Goal: Task Accomplishment & Management: Use online tool/utility

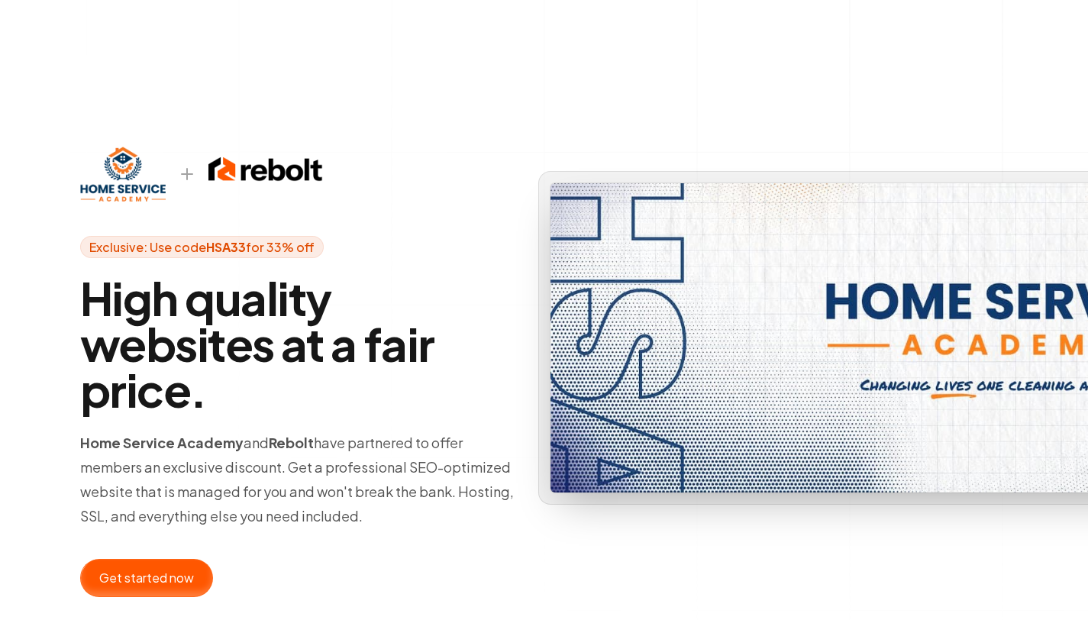
click at [159, 579] on div at bounding box center [146, 577] width 131 height 37
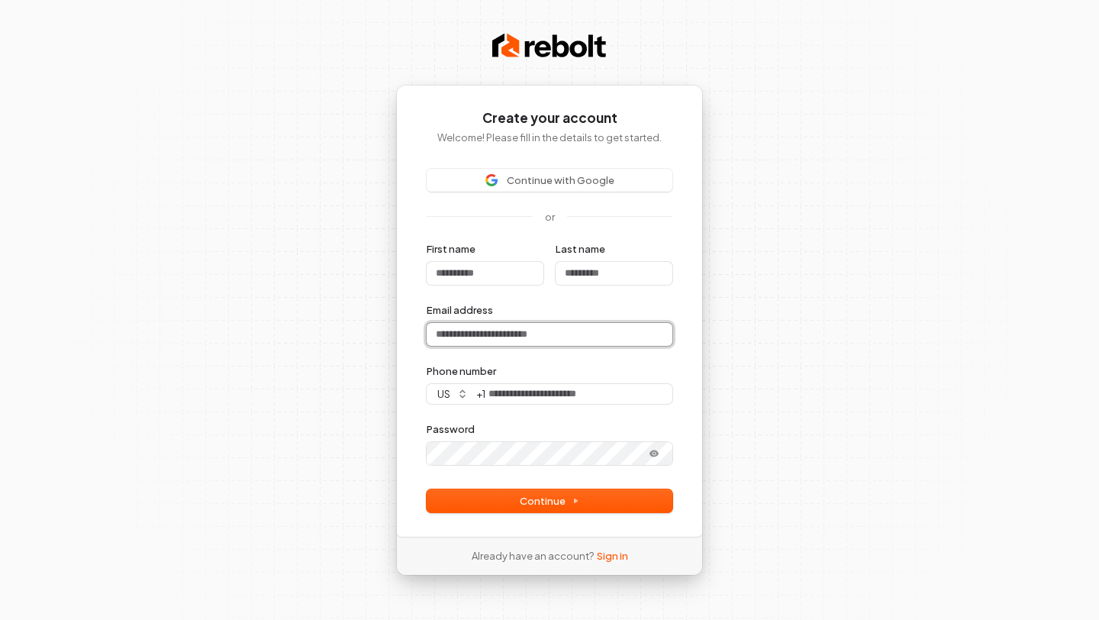
type input "**********"
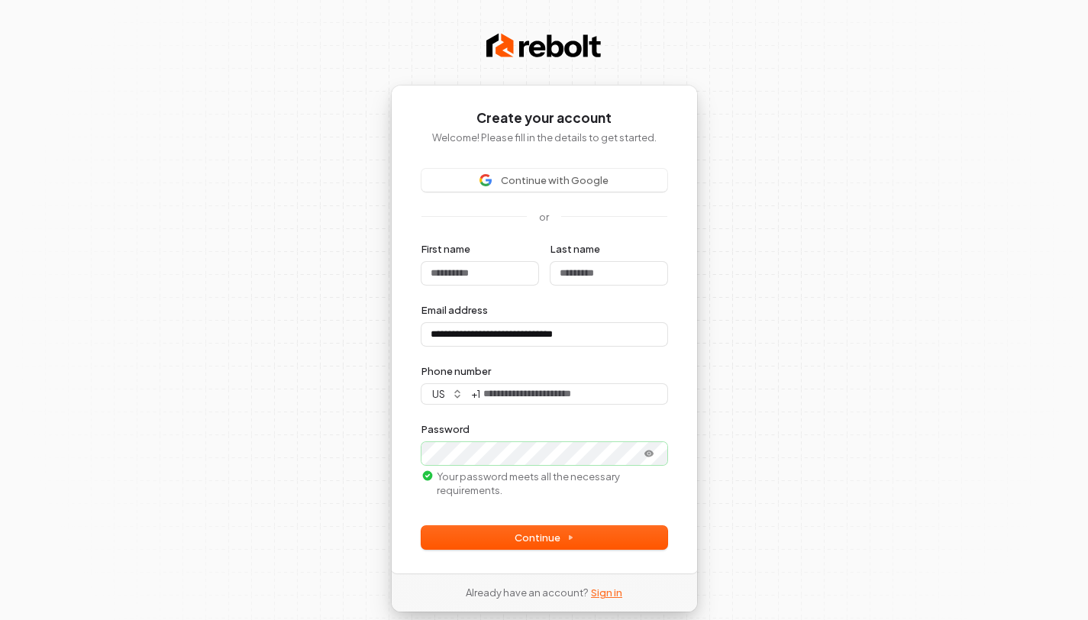
click at [604, 592] on link "Sign in" at bounding box center [606, 592] width 31 height 14
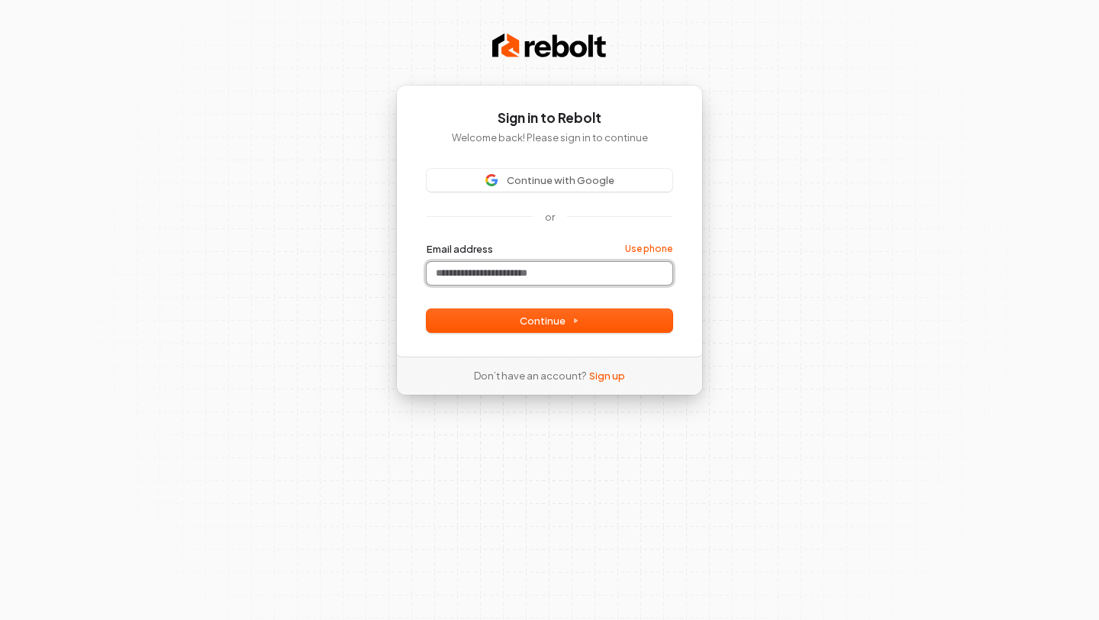
click at [562, 272] on input "Email address" at bounding box center [550, 273] width 246 height 23
click at [581, 308] on form "**********" at bounding box center [550, 287] width 246 height 90
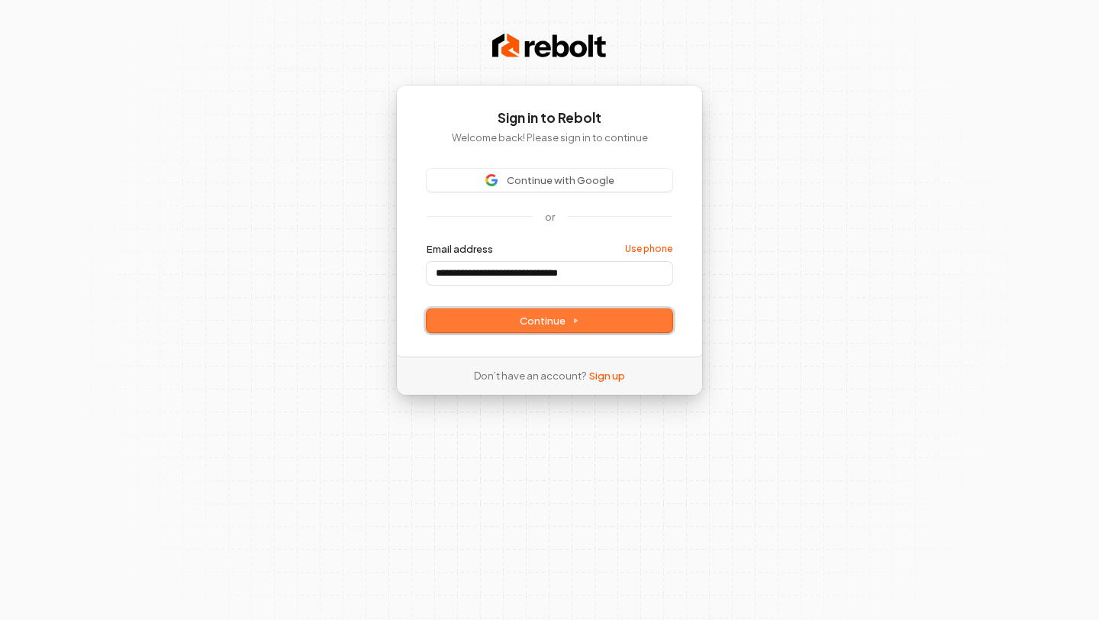
click at [578, 320] on icon at bounding box center [576, 321] width 8 height 8
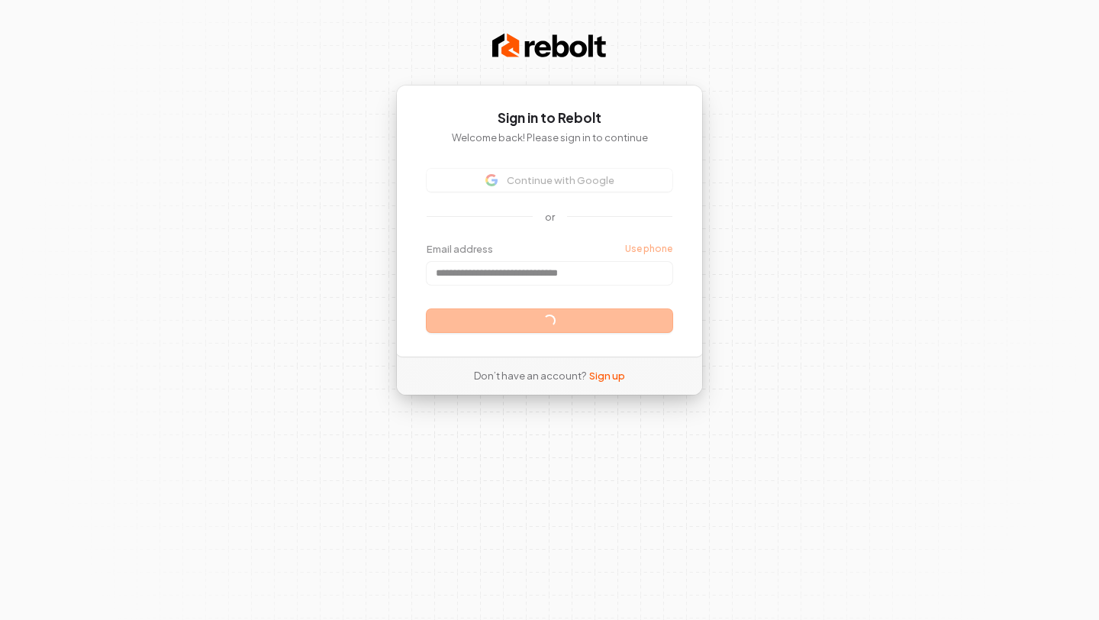
type input "**********"
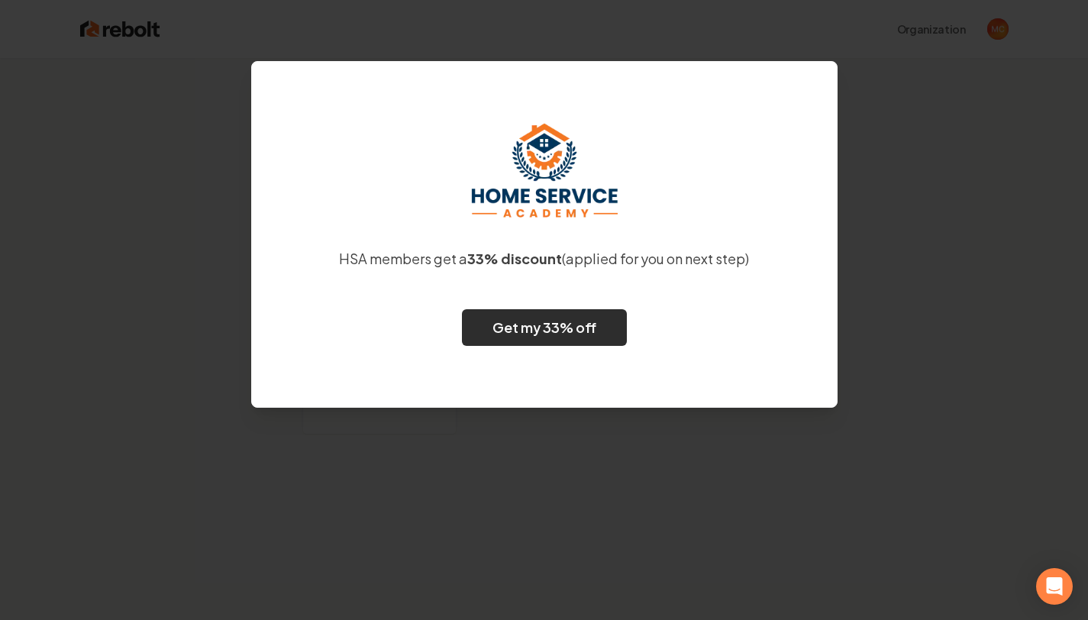
click at [584, 332] on link "Get my 33% off" at bounding box center [544, 327] width 165 height 37
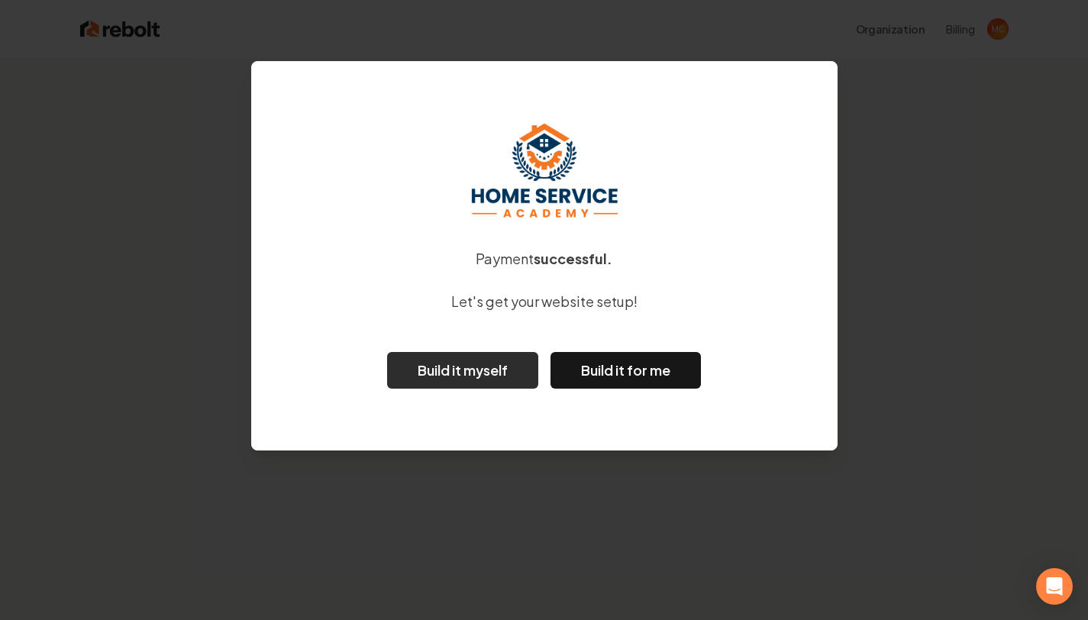
click at [454, 371] on link "Build it myself" at bounding box center [462, 370] width 151 height 37
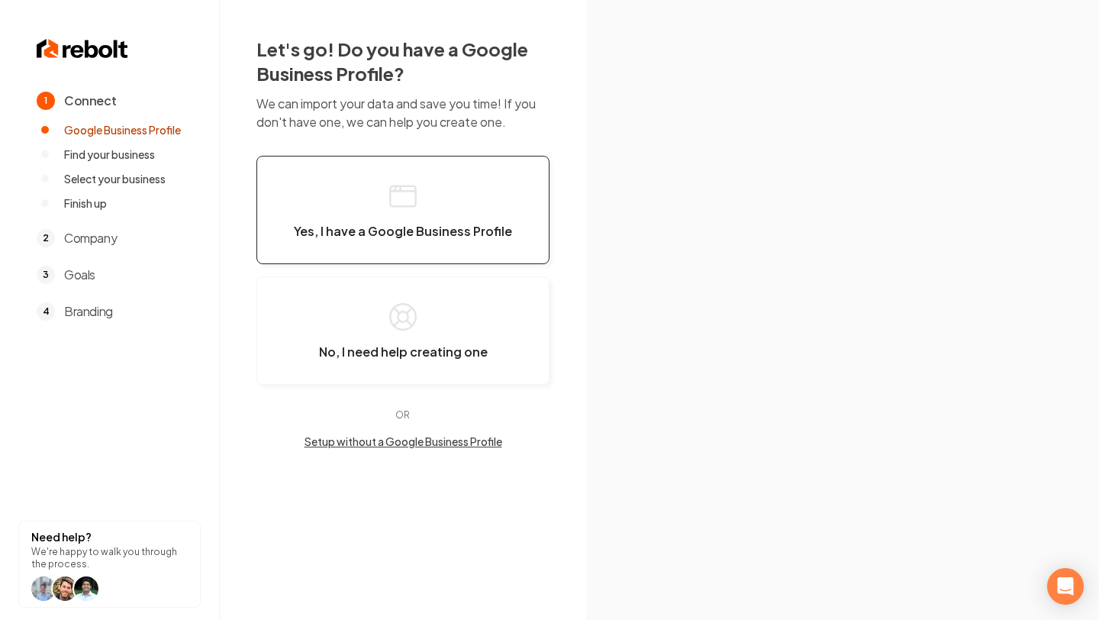
click at [408, 205] on rect "button" at bounding box center [402, 196] width 25 height 21
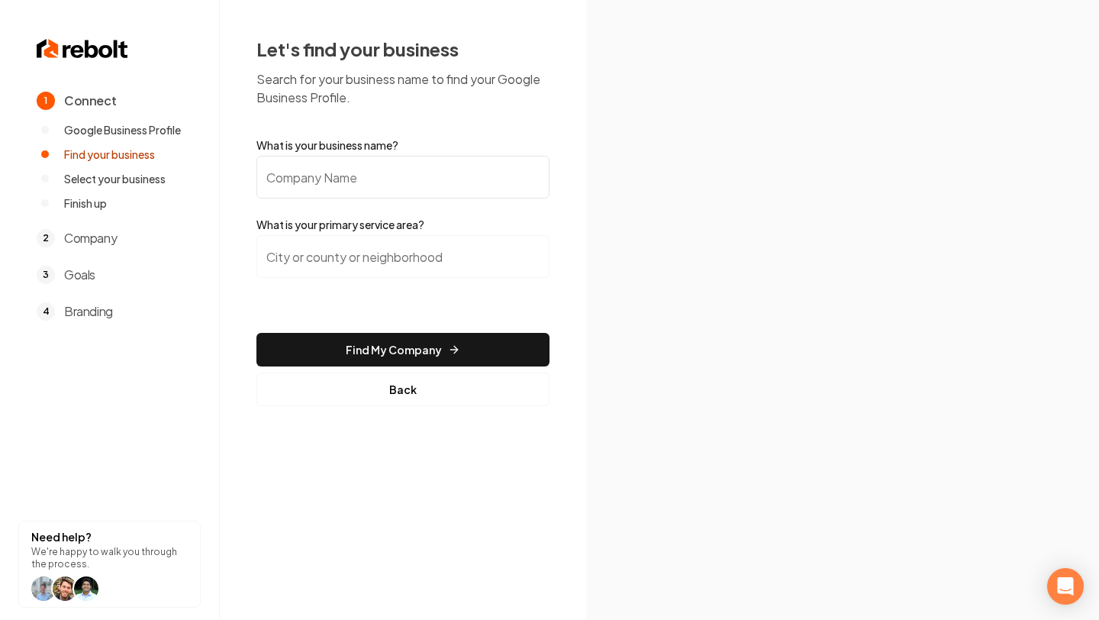
click at [375, 174] on input "What is your business name?" at bounding box center [402, 177] width 293 height 43
type input "Hygienic West"
click at [344, 264] on input "search" at bounding box center [402, 256] width 293 height 43
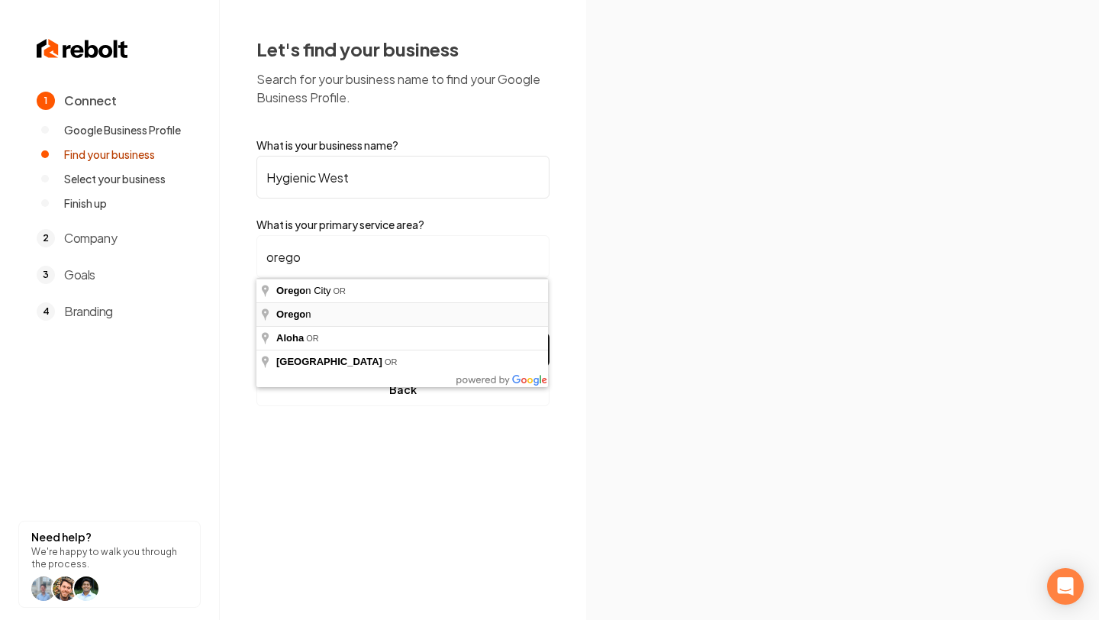
type input "Oregon"
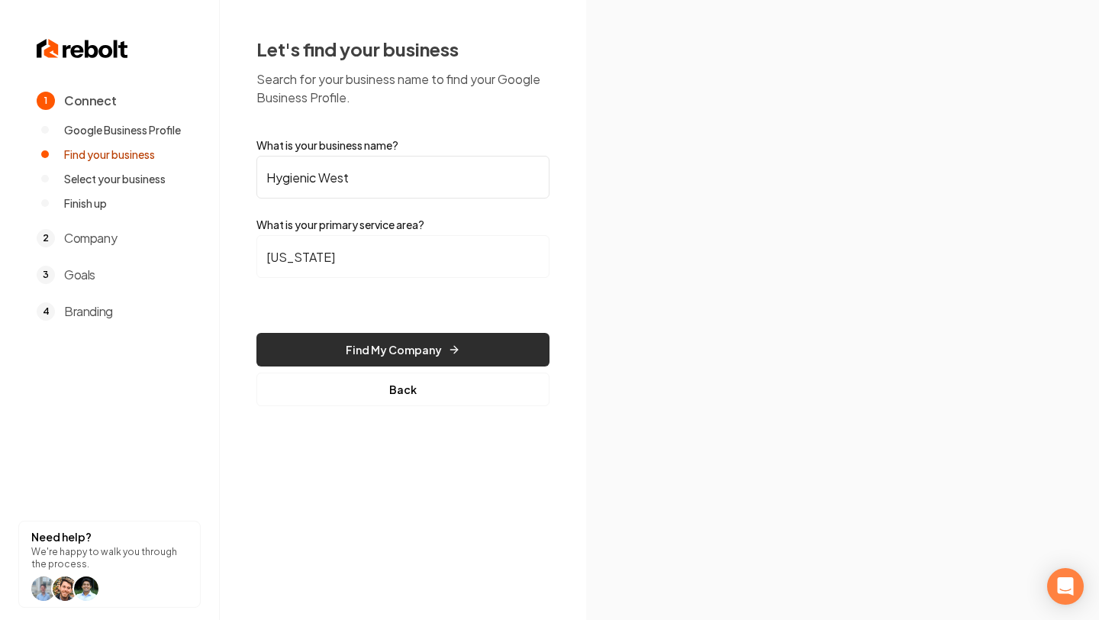
click at [370, 351] on button "Find My Company" at bounding box center [402, 350] width 293 height 34
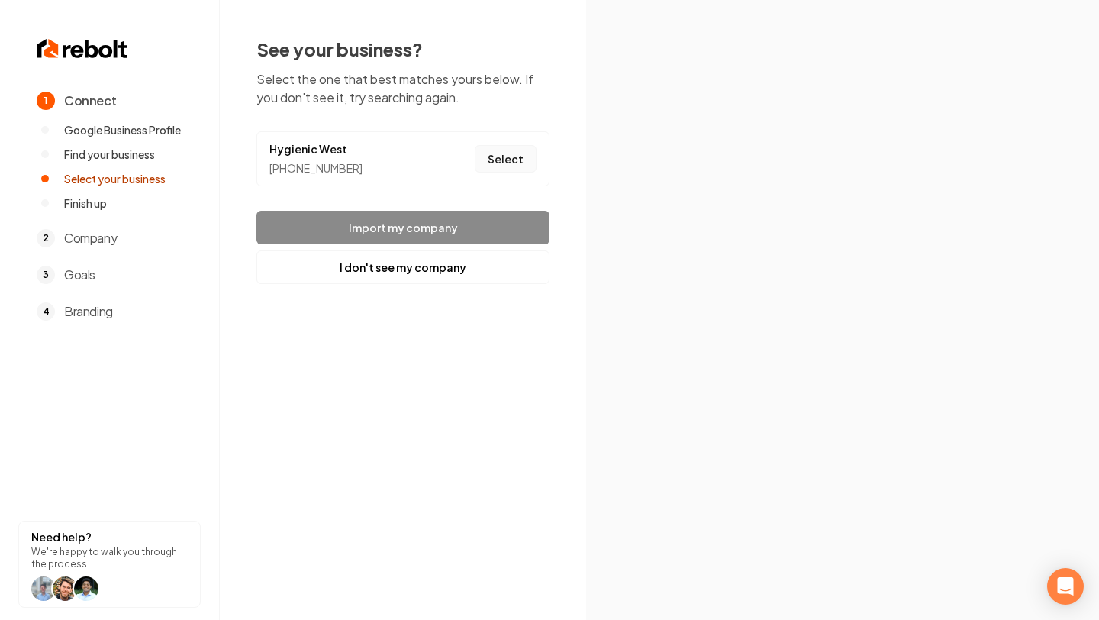
click at [504, 157] on button "Select" at bounding box center [506, 158] width 62 height 27
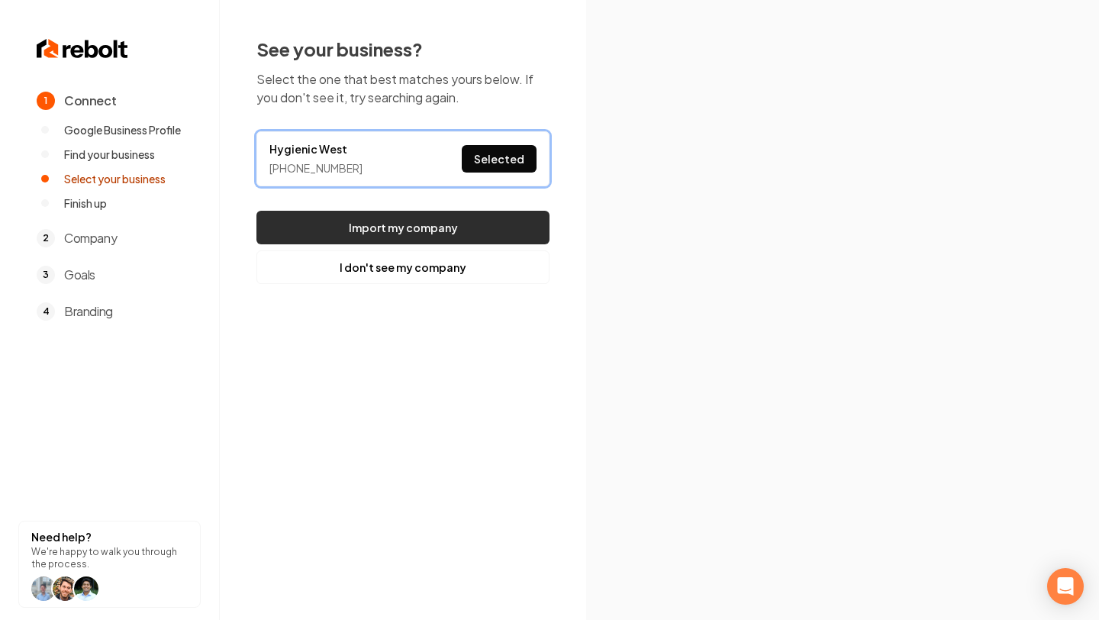
click at [433, 231] on button "Import my company" at bounding box center [402, 228] width 293 height 34
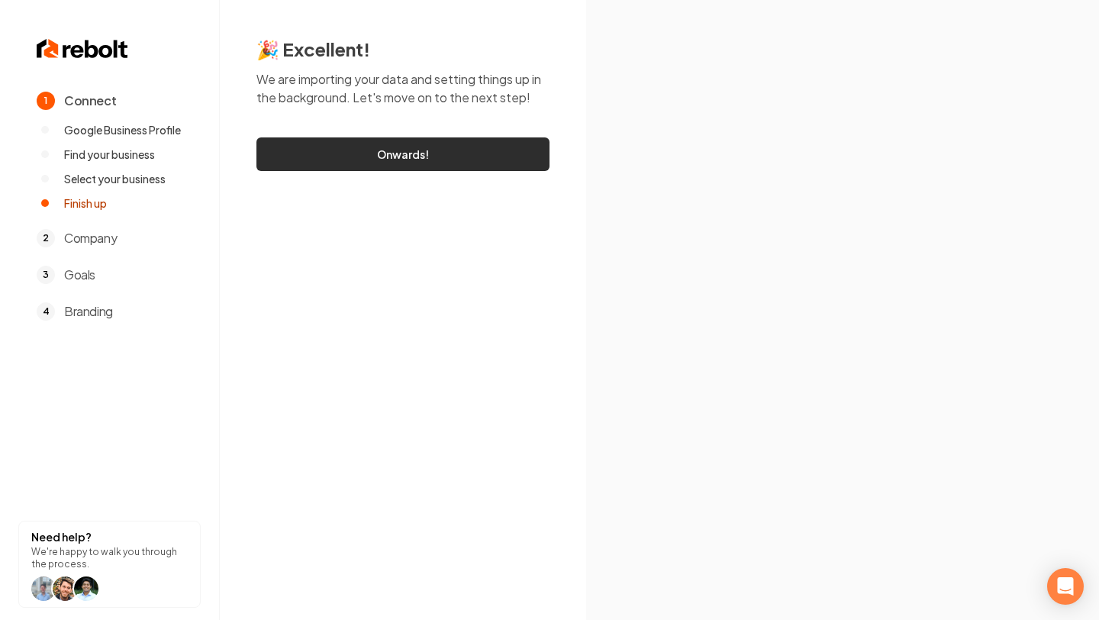
click at [413, 161] on link "Onwards!" at bounding box center [402, 154] width 293 height 34
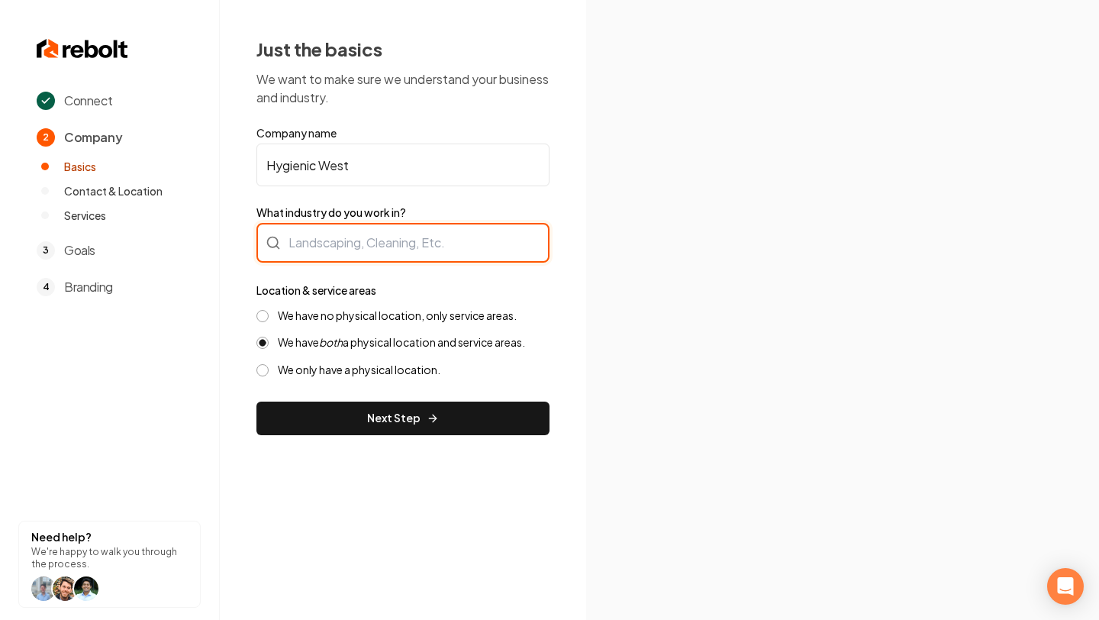
click at [380, 253] on div at bounding box center [402, 243] width 293 height 40
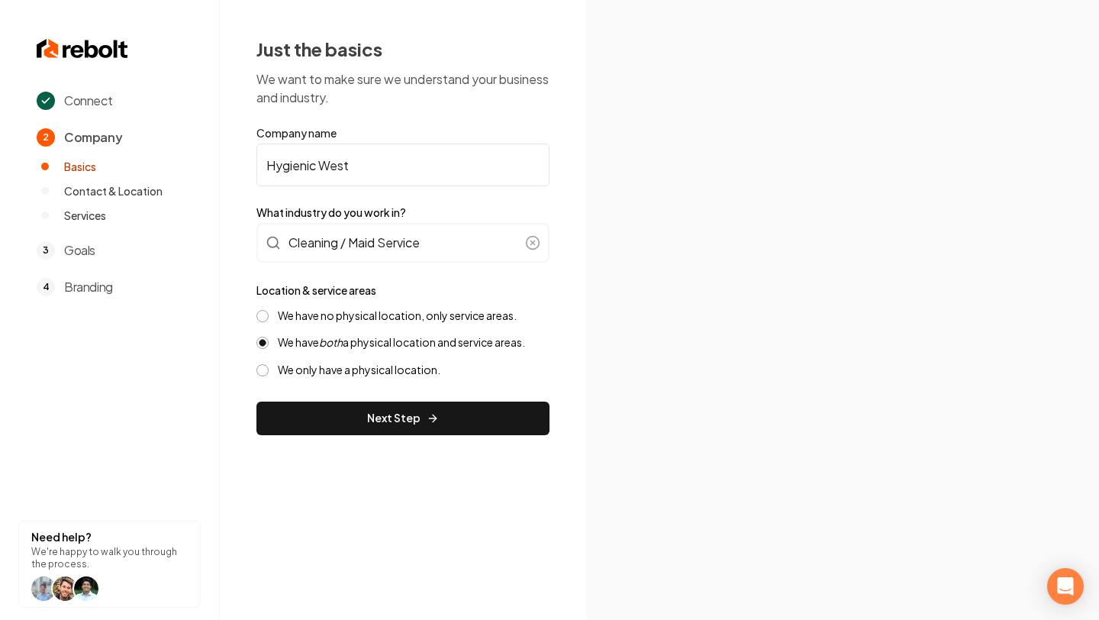
click at [265, 317] on button "We have no physical location, only service areas." at bounding box center [262, 316] width 12 height 12
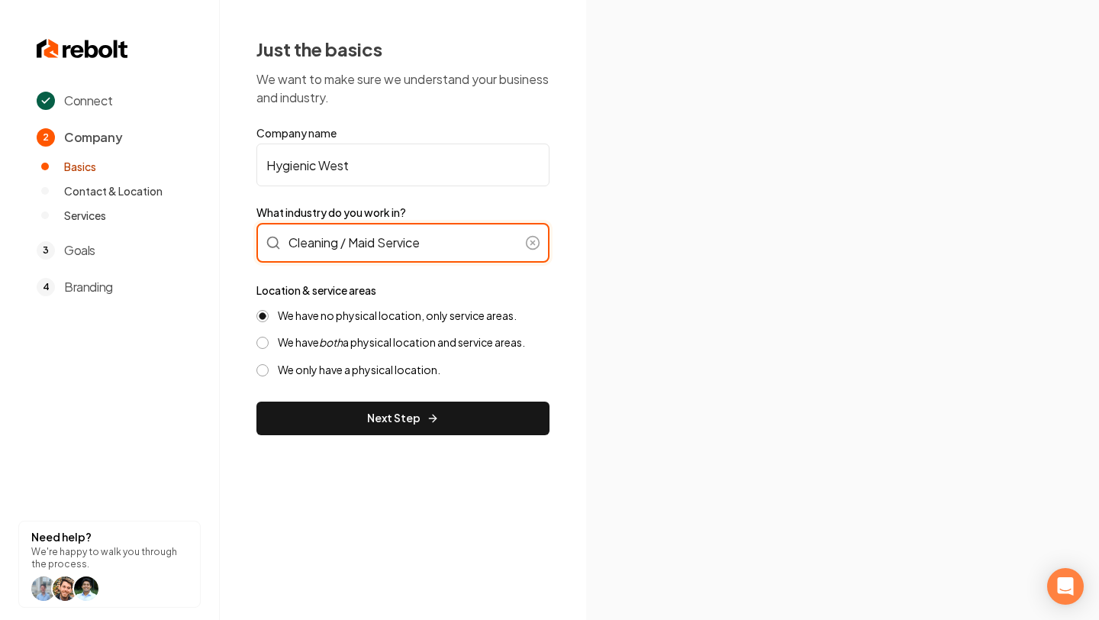
click at [472, 245] on div "Cleaning / Maid Service" at bounding box center [402, 243] width 293 height 40
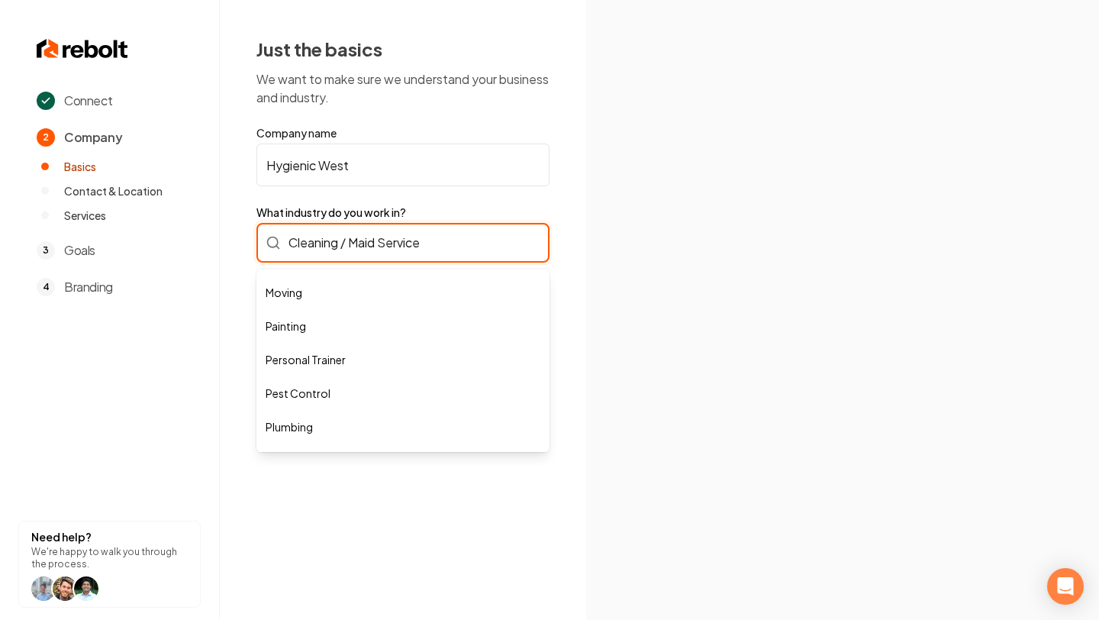
scroll to position [421, 0]
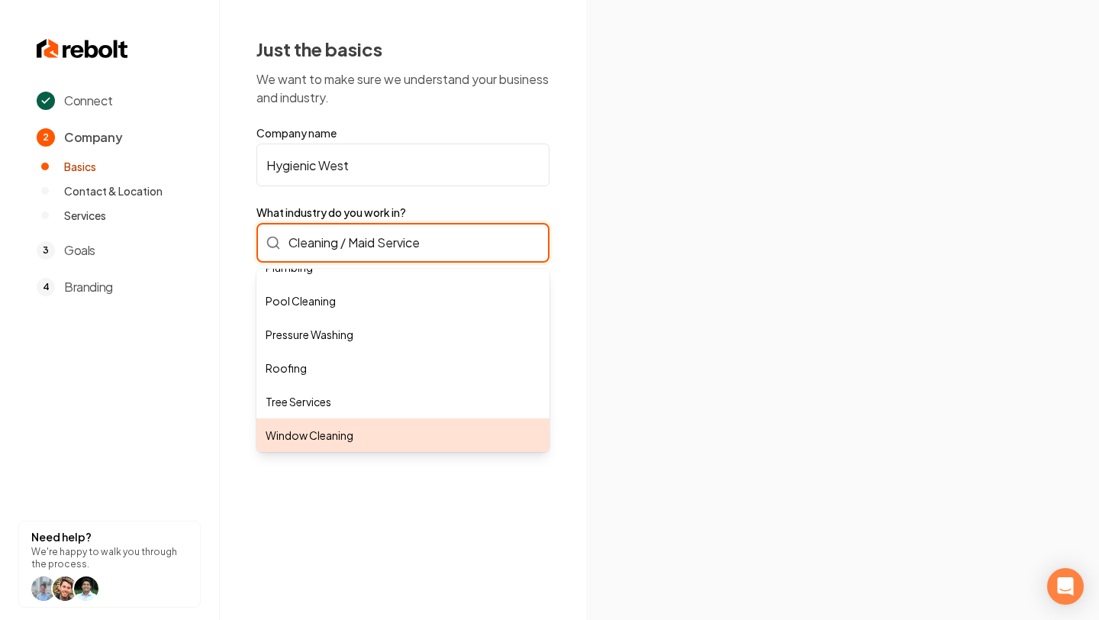
type input "Window Cleaning"
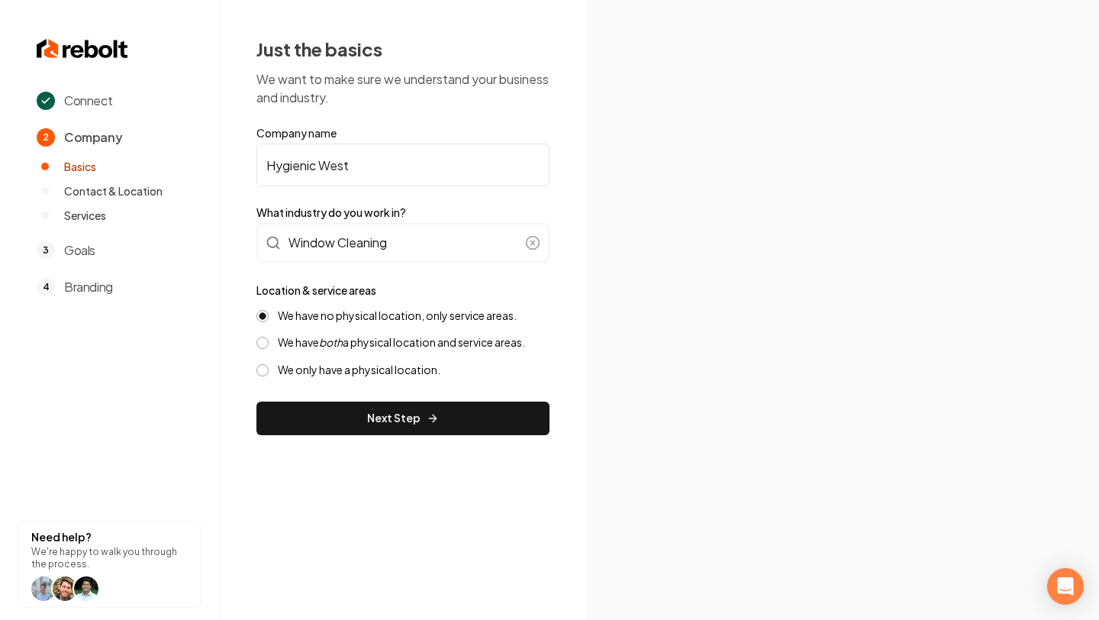
click at [531, 242] on icon at bounding box center [533, 243] width 4 height 4
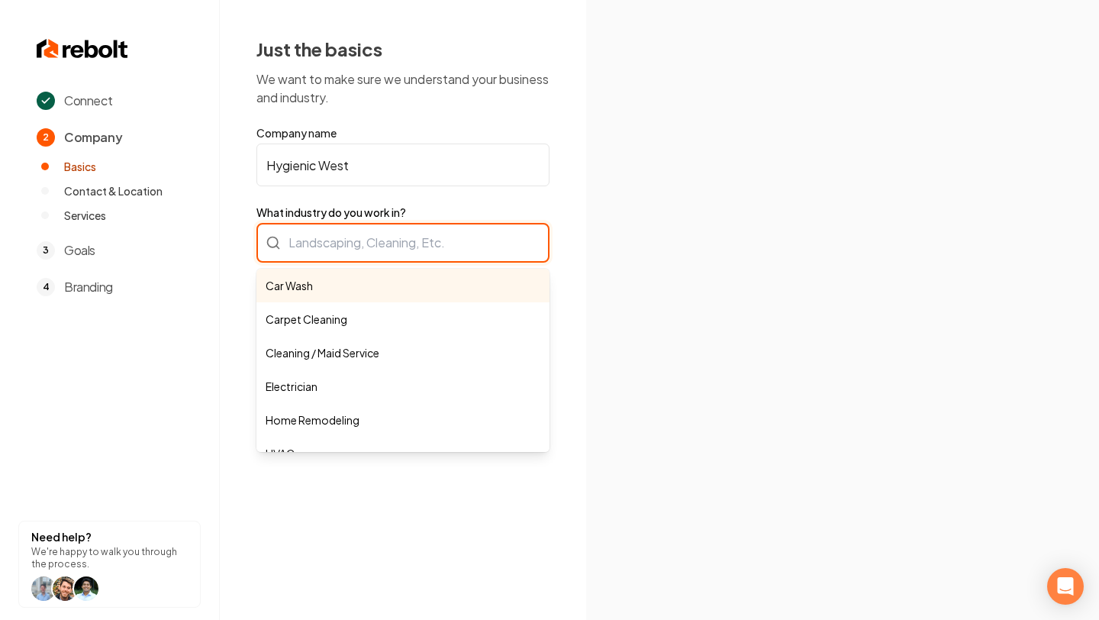
click at [488, 237] on div "Car Wash Carpet Cleaning Cleaning / Maid Service Electrician Home Remodeling HV…" at bounding box center [402, 243] width 293 height 40
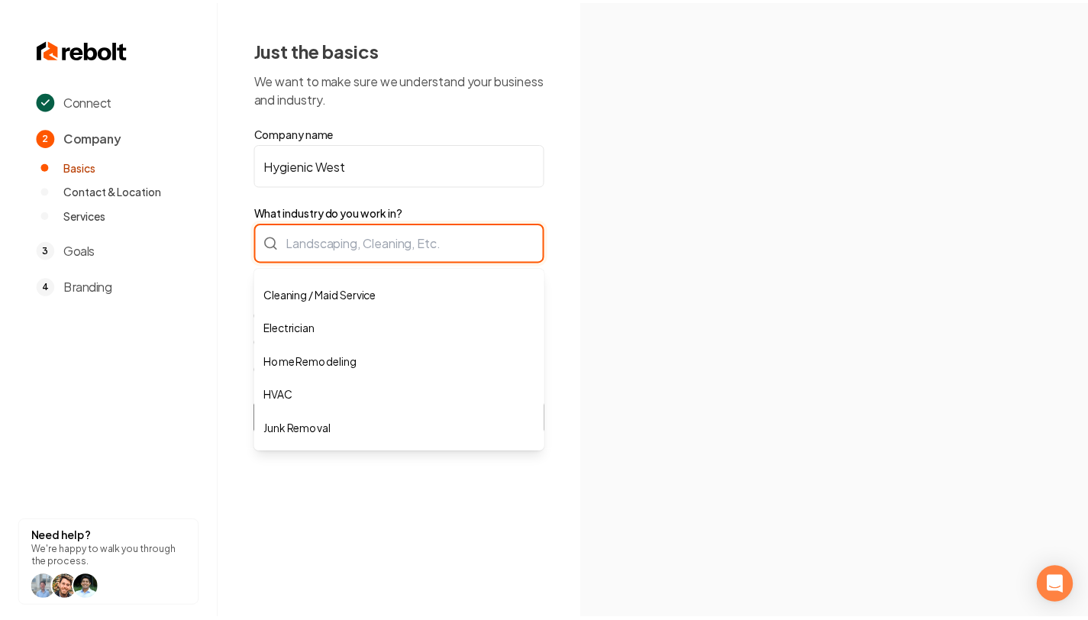
scroll to position [56, 0]
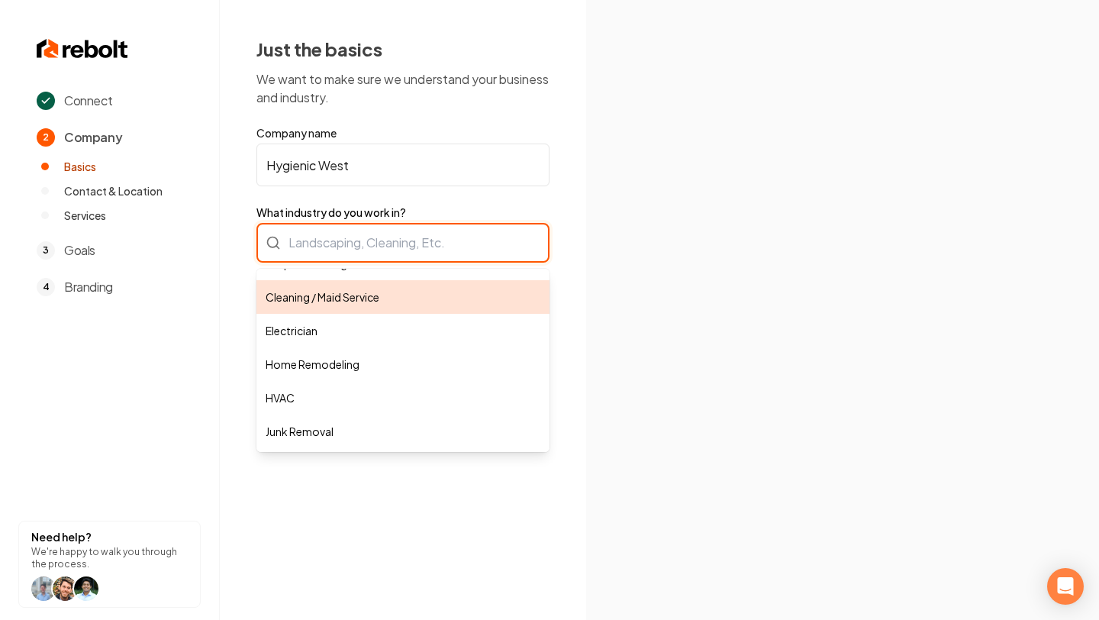
type input "Cleaning / Maid Service"
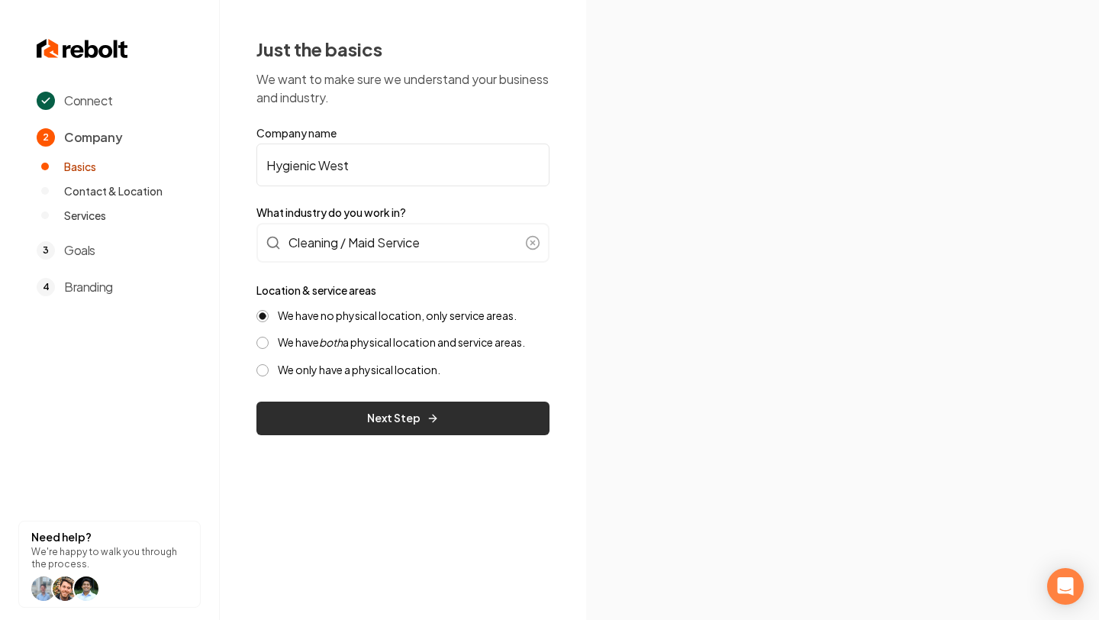
click at [433, 414] on icon "submit" at bounding box center [435, 417] width 4 height 7
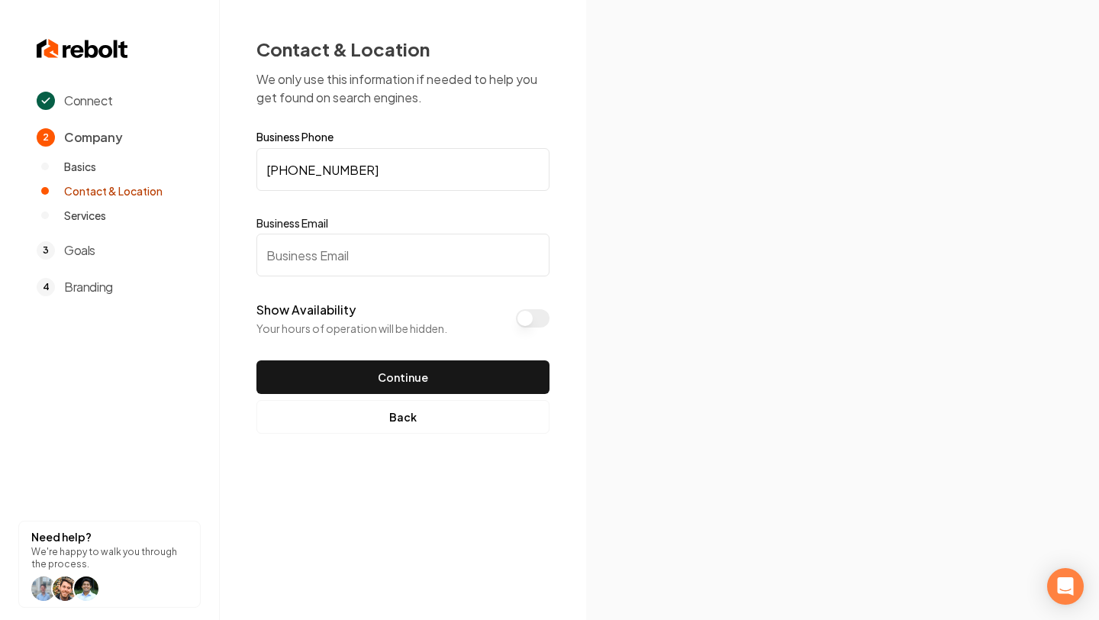
click at [399, 266] on input "Business Email" at bounding box center [402, 255] width 293 height 43
click at [539, 322] on button "Show Availability" at bounding box center [533, 318] width 34 height 18
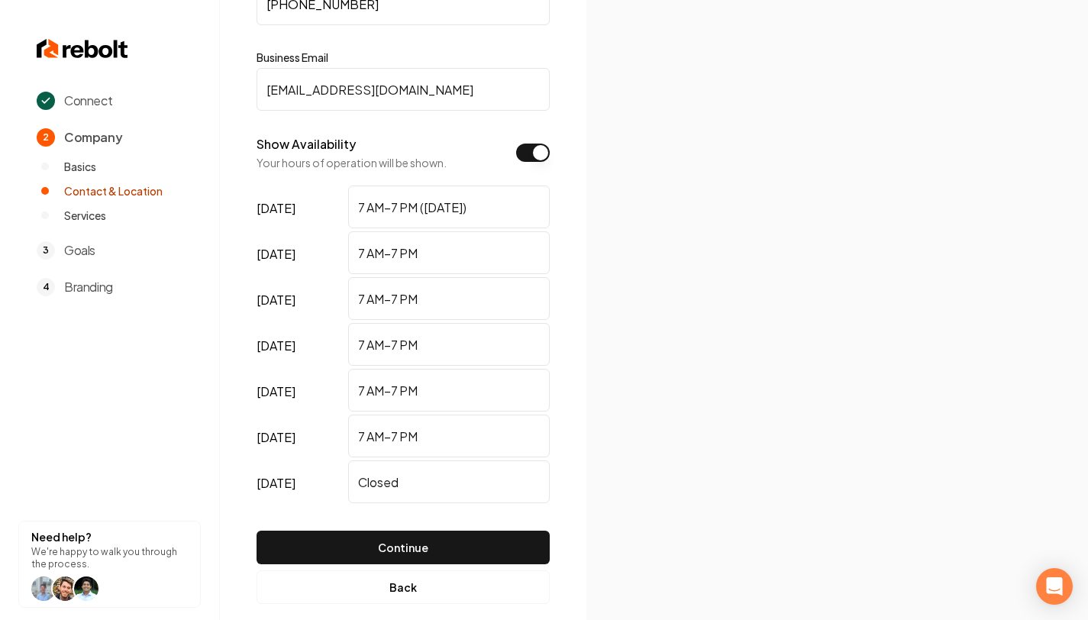
scroll to position [186, 0]
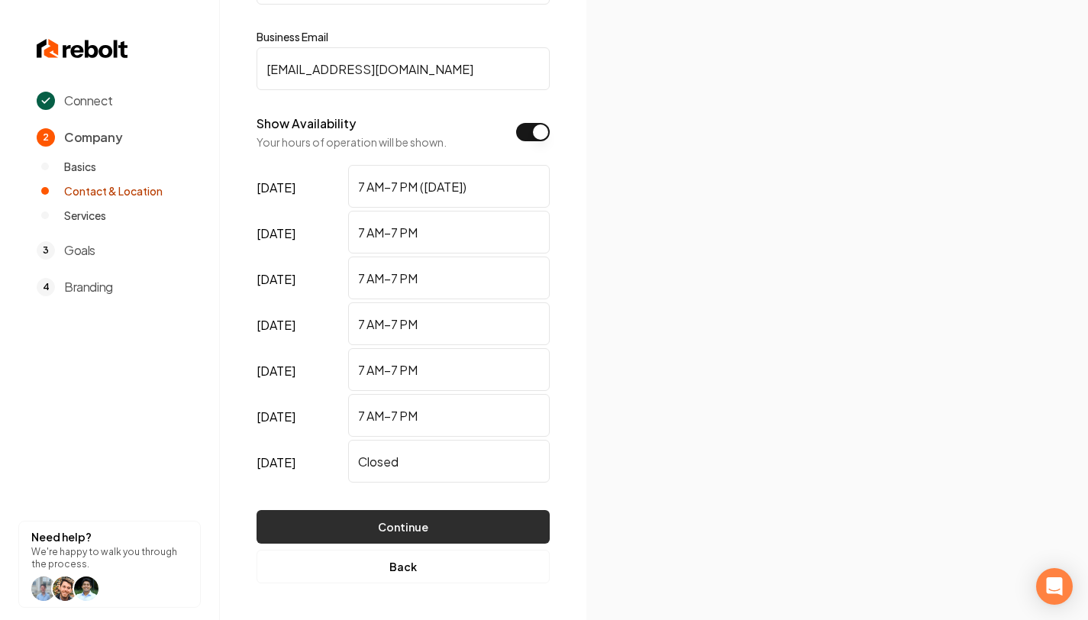
click at [492, 516] on button "Continue" at bounding box center [402, 527] width 293 height 34
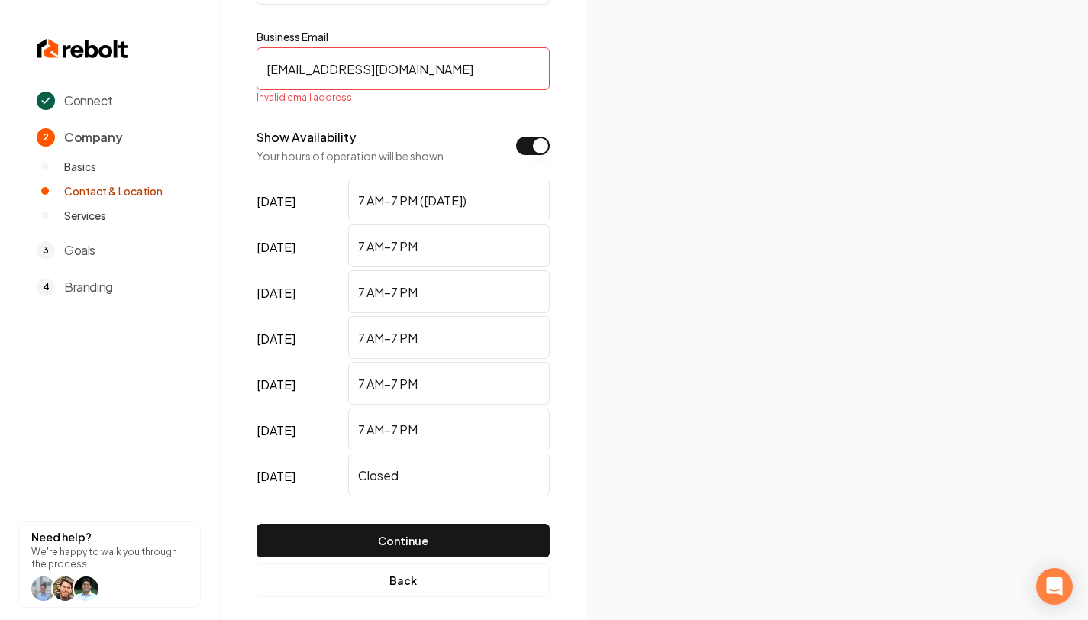
click at [515, 71] on input "support@hygienicwestcleaning.com" at bounding box center [402, 68] width 293 height 43
click at [256, 524] on button "Continue" at bounding box center [402, 541] width 293 height 34
click at [494, 66] on input "support@hygienicwestcleaning.com" at bounding box center [402, 68] width 293 height 43
click at [298, 69] on input "support@hygienicwestcleaning.com" at bounding box center [402, 68] width 293 height 43
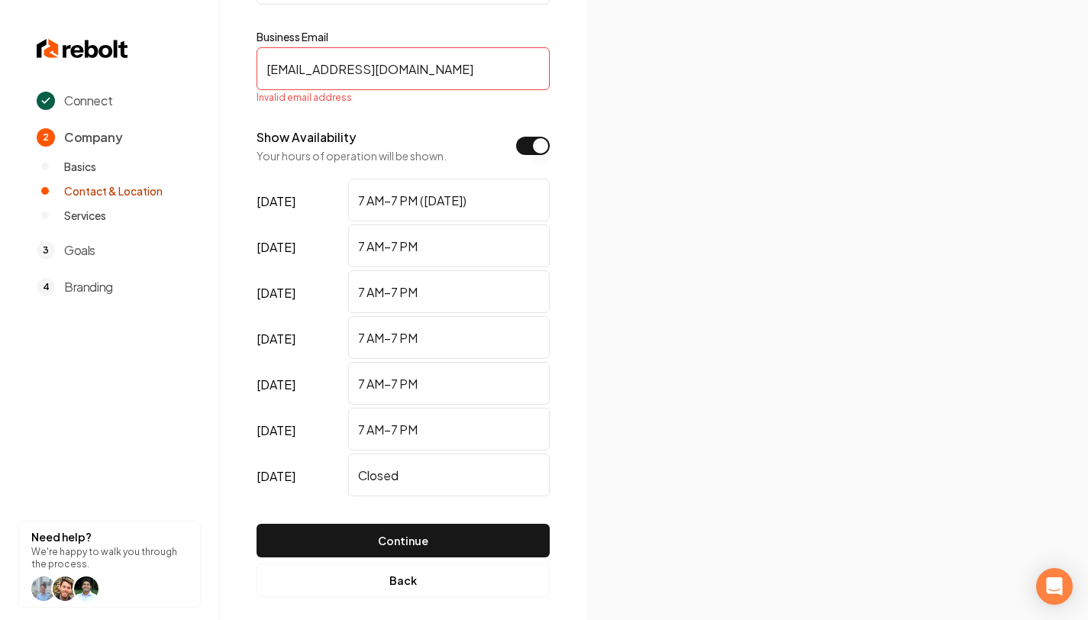
click at [462, 62] on input "support@hygienicwestcleaning.com" at bounding box center [402, 68] width 293 height 43
click at [492, 63] on input "support@hygienicwestcleaning.com" at bounding box center [402, 68] width 293 height 43
click at [256, 524] on button "Continue" at bounding box center [402, 541] width 293 height 34
click at [295, 82] on input "support@hygienicwestcleaning.com" at bounding box center [402, 68] width 293 height 43
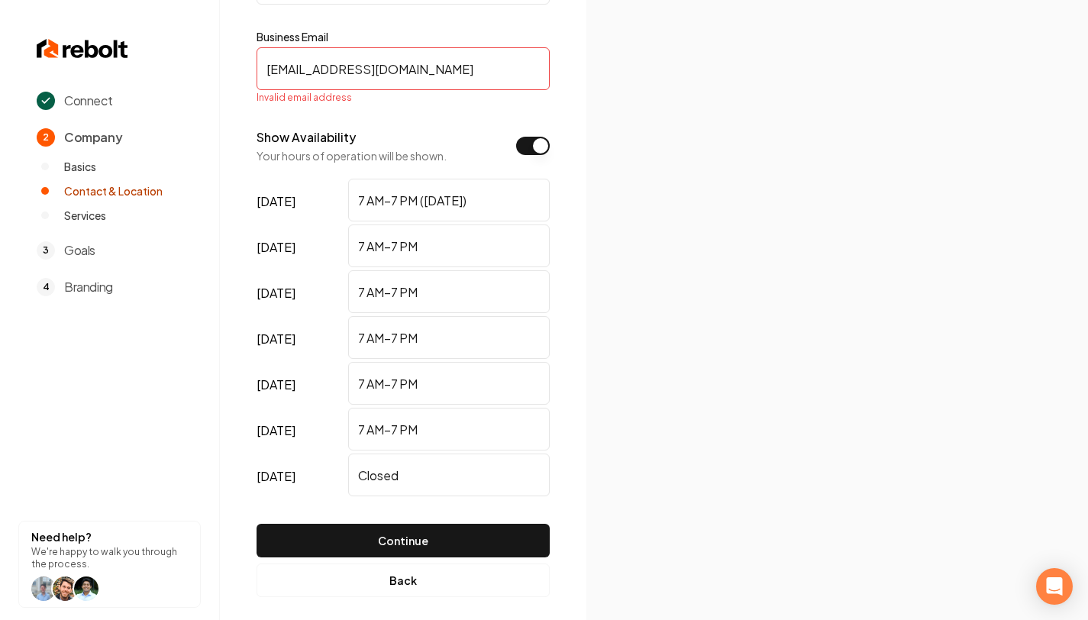
click at [280, 69] on input "support@hygienicwestcleaning.com" at bounding box center [402, 68] width 293 height 43
click at [292, 71] on input "support@hygienicwestcleaning.com" at bounding box center [402, 68] width 293 height 43
type input "support@hygienicwestcleaning.com"
click at [256, 524] on button "Continue" at bounding box center [402, 541] width 293 height 34
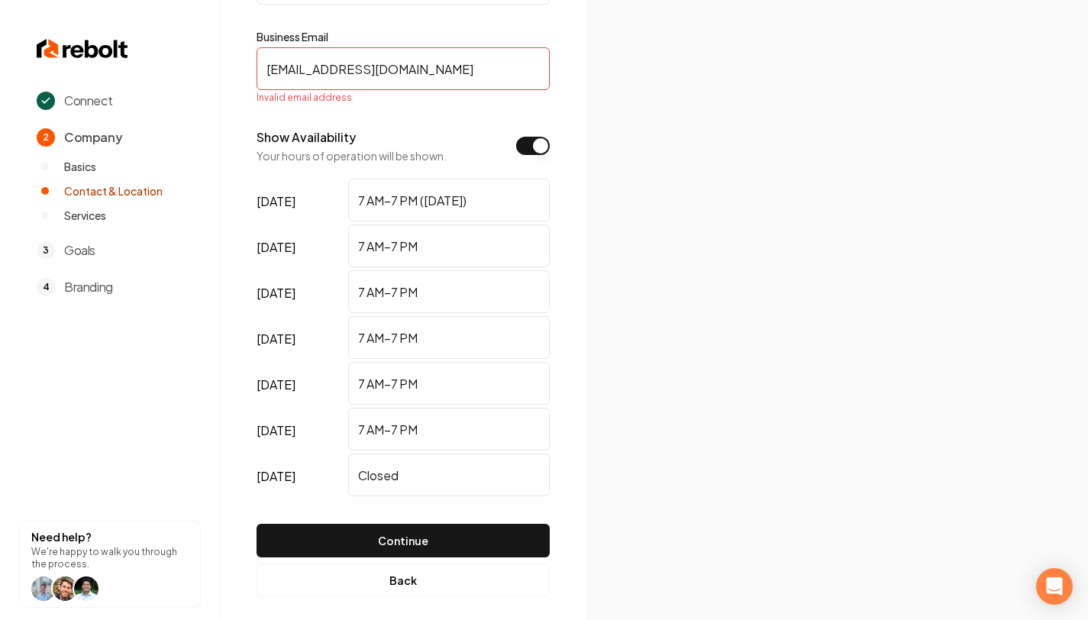
click at [699, 270] on img at bounding box center [837, 310] width 418 height 224
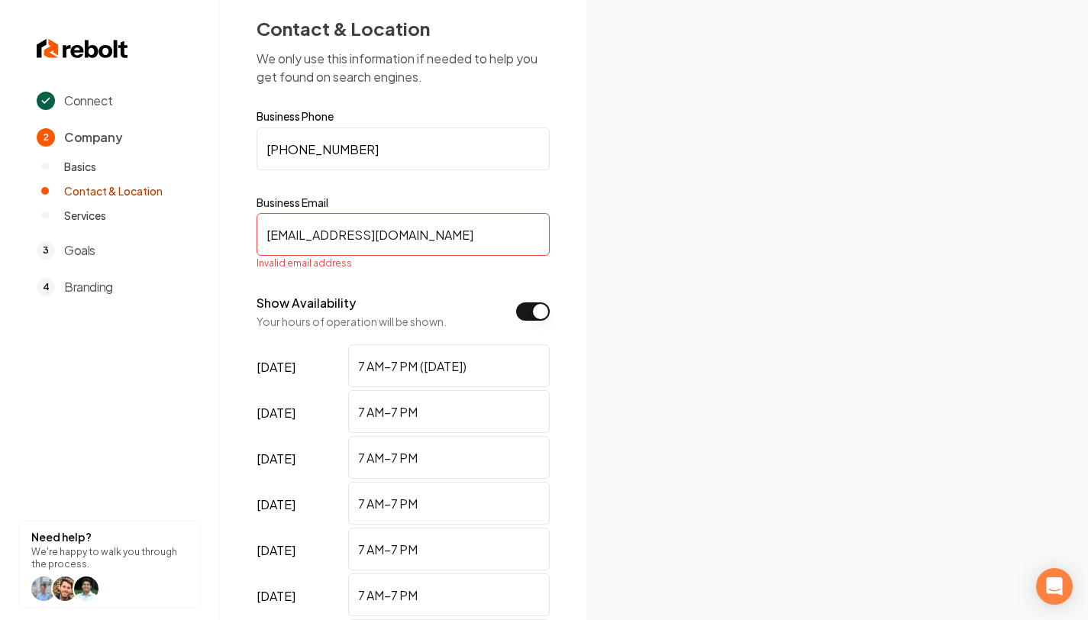
scroll to position [0, 0]
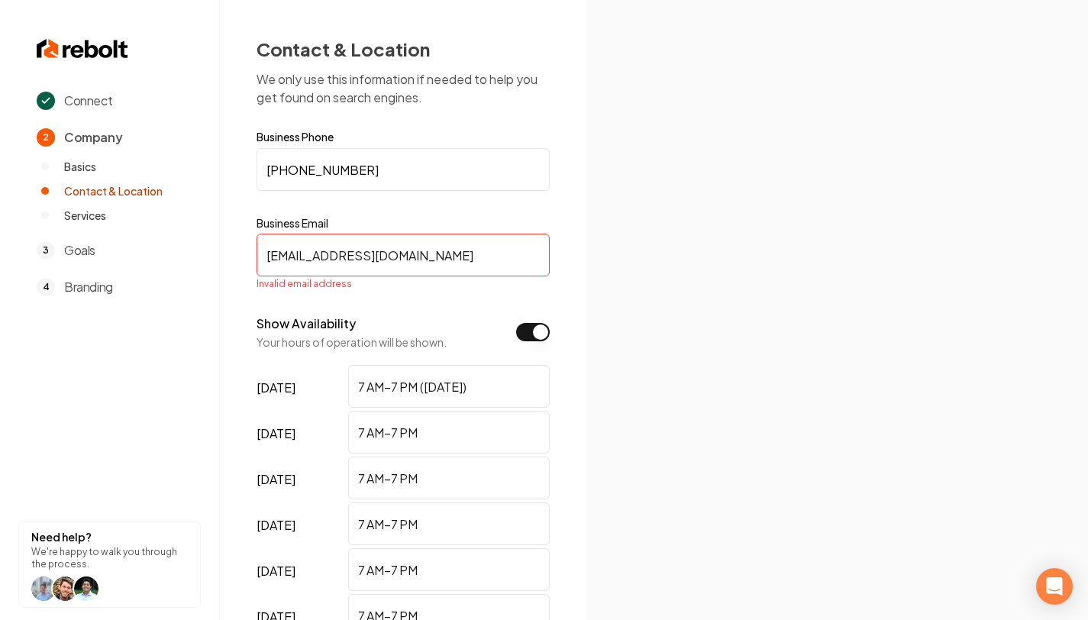
drag, startPoint x: 487, startPoint y: 263, endPoint x: 204, endPoint y: 251, distance: 283.4
click at [204, 252] on div "Connect 2 Company Basics Contact & Location Services 3 Goals 4 Branding Need he…" at bounding box center [544, 310] width 1088 height 620
type input "support@hygienicwestcleaning.com"
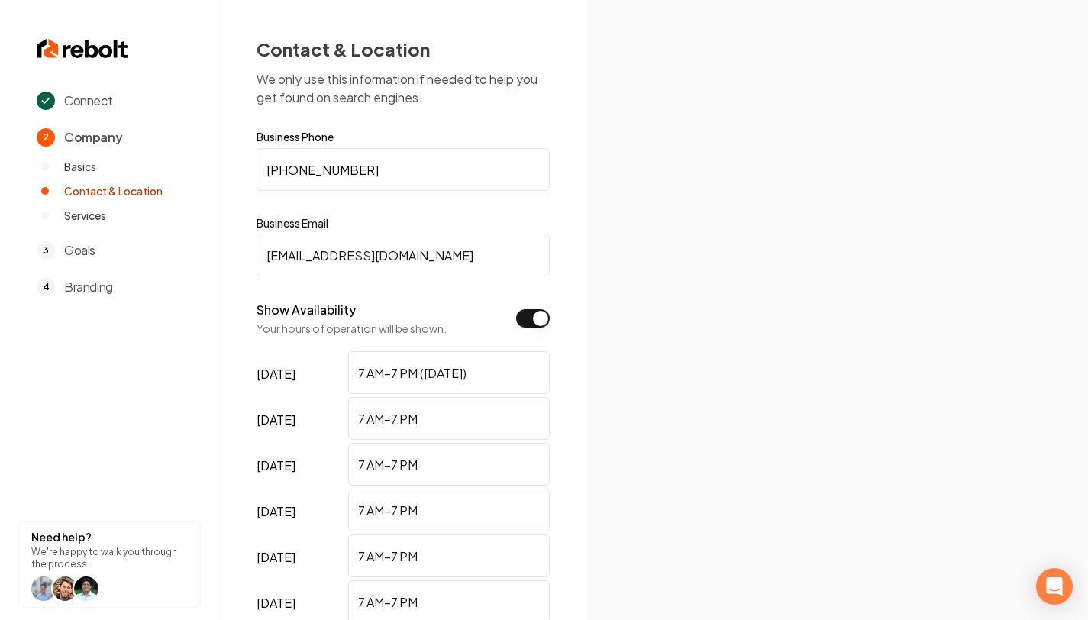
click at [778, 318] on img at bounding box center [837, 310] width 418 height 224
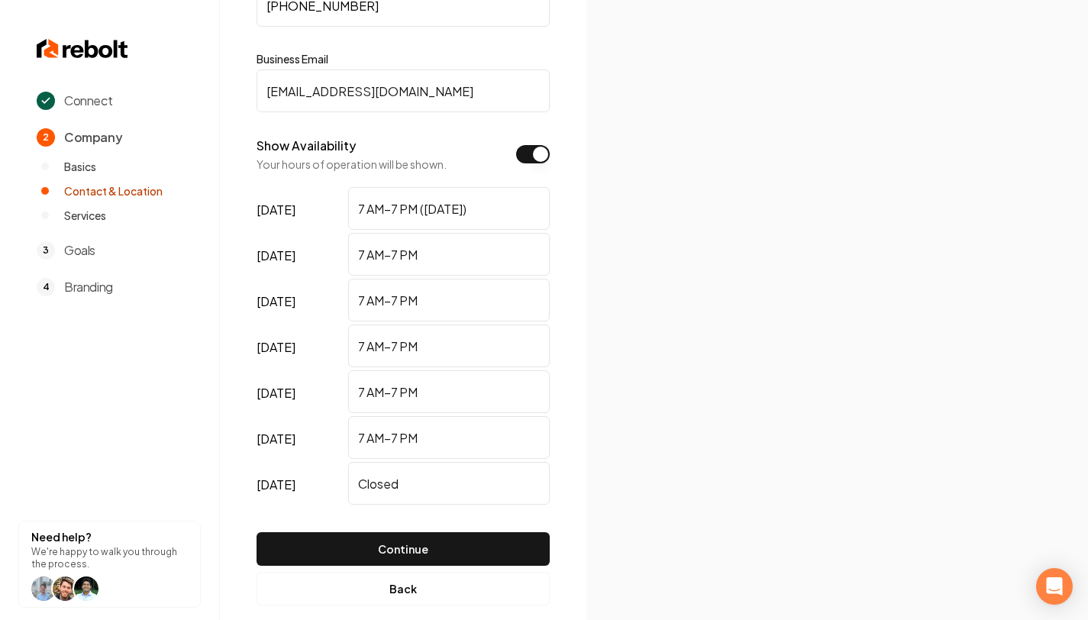
scroll to position [186, 0]
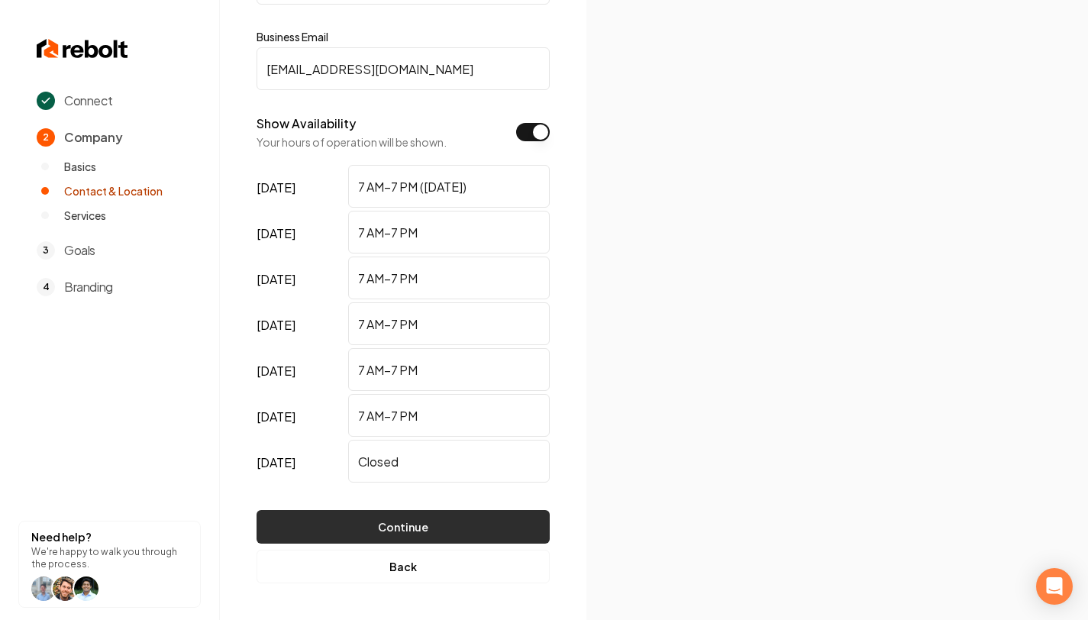
click at [532, 513] on button "Continue" at bounding box center [402, 527] width 293 height 34
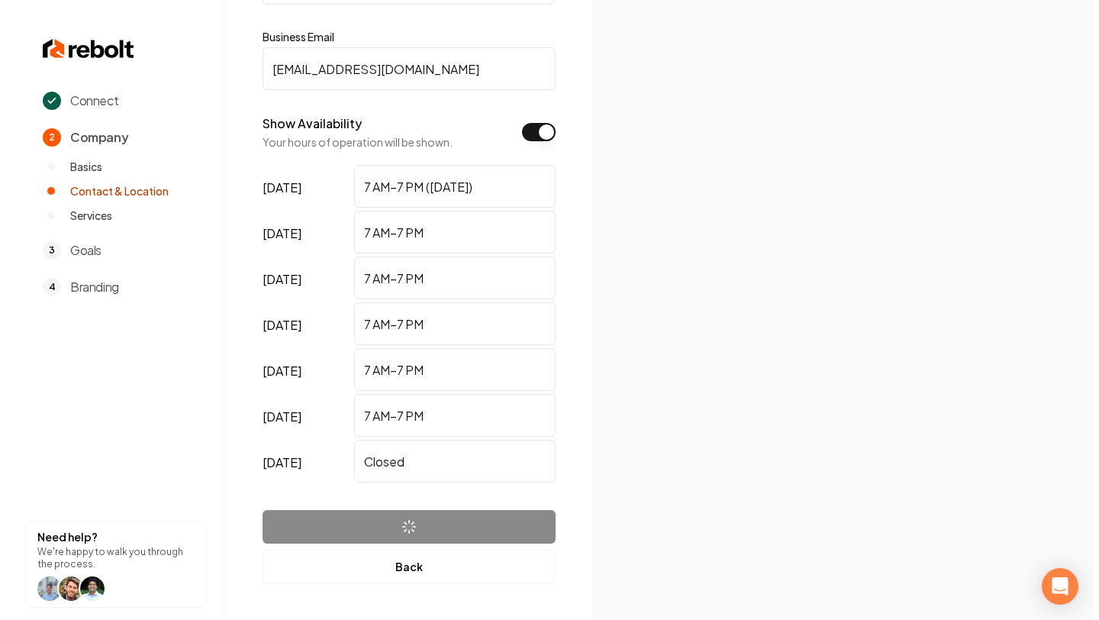
scroll to position [0, 0]
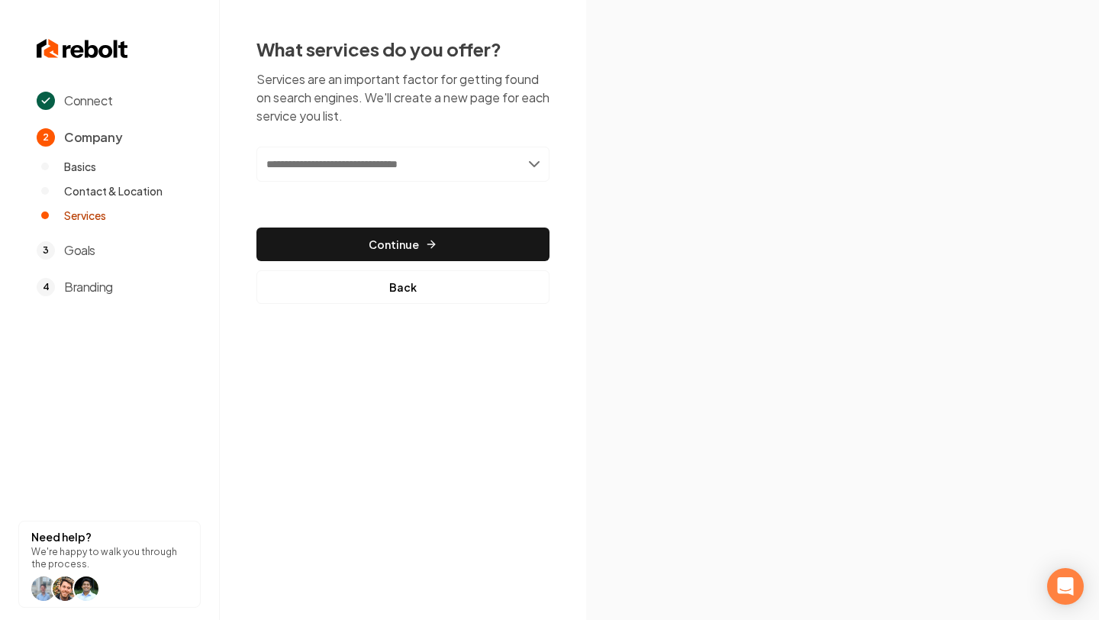
click at [462, 172] on input "text" at bounding box center [402, 164] width 293 height 35
click at [535, 164] on input "text" at bounding box center [402, 164] width 293 height 35
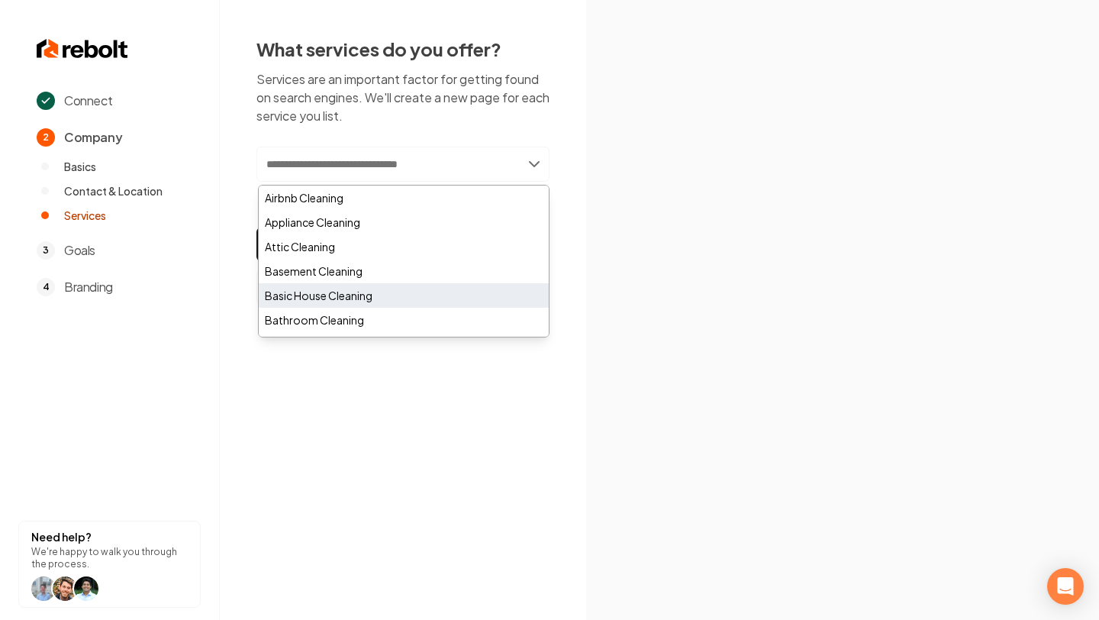
click at [388, 291] on div "Basic House Cleaning" at bounding box center [404, 295] width 290 height 24
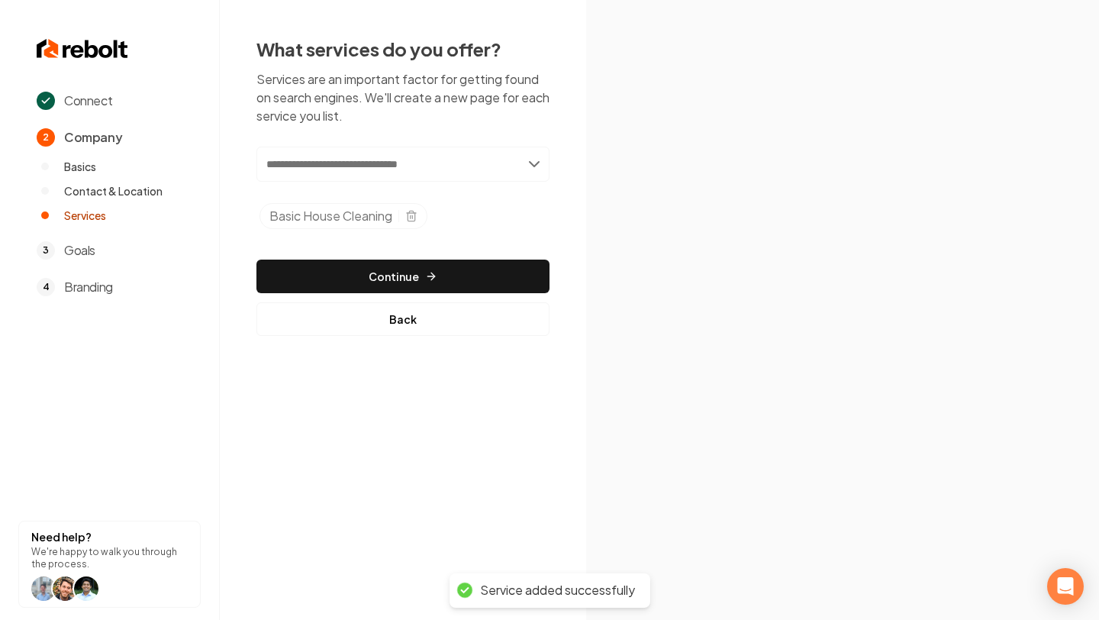
click at [534, 163] on input "text" at bounding box center [402, 164] width 293 height 35
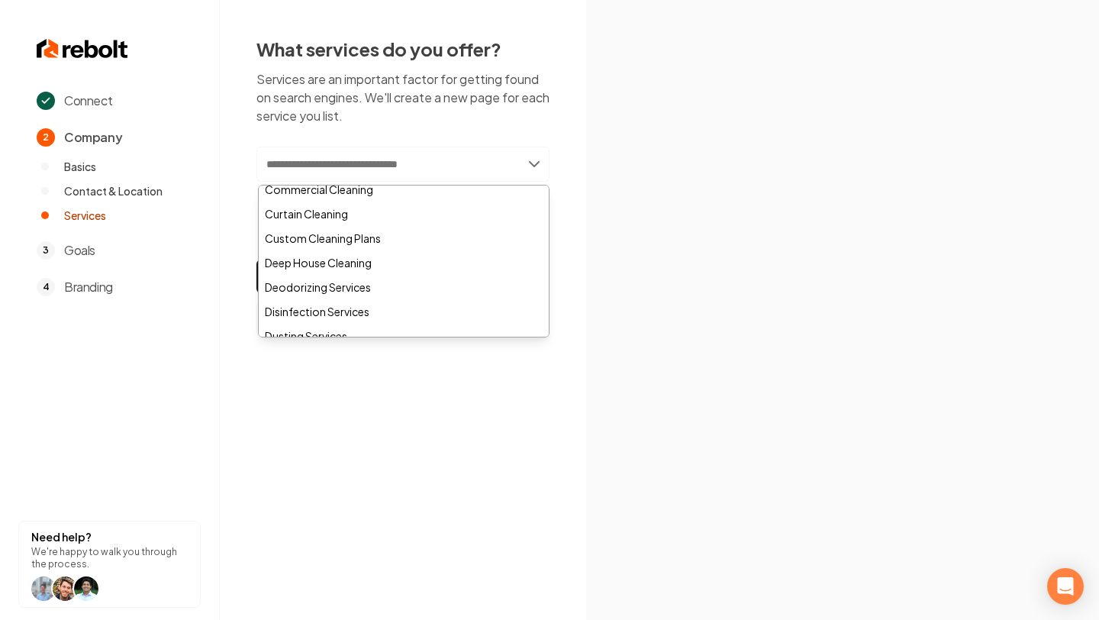
scroll to position [311, 0]
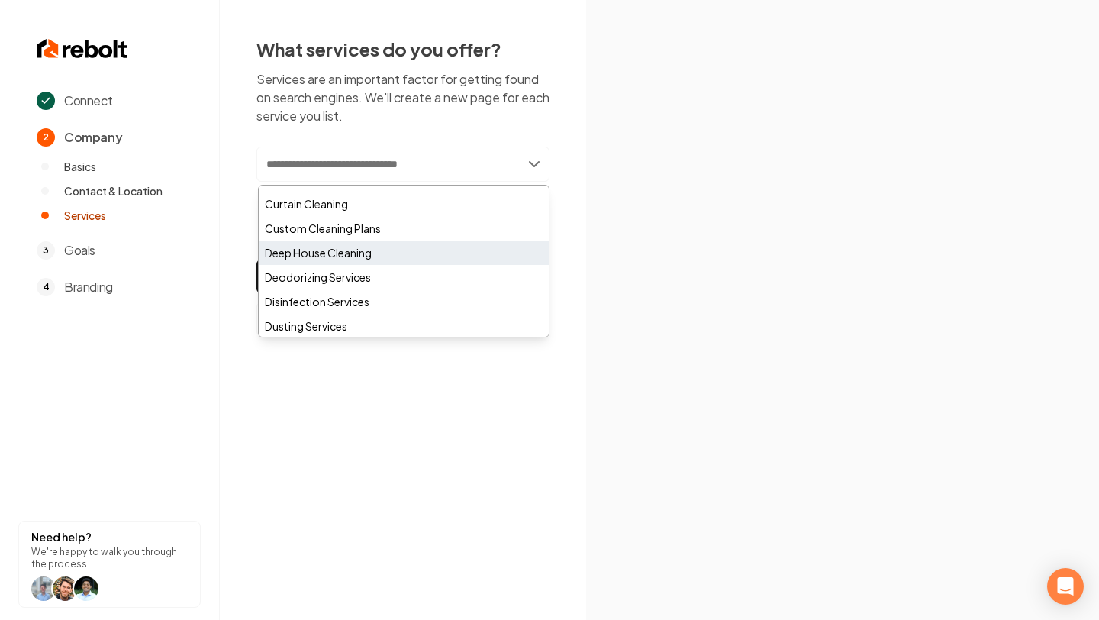
click at [389, 255] on div "Deep House Cleaning" at bounding box center [404, 252] width 290 height 24
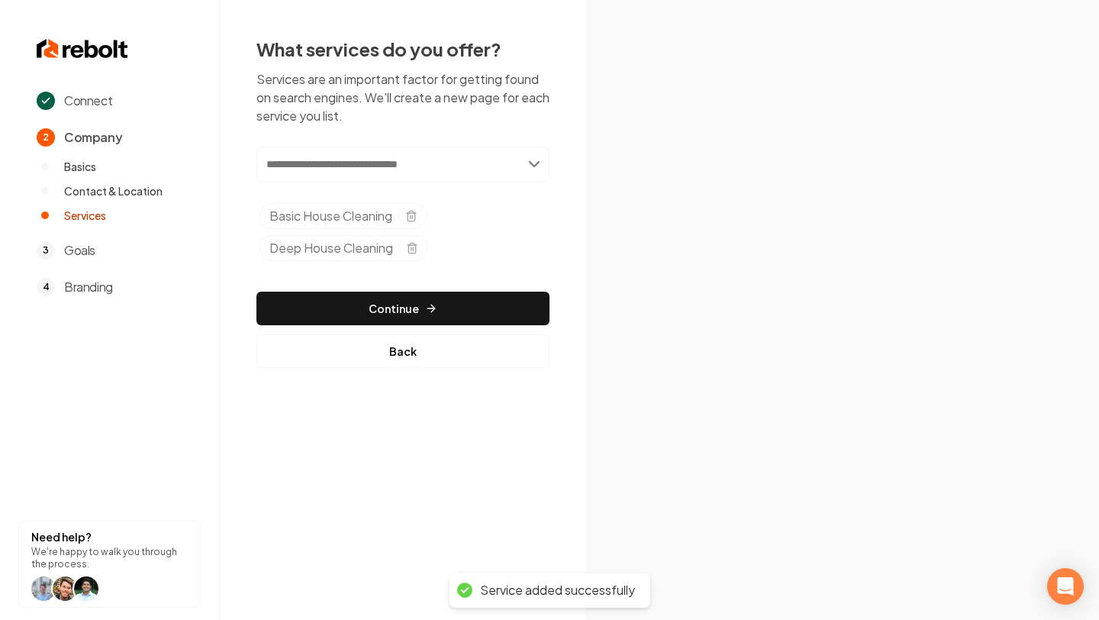
click at [537, 163] on input "text" at bounding box center [402, 164] width 293 height 35
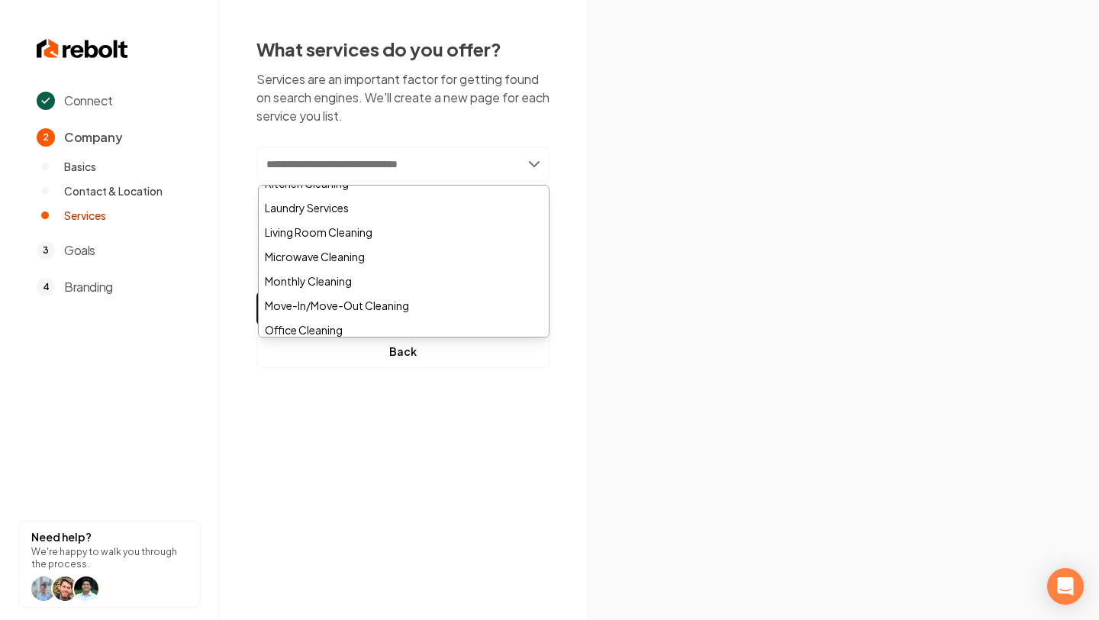
scroll to position [701, 0]
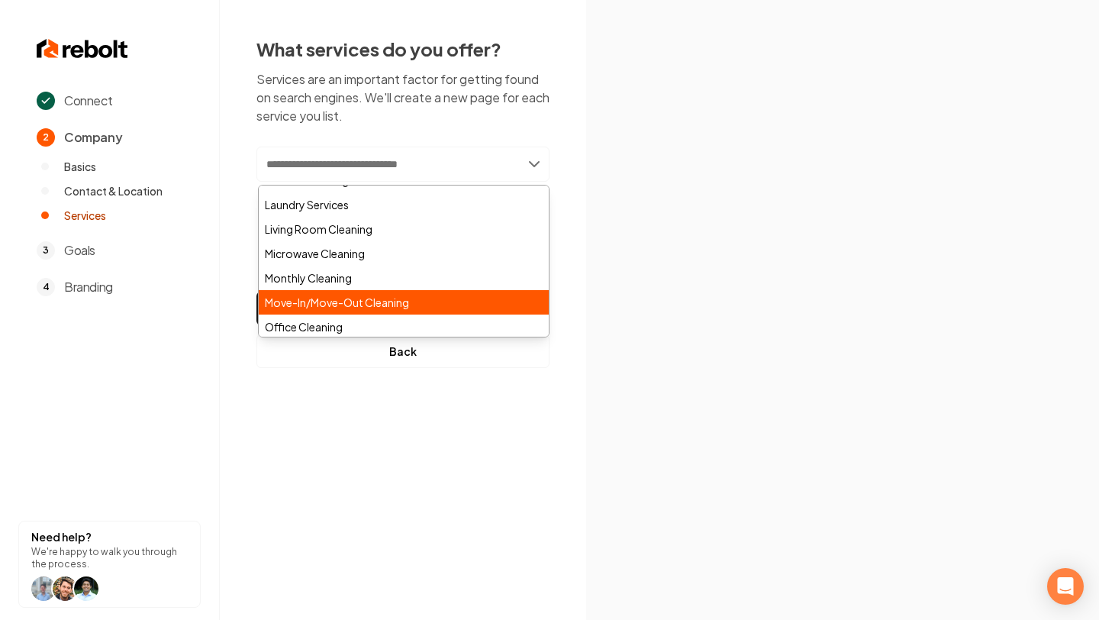
click at [408, 295] on div "Move-In/Move-Out Cleaning" at bounding box center [404, 302] width 290 height 24
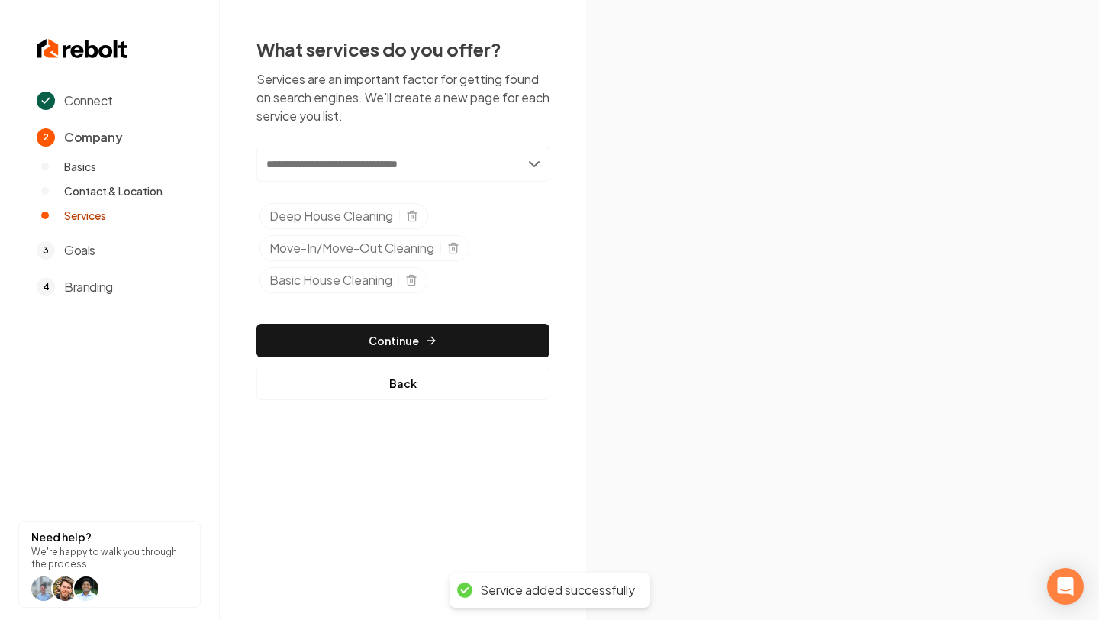
click at [531, 169] on input "text" at bounding box center [402, 164] width 293 height 35
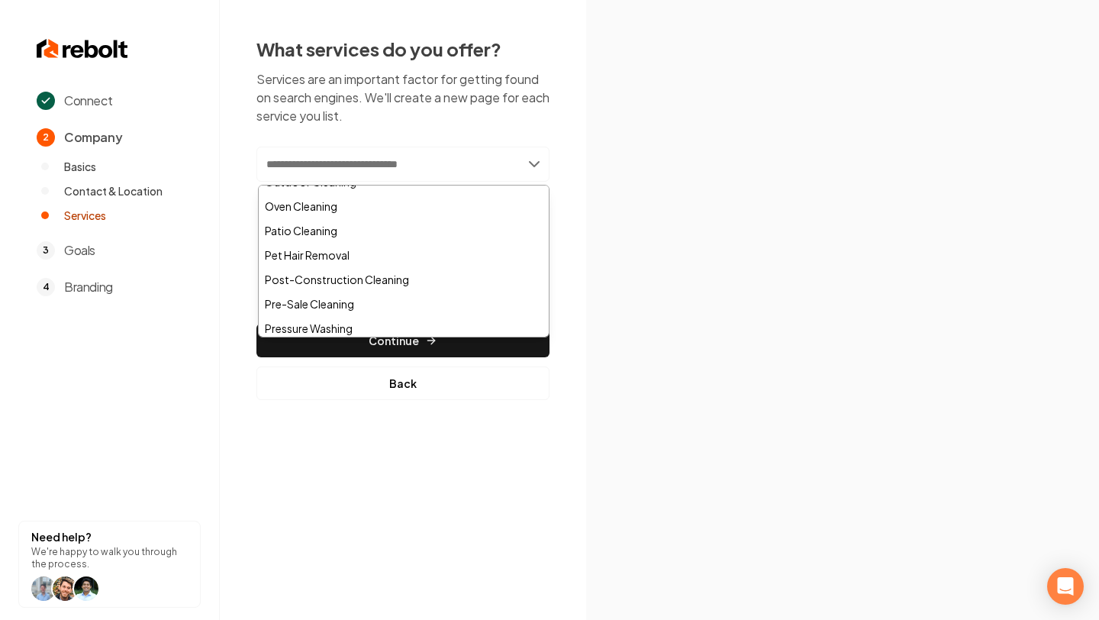
scroll to position [911, 0]
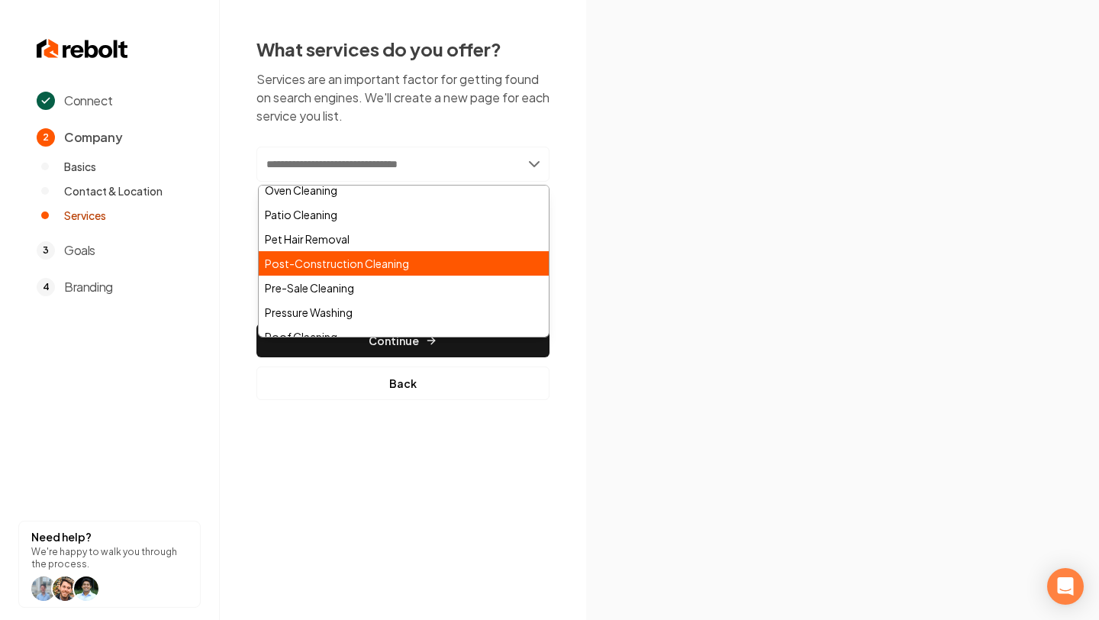
click at [414, 266] on div "Post-Construction Cleaning" at bounding box center [404, 263] width 290 height 24
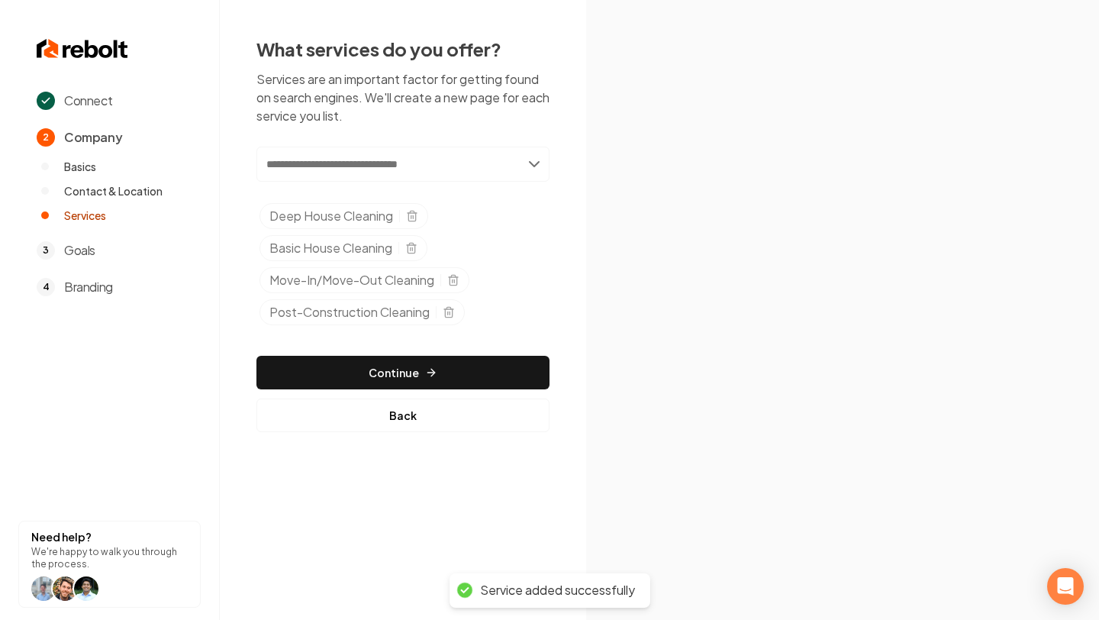
click at [530, 161] on input "text" at bounding box center [402, 164] width 293 height 35
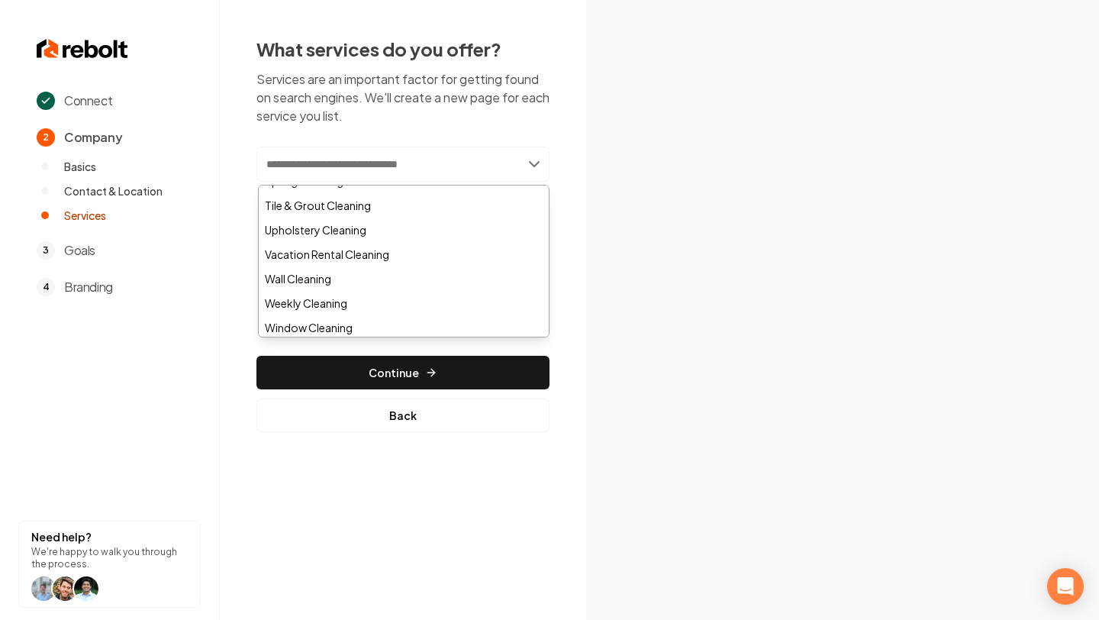
scroll to position [1119, 0]
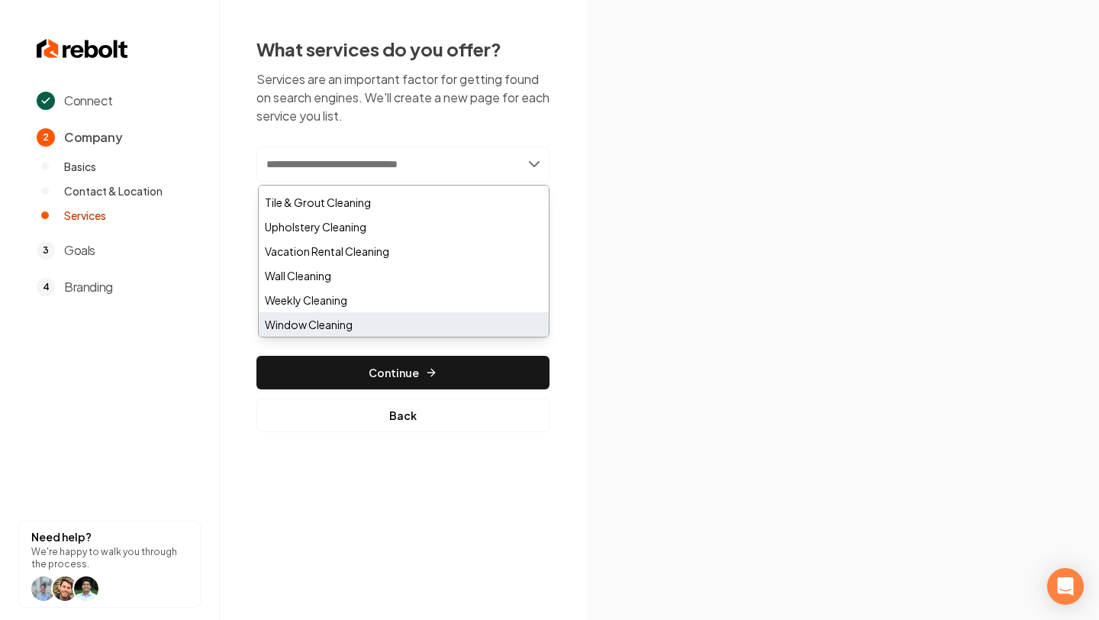
click at [412, 313] on div "Window Cleaning" at bounding box center [404, 324] width 290 height 24
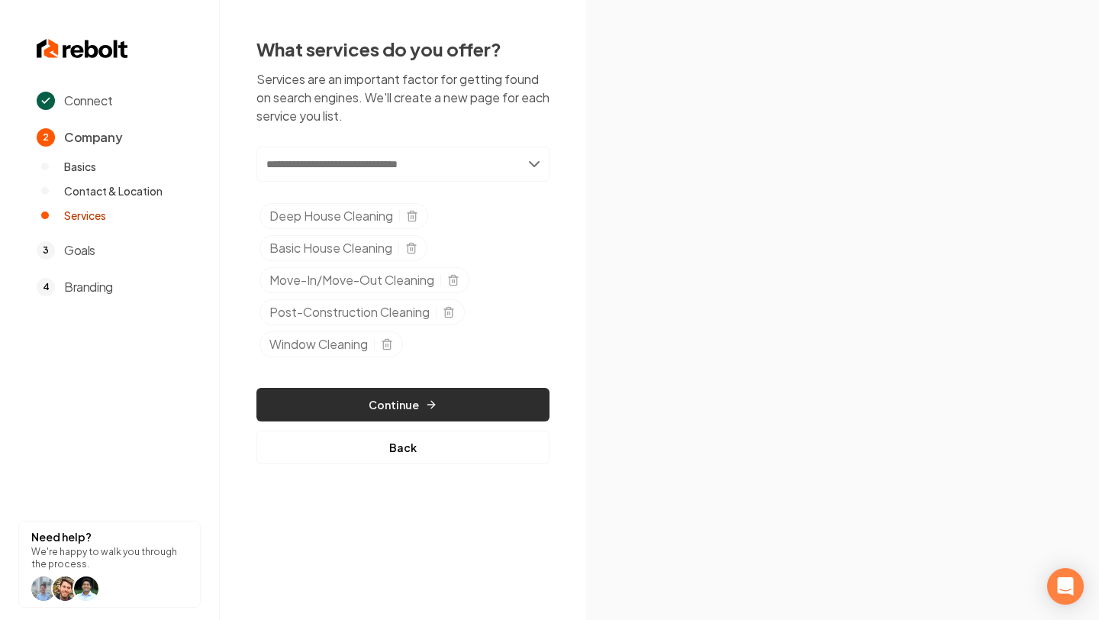
click at [427, 401] on icon "button" at bounding box center [431, 404] width 12 height 12
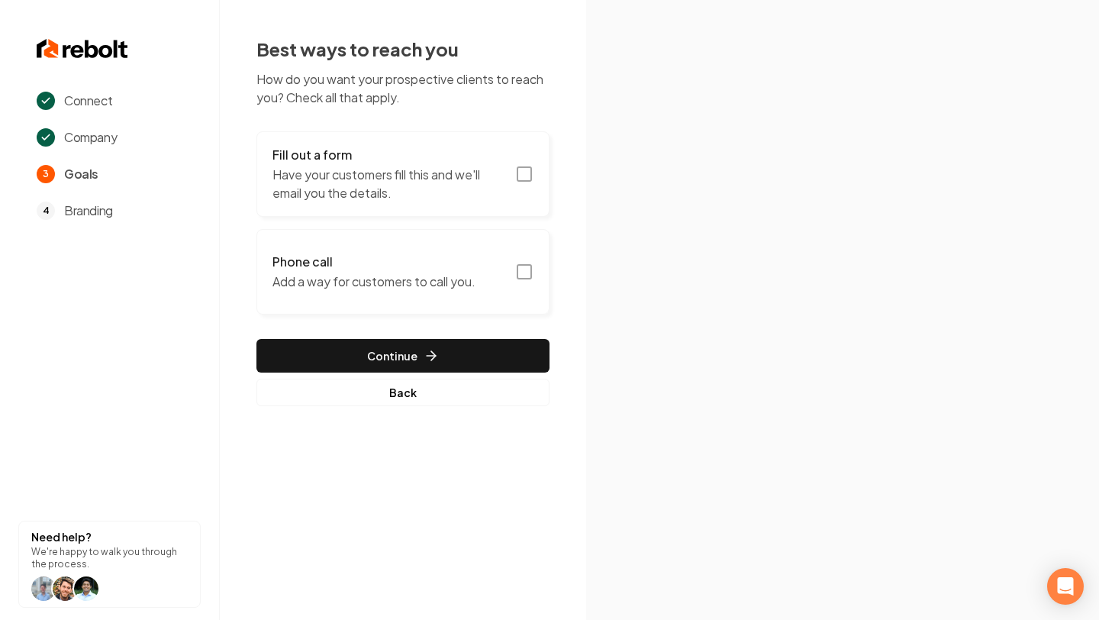
click at [520, 176] on icon "button" at bounding box center [524, 174] width 18 height 18
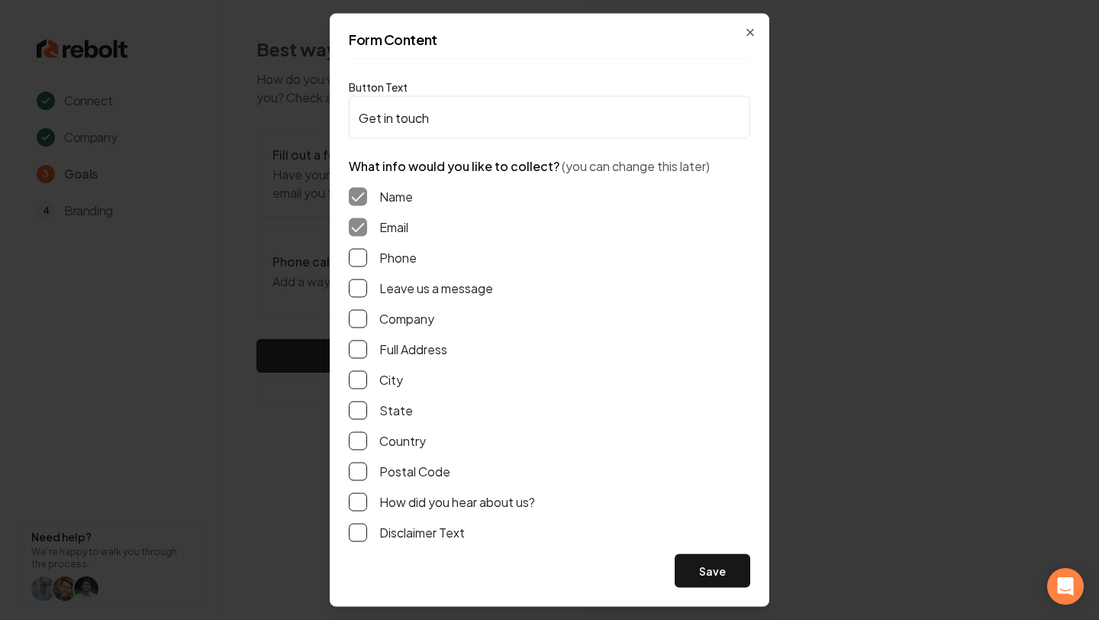
click at [355, 258] on button "Phone" at bounding box center [358, 258] width 18 height 18
click at [359, 283] on button "Leave us a message" at bounding box center [358, 288] width 18 height 18
click at [693, 569] on button "Save" at bounding box center [713, 571] width 76 height 34
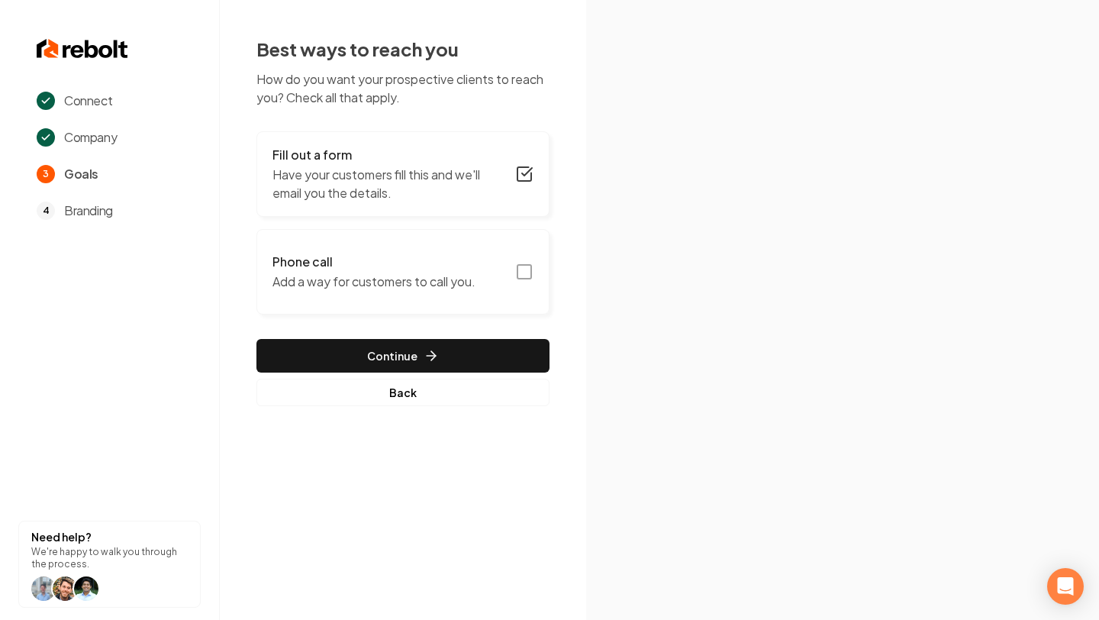
click at [520, 281] on button "Phone call Add a way for customers to call you." at bounding box center [402, 271] width 293 height 85
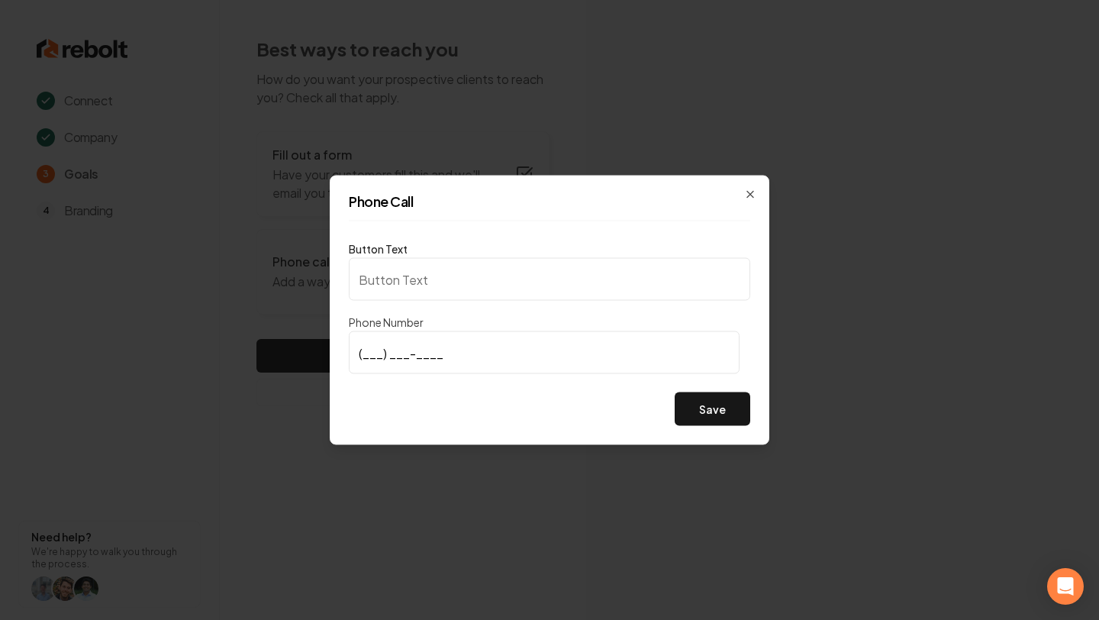
type input "Call us"
type input "(971) 645-2490"
click at [700, 411] on button "Save" at bounding box center [713, 409] width 76 height 34
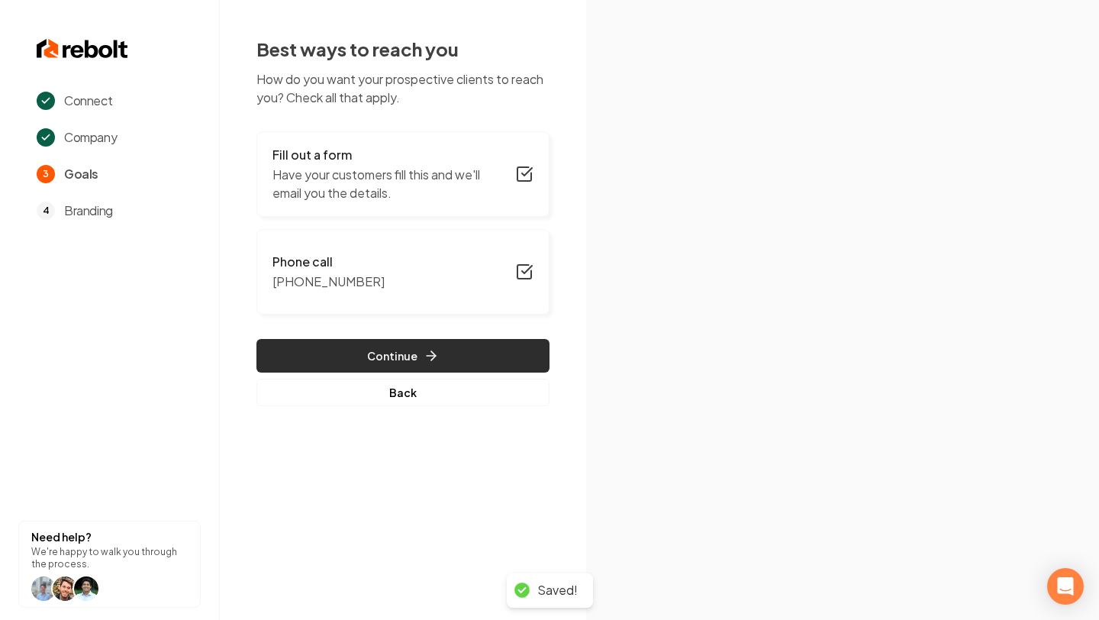
click at [433, 356] on icon "button" at bounding box center [433, 355] width 5 height 9
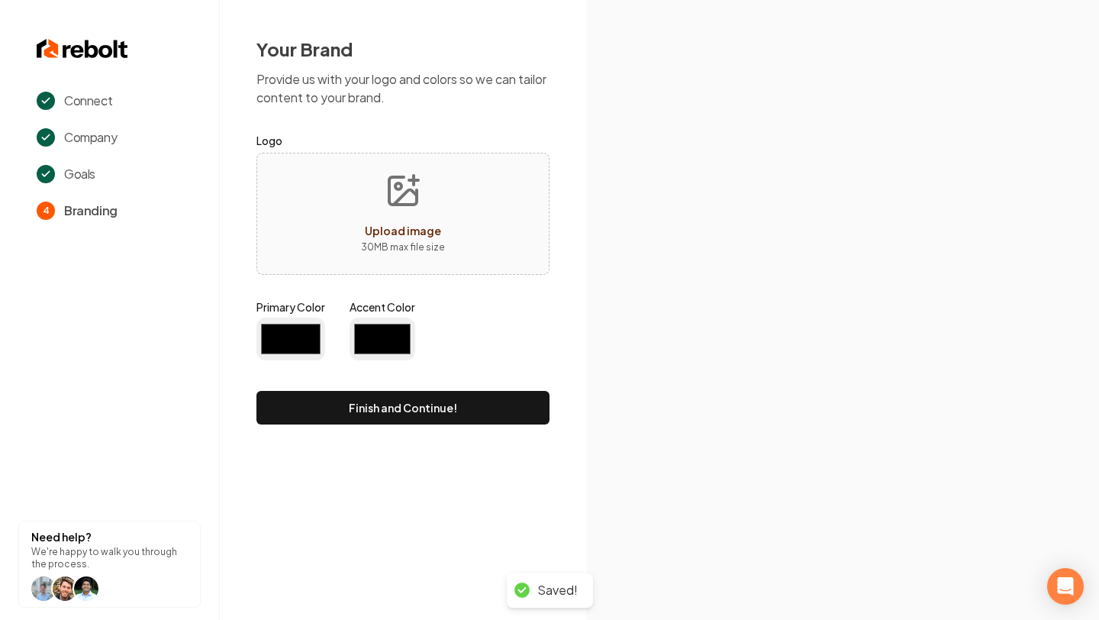
type input "#194d33"
type input "#70be00"
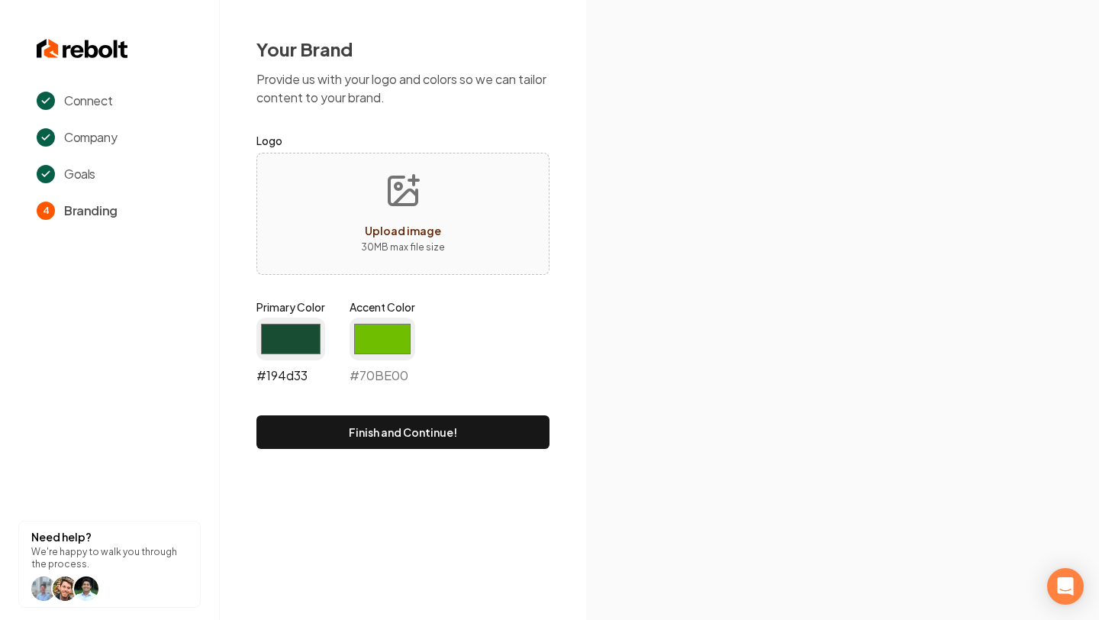
click at [279, 336] on input "#194d33" at bounding box center [290, 338] width 69 height 43
type input "#ea0b0b"
click at [391, 338] on input "#70be00" at bounding box center [383, 338] width 66 height 43
type input "#fcfcfc"
click at [653, 319] on icon at bounding box center [842, 383] width 513 height 474
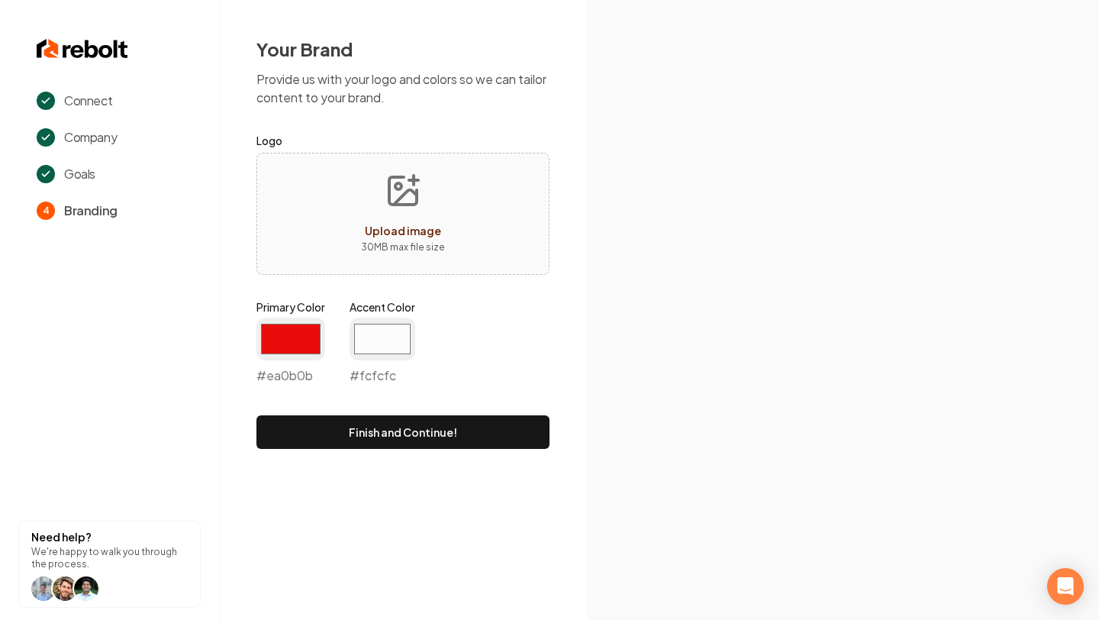
click at [419, 233] on span "Upload image" at bounding box center [403, 231] width 76 height 14
type input "**********"
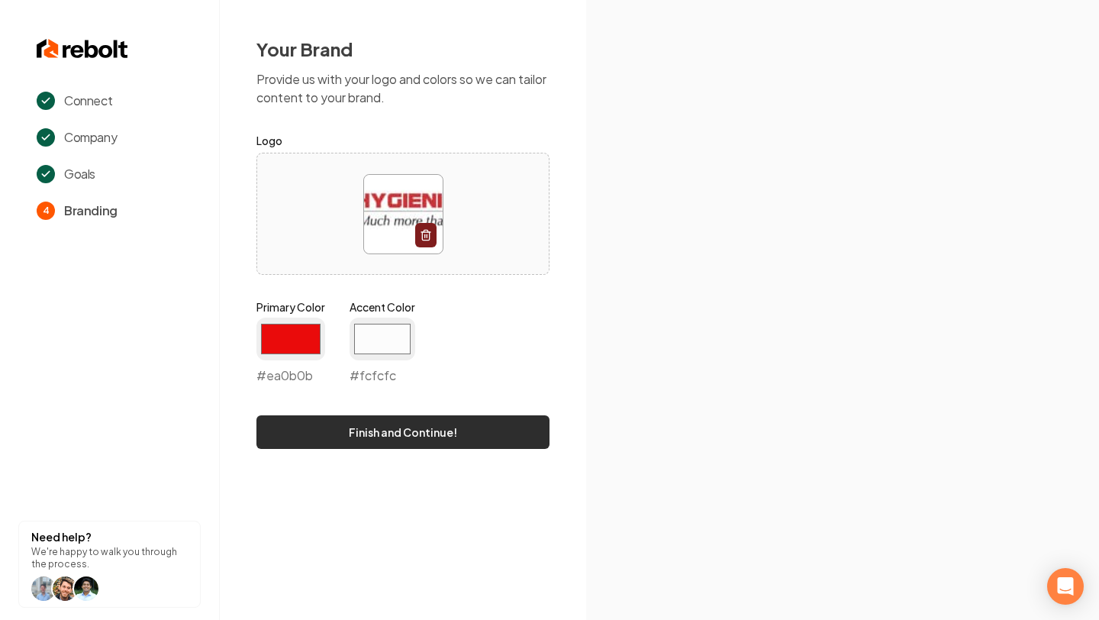
click at [466, 430] on button "Finish and Continue!" at bounding box center [402, 432] width 293 height 34
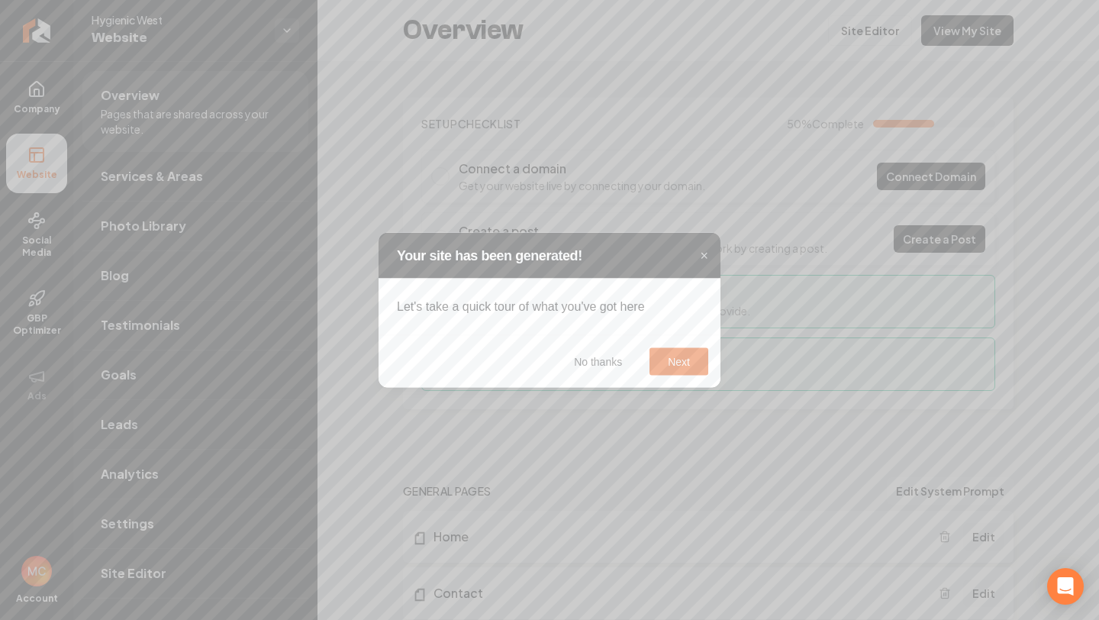
click at [685, 365] on button "Next" at bounding box center [678, 361] width 59 height 27
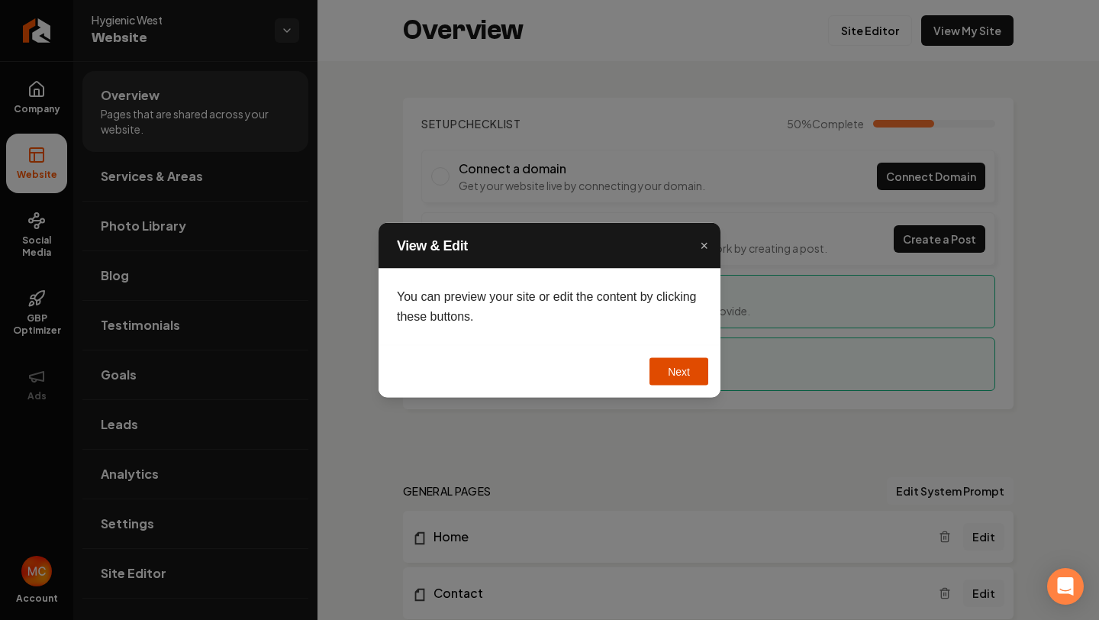
click at [687, 366] on button "Next" at bounding box center [678, 371] width 59 height 27
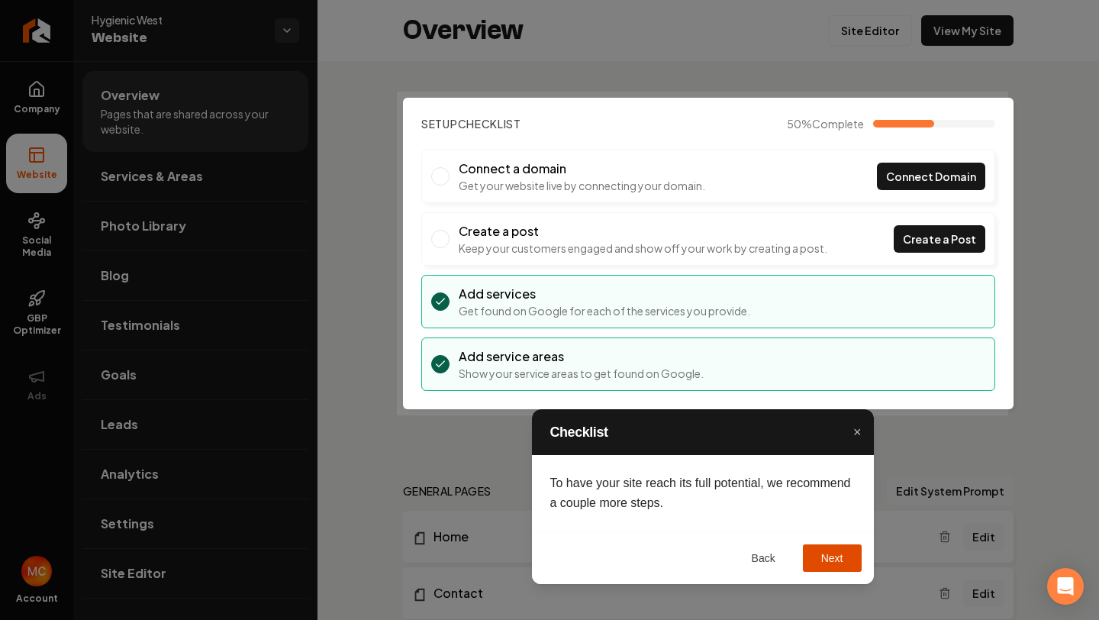
click at [850, 556] on button "Next" at bounding box center [832, 557] width 59 height 27
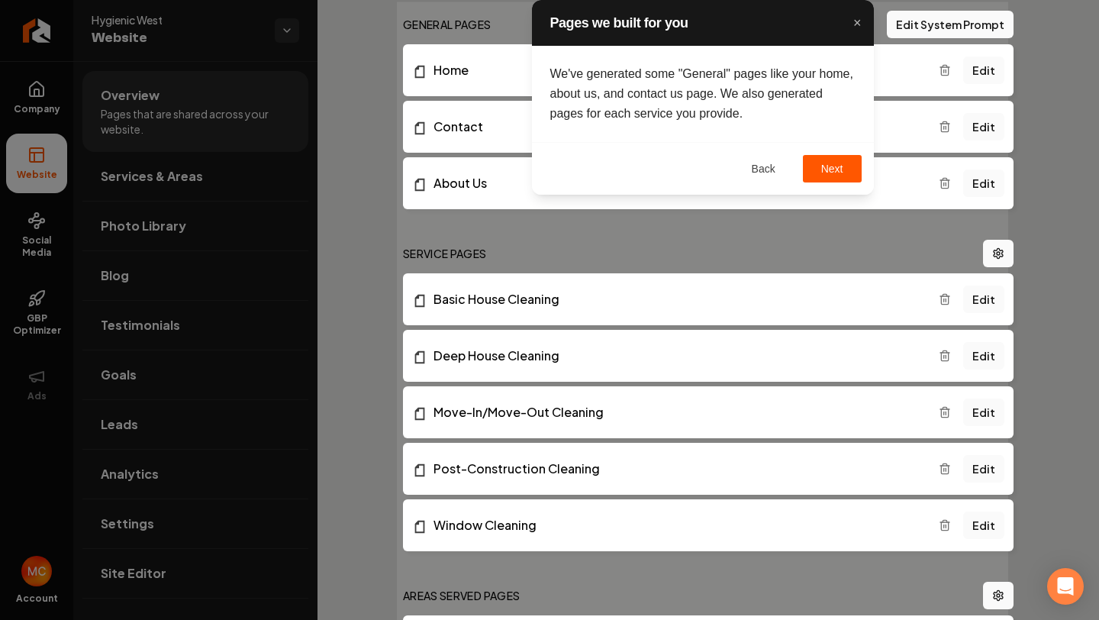
scroll to position [477, 0]
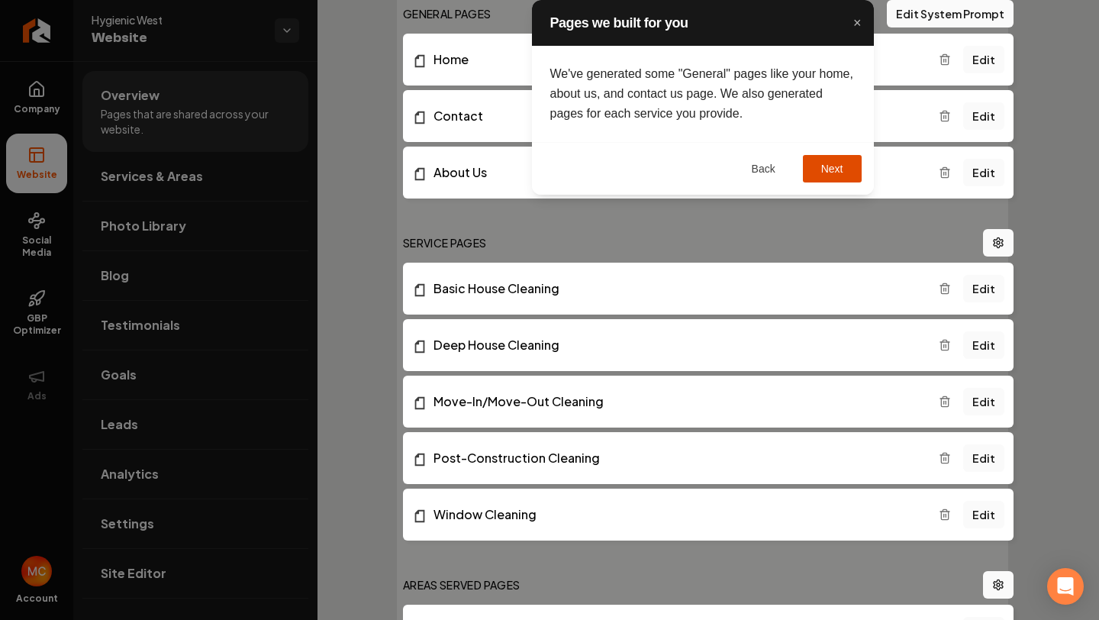
click at [837, 172] on button "Next" at bounding box center [832, 168] width 59 height 27
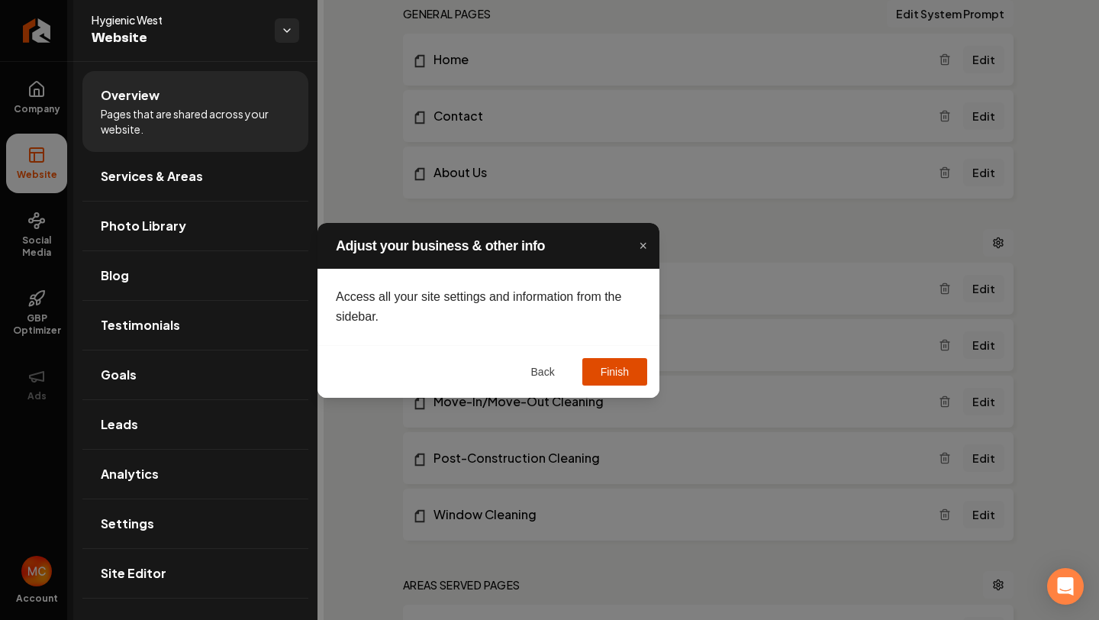
click at [622, 380] on button "Finish" at bounding box center [614, 371] width 65 height 27
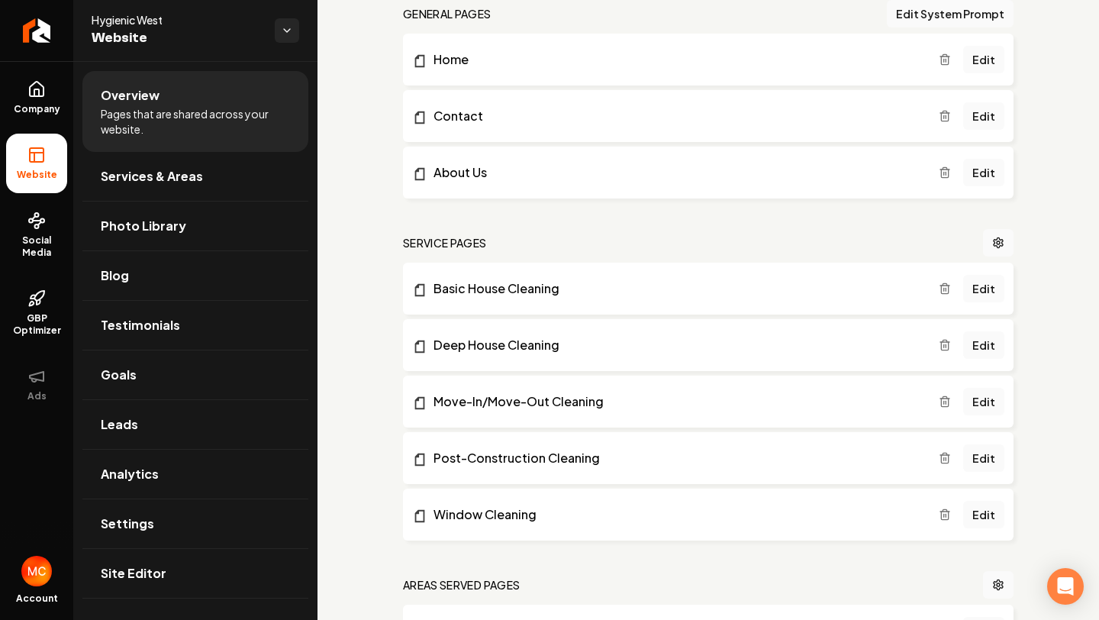
click at [198, 121] on span "Pages that are shared across your website." at bounding box center [195, 121] width 189 height 31
click at [36, 163] on icon at bounding box center [36, 155] width 18 height 18
click at [37, 163] on icon at bounding box center [36, 155] width 18 height 18
click at [287, 37] on html "Company Website Social Media GBP Optimizer Ads Account Hygienic West Website Ov…" at bounding box center [549, 310] width 1099 height 620
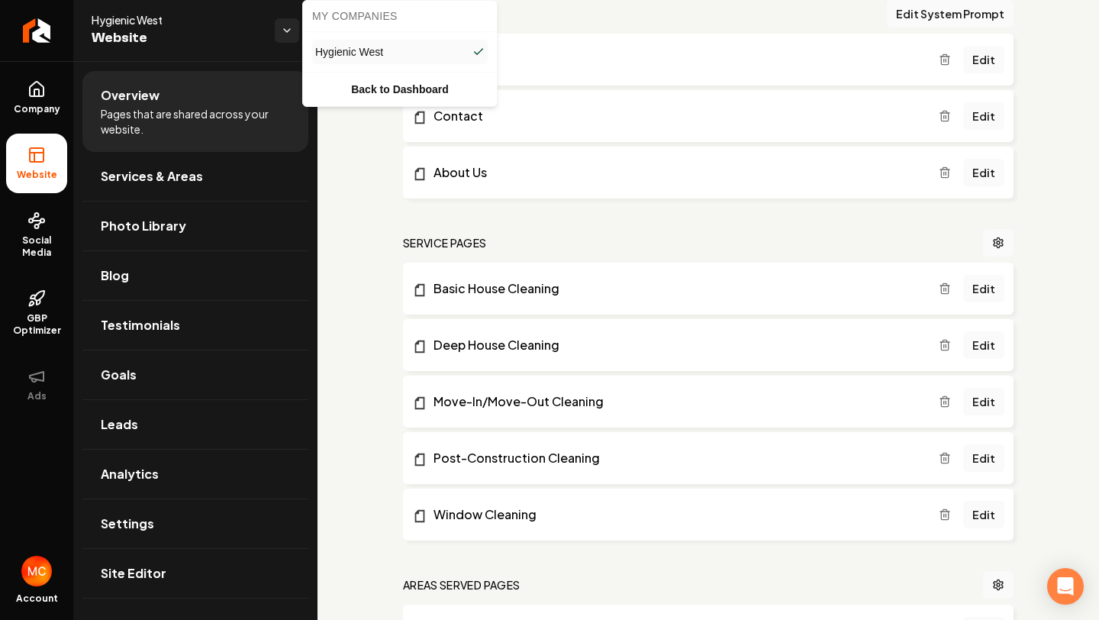
click at [287, 37] on html "Company Website Social Media GBP Optimizer Ads Account Hygienic West Website Ov…" at bounding box center [549, 310] width 1099 height 620
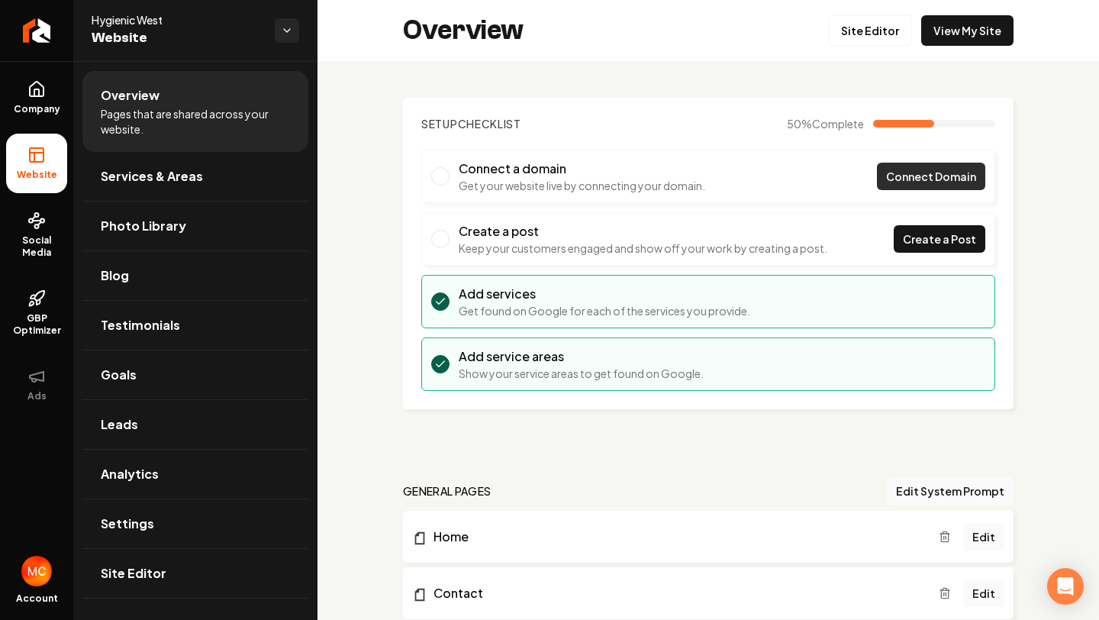
click at [930, 186] on link "Connect Domain" at bounding box center [931, 176] width 108 height 27
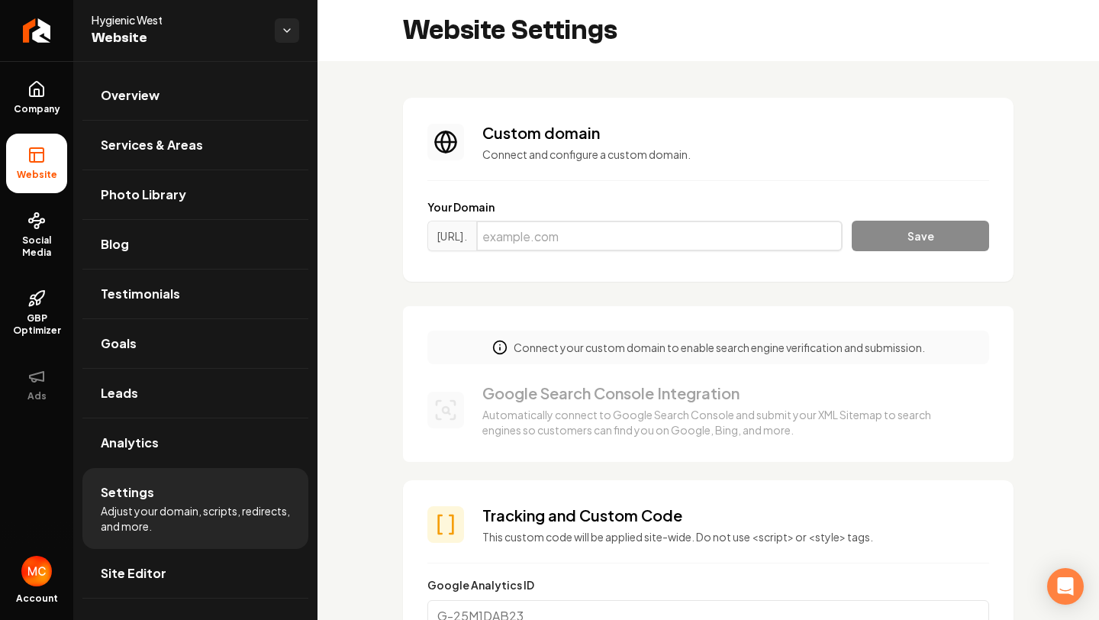
click at [586, 245] on input "Main content area" at bounding box center [659, 236] width 366 height 31
type input "h"
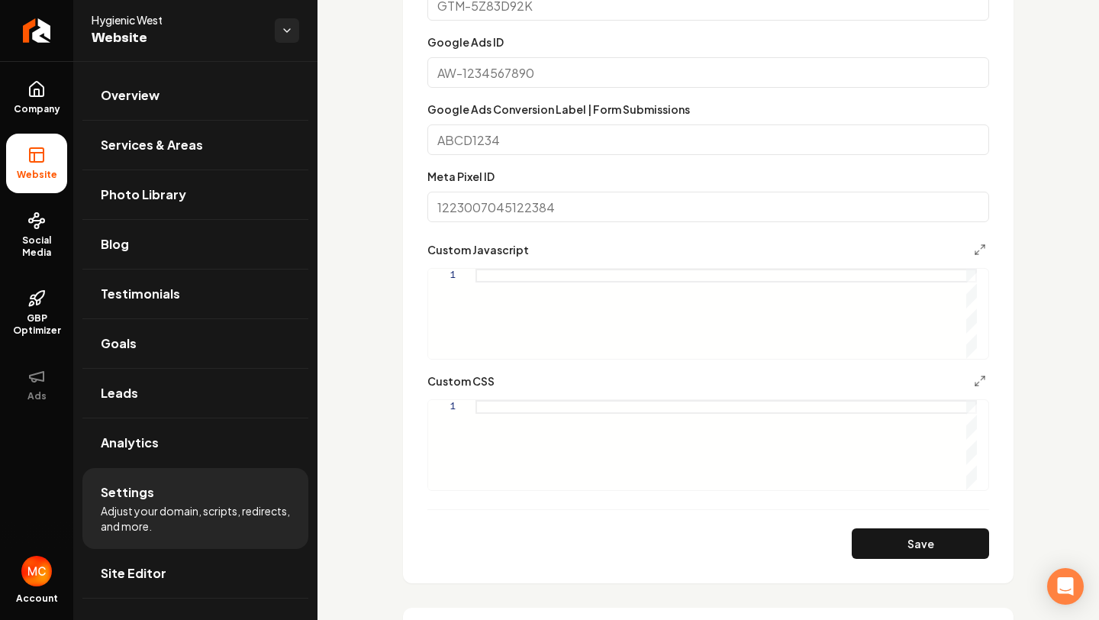
scroll to position [774, 0]
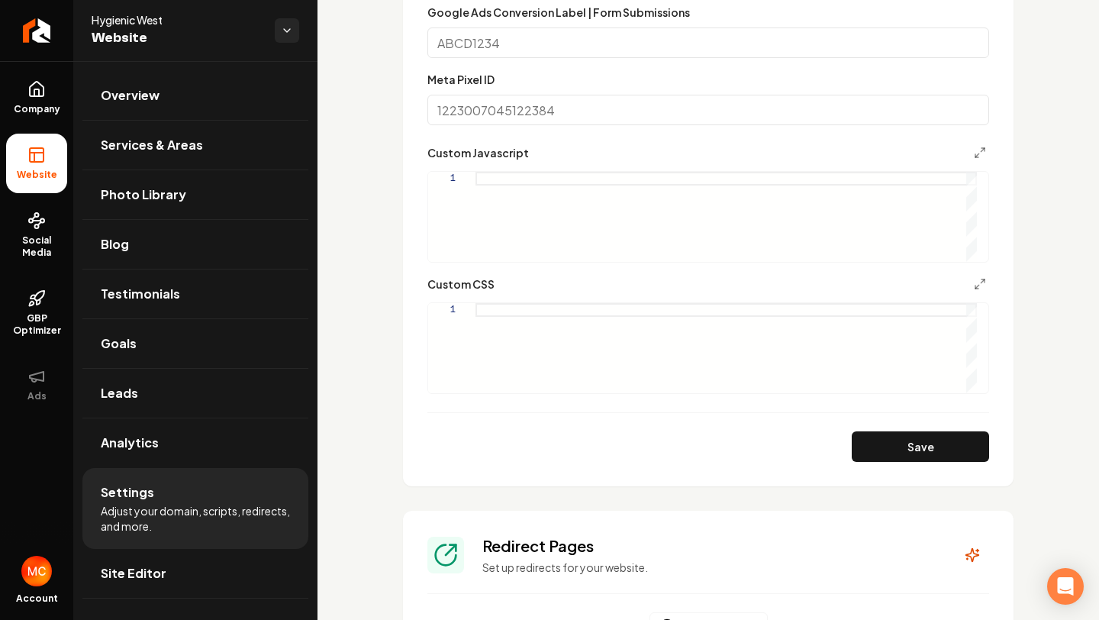
click at [957, 447] on button "Save" at bounding box center [920, 446] width 137 height 31
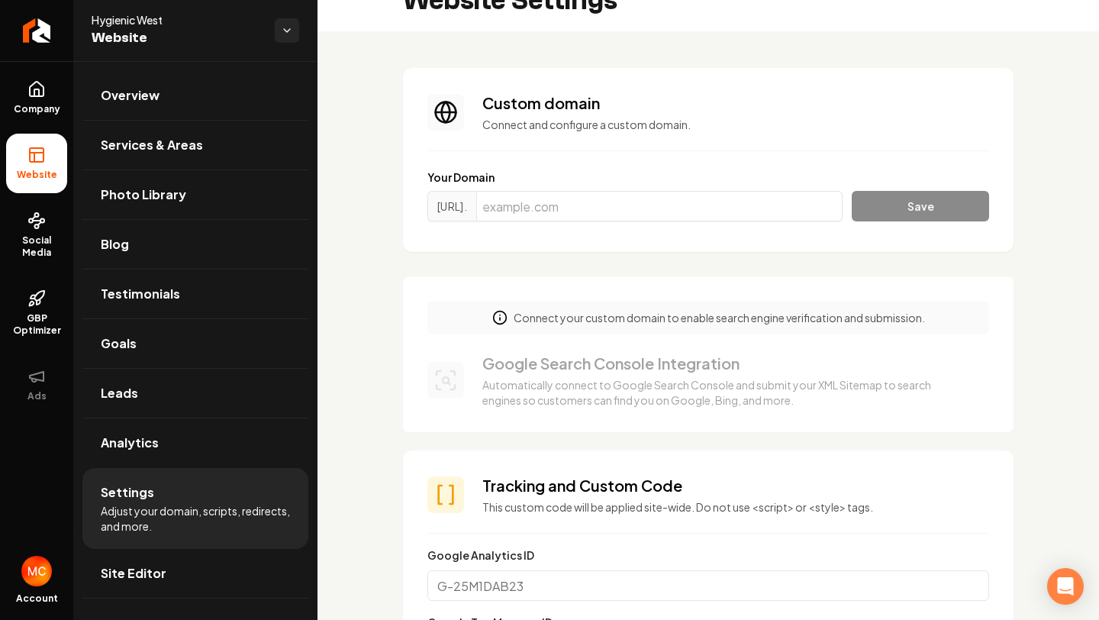
scroll to position [0, 0]
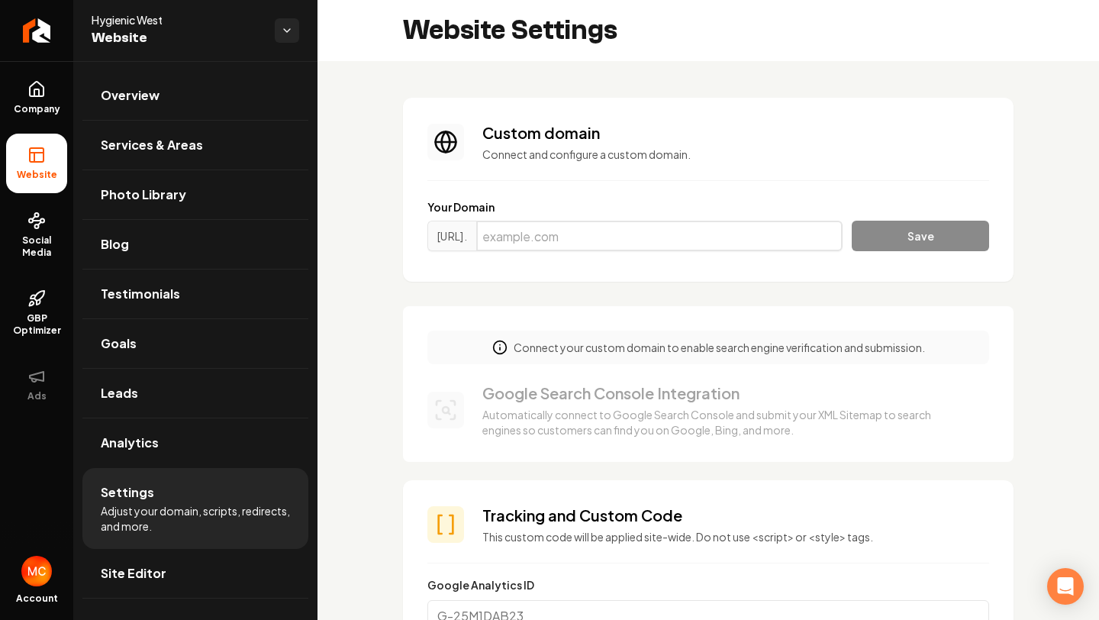
click at [653, 237] on input "Main content area" at bounding box center [659, 236] width 366 height 31
type input "hygienicwestcleaning.com"
click at [894, 226] on button "Save" at bounding box center [920, 236] width 137 height 31
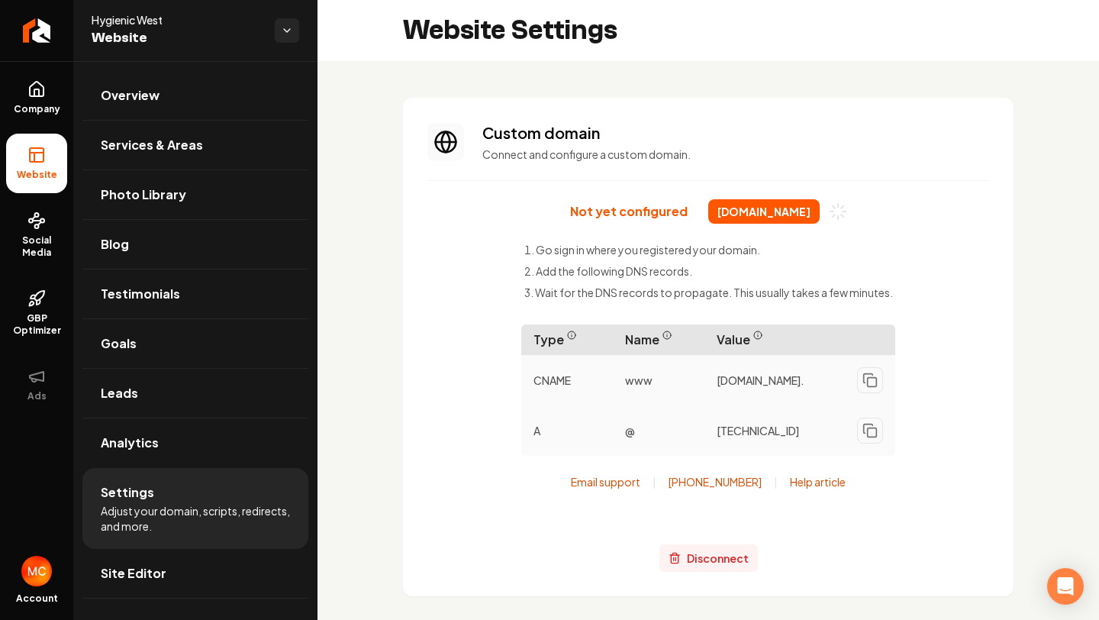
click at [720, 559] on span "Disconnect" at bounding box center [718, 558] width 62 height 16
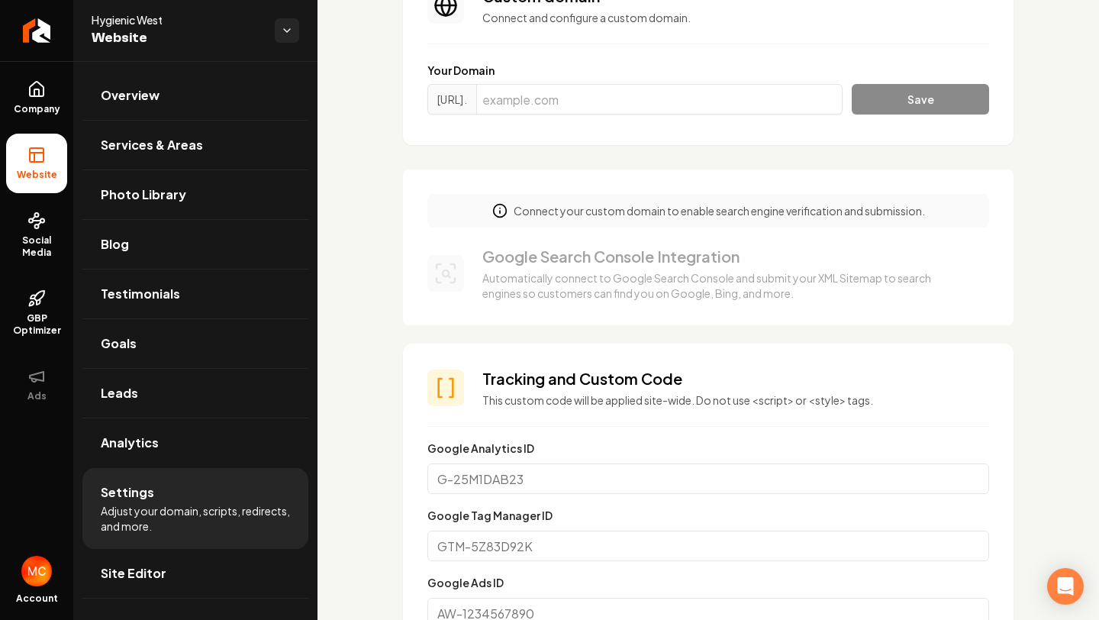
scroll to position [137, 0]
click at [495, 211] on icon "Main content area" at bounding box center [499, 209] width 15 height 15
click at [707, 216] on p "Connect your custom domain to enable search engine verification and submission." at bounding box center [719, 209] width 411 height 15
click at [24, 108] on span "Company" at bounding box center [37, 109] width 59 height 12
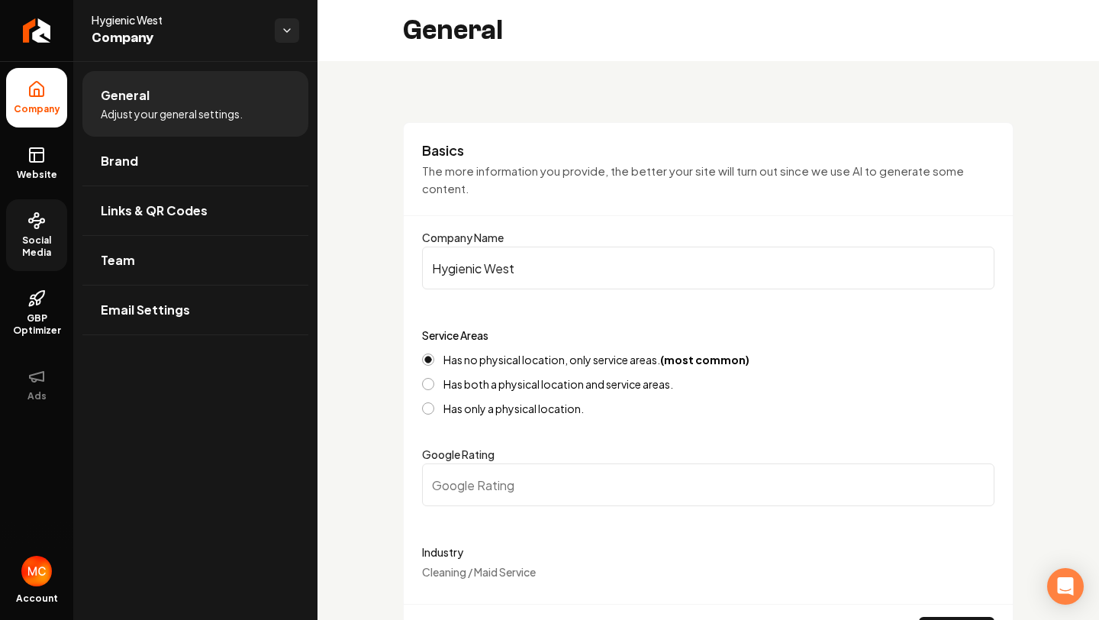
click at [44, 254] on span "Social Media" at bounding box center [36, 246] width 61 height 24
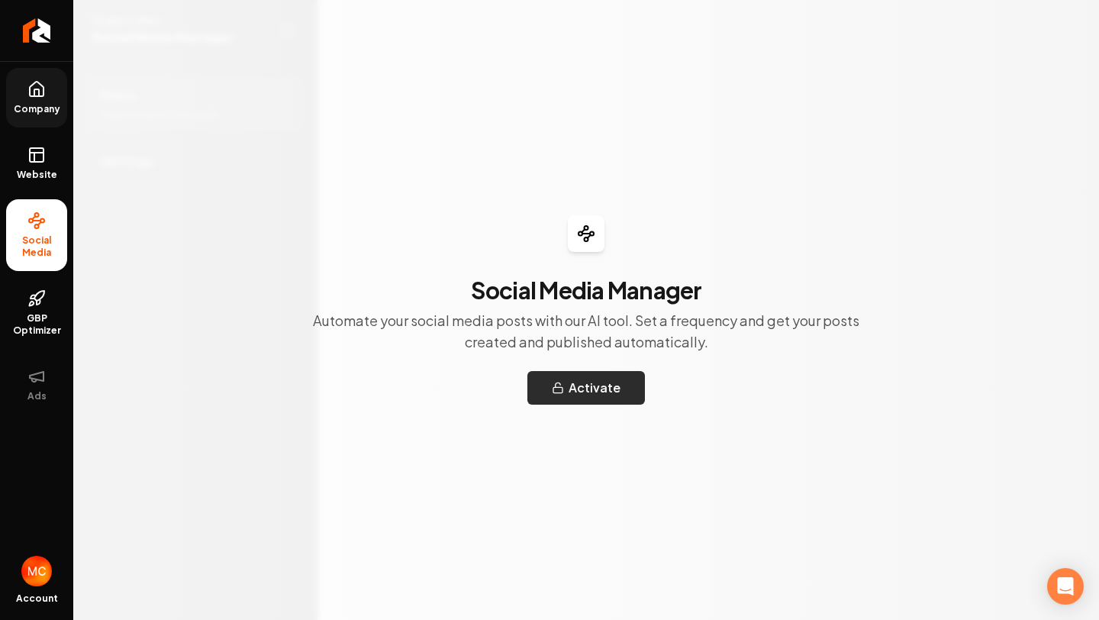
click at [630, 395] on button "Activate" at bounding box center [586, 388] width 118 height 34
click at [40, 303] on icon at bounding box center [38, 301] width 3 height 5
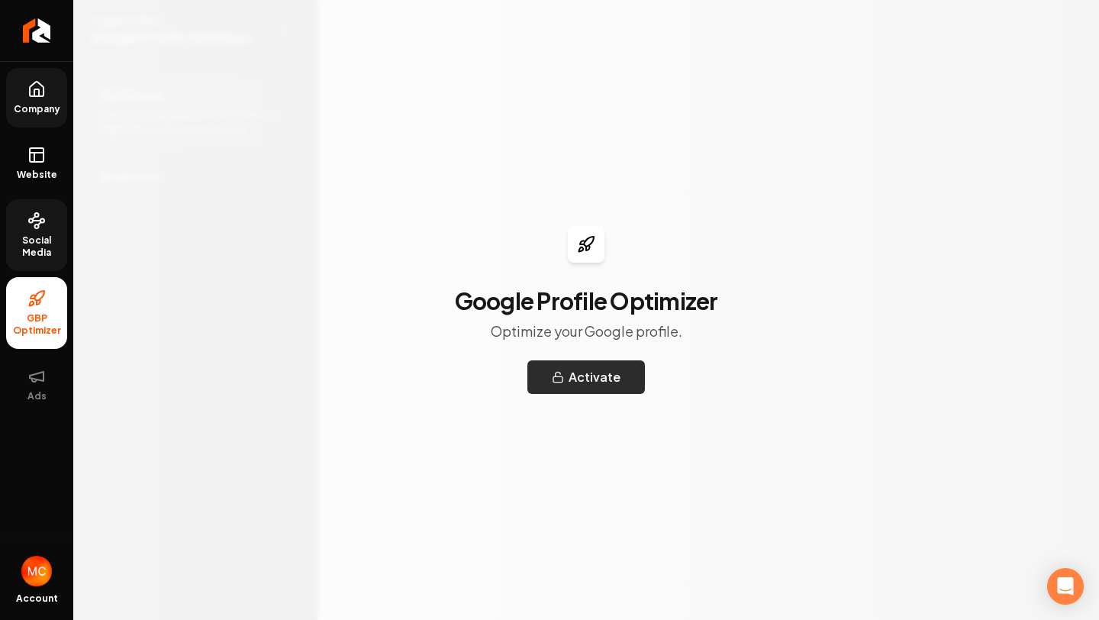
click at [575, 376] on button "Activate" at bounding box center [586, 377] width 118 height 34
click at [620, 382] on button "Activate" at bounding box center [586, 377] width 118 height 34
click at [47, 216] on link "Social Media" at bounding box center [36, 235] width 61 height 72
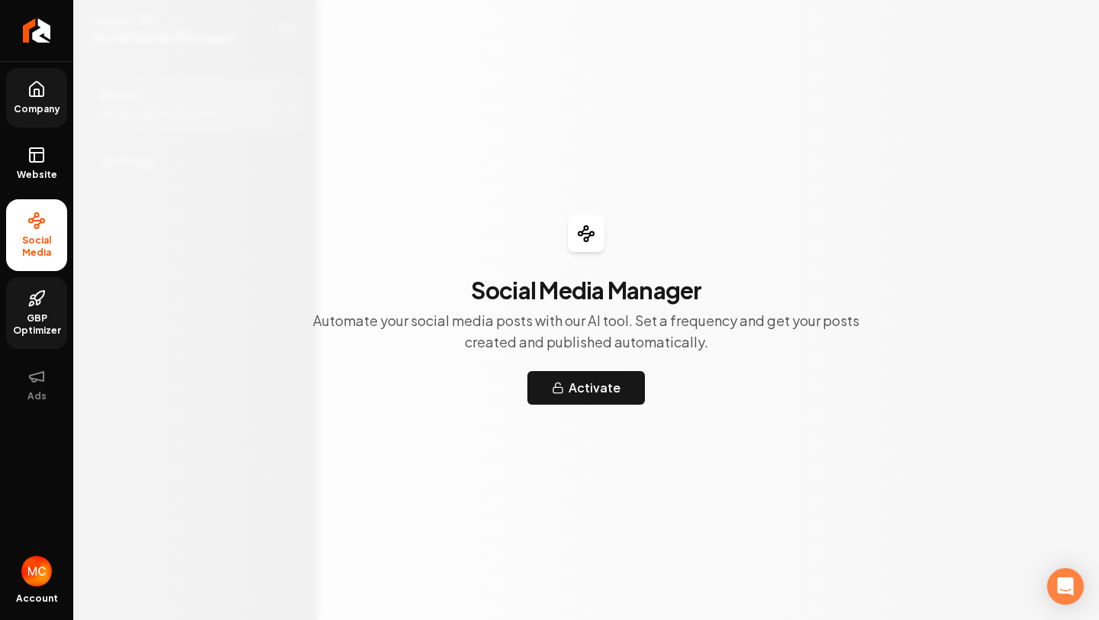
click at [50, 99] on link "Company" at bounding box center [36, 98] width 61 height 60
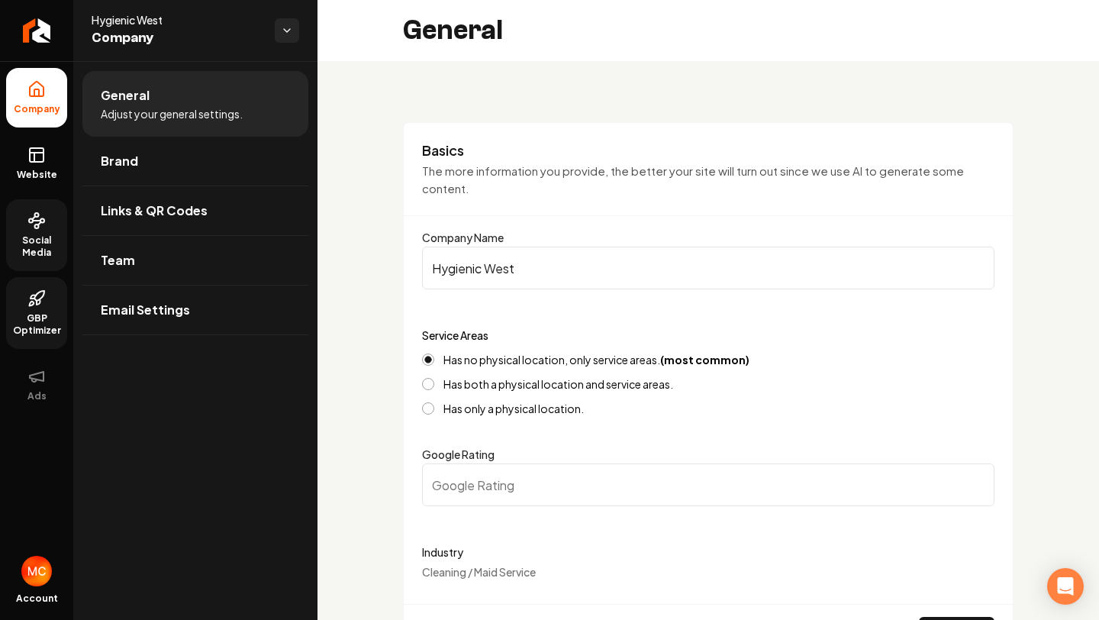
click at [141, 32] on span "Company" at bounding box center [177, 37] width 171 height 21
click at [299, 33] on div "Hygienic West Company" at bounding box center [195, 30] width 244 height 61
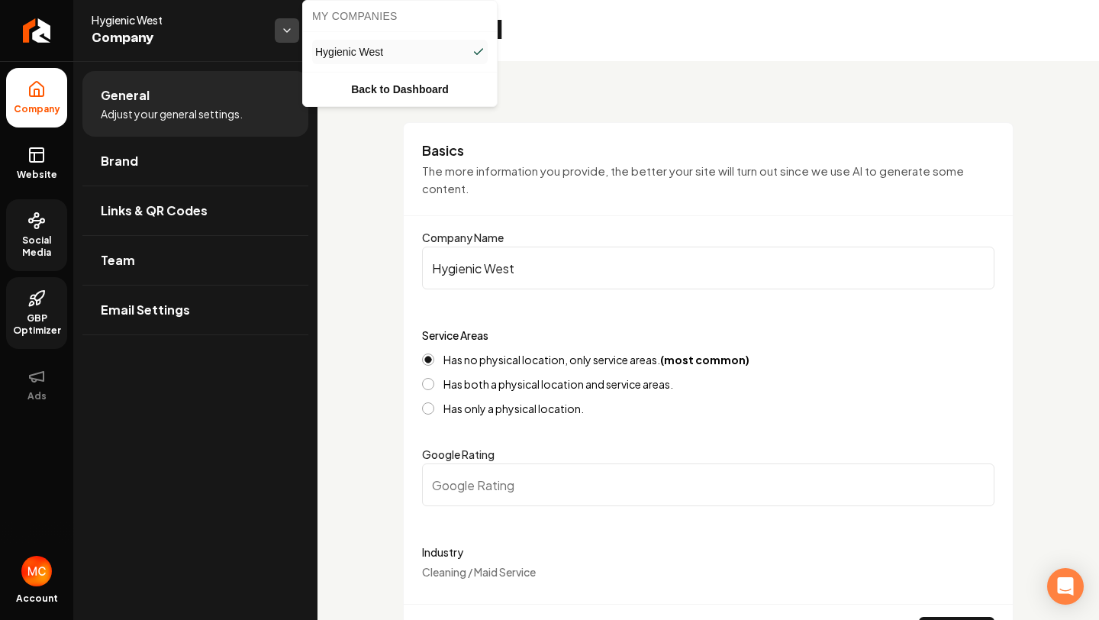
click at [288, 34] on html "Company Website Social Media GBP Optimizer Ads Account Hygienic West Company Ge…" at bounding box center [549, 310] width 1099 height 620
click at [382, 88] on link "Back to Dashboard" at bounding box center [400, 89] width 188 height 27
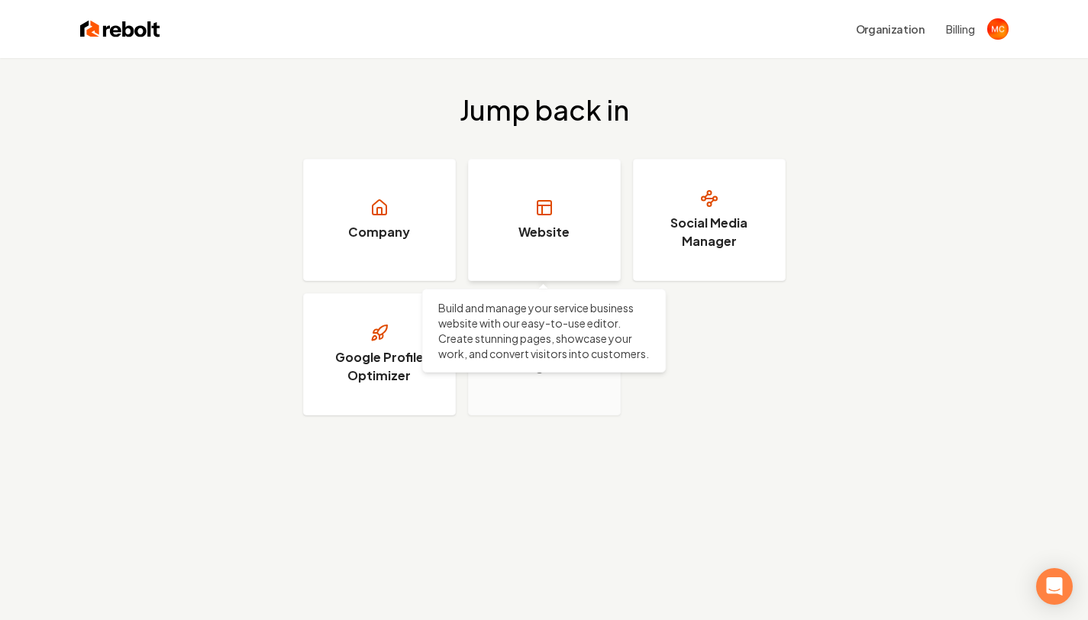
click at [540, 217] on link "Website" at bounding box center [544, 220] width 153 height 122
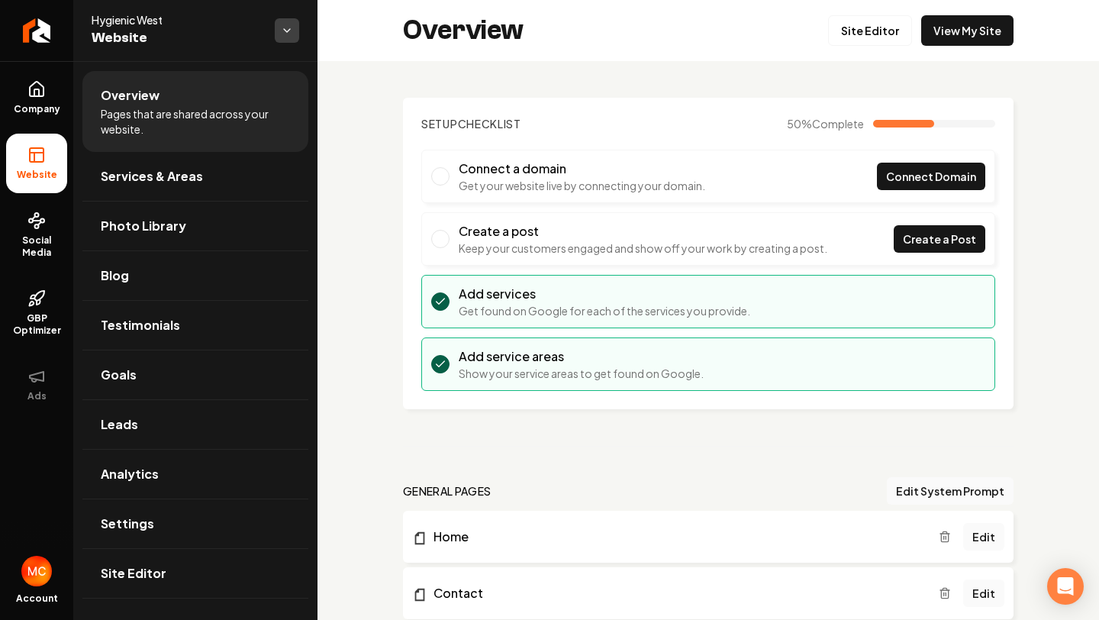
click at [285, 34] on html "Company Website Social Media GBP Optimizer Ads Account Hygienic West Website Ov…" at bounding box center [549, 310] width 1099 height 620
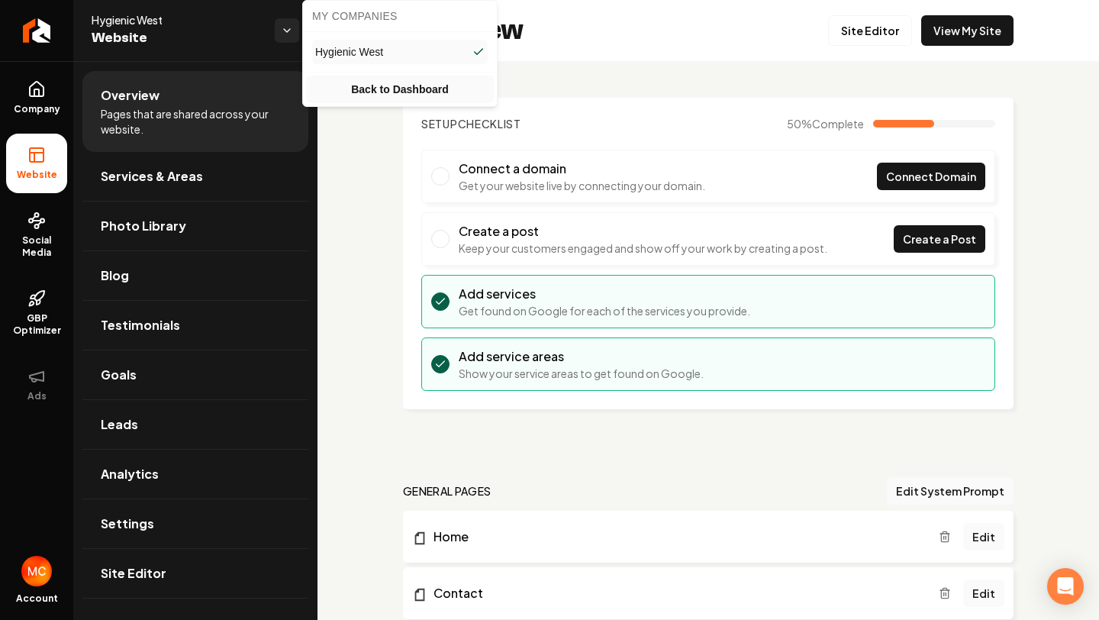
click at [386, 94] on link "Back to Dashboard" at bounding box center [400, 89] width 188 height 27
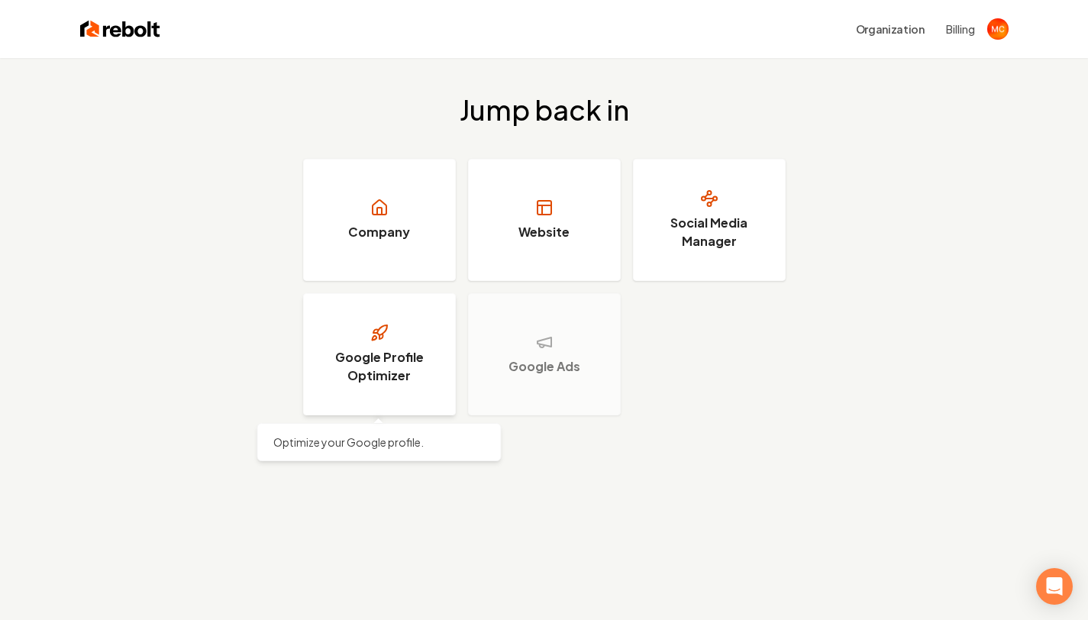
click at [386, 350] on h3 "Google Profile Optimizer" at bounding box center [379, 366] width 114 height 37
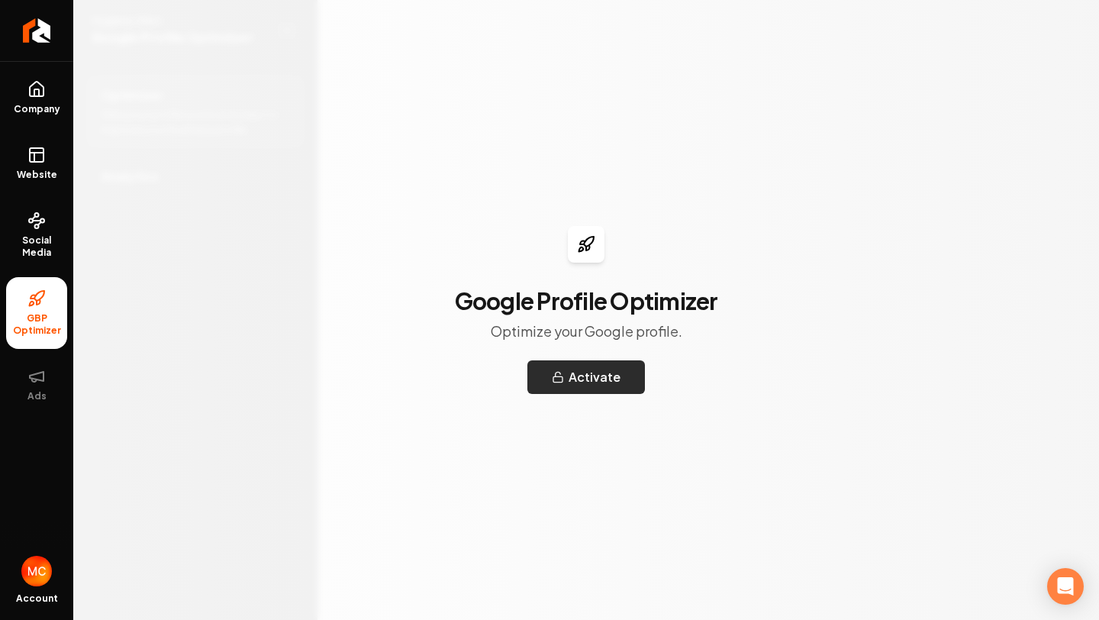
click at [568, 391] on button "Activate" at bounding box center [586, 377] width 118 height 34
click at [25, 147] on link "Website" at bounding box center [36, 164] width 61 height 60
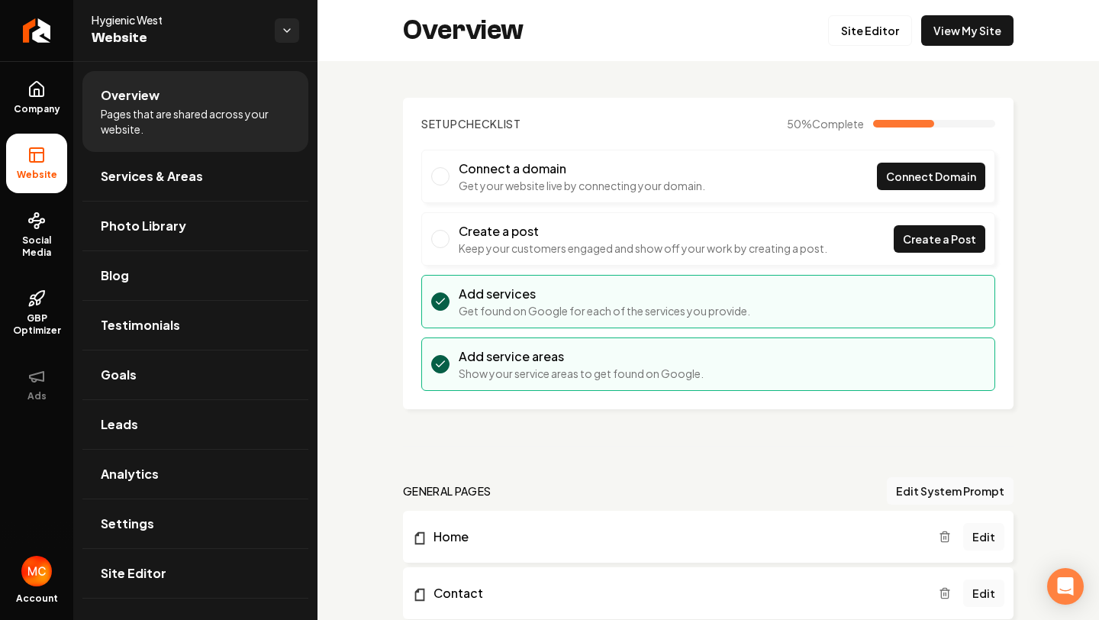
click at [109, 40] on span "Website" at bounding box center [177, 37] width 171 height 21
click at [47, 38] on icon "Return to dashboard" at bounding box center [36, 30] width 24 height 24
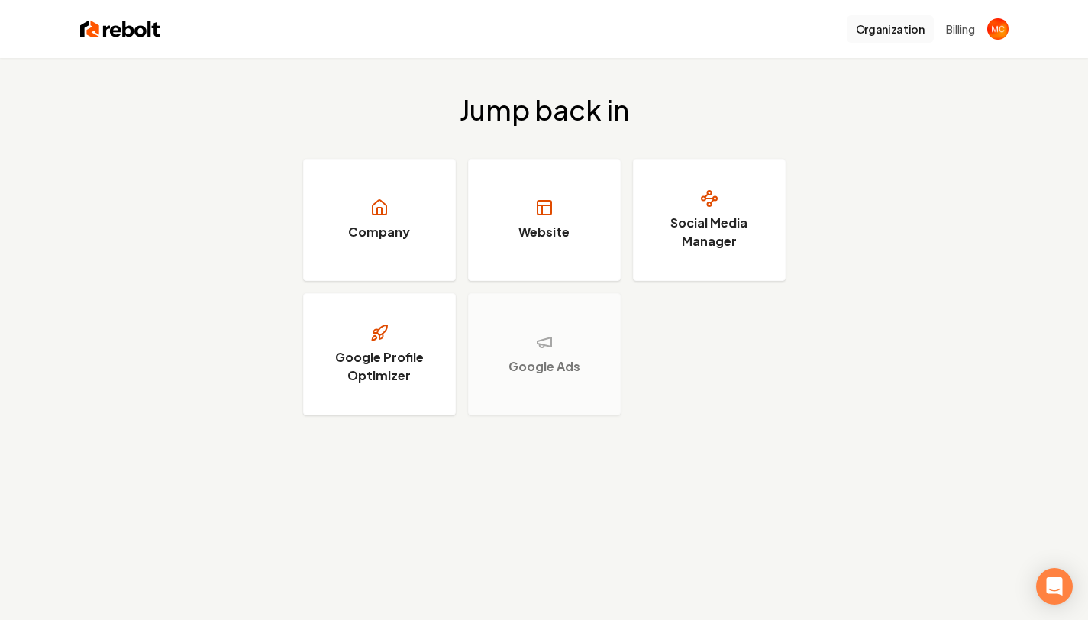
click at [885, 28] on button "Organization" at bounding box center [889, 28] width 87 height 27
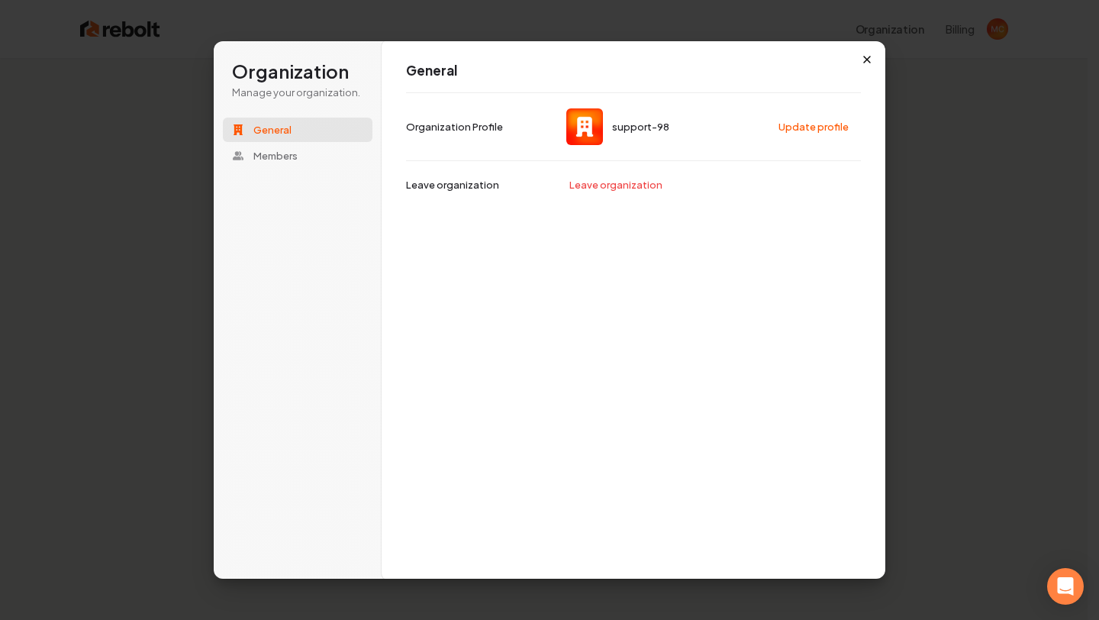
click at [864, 59] on icon "button" at bounding box center [867, 59] width 12 height 12
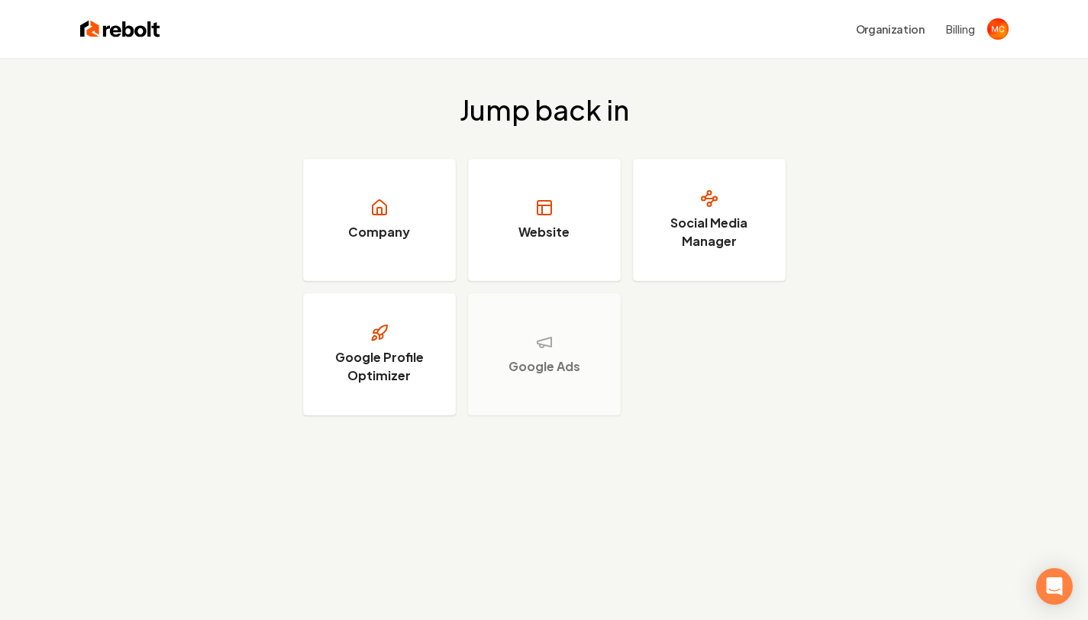
click at [966, 26] on button "Billing" at bounding box center [960, 28] width 29 height 15
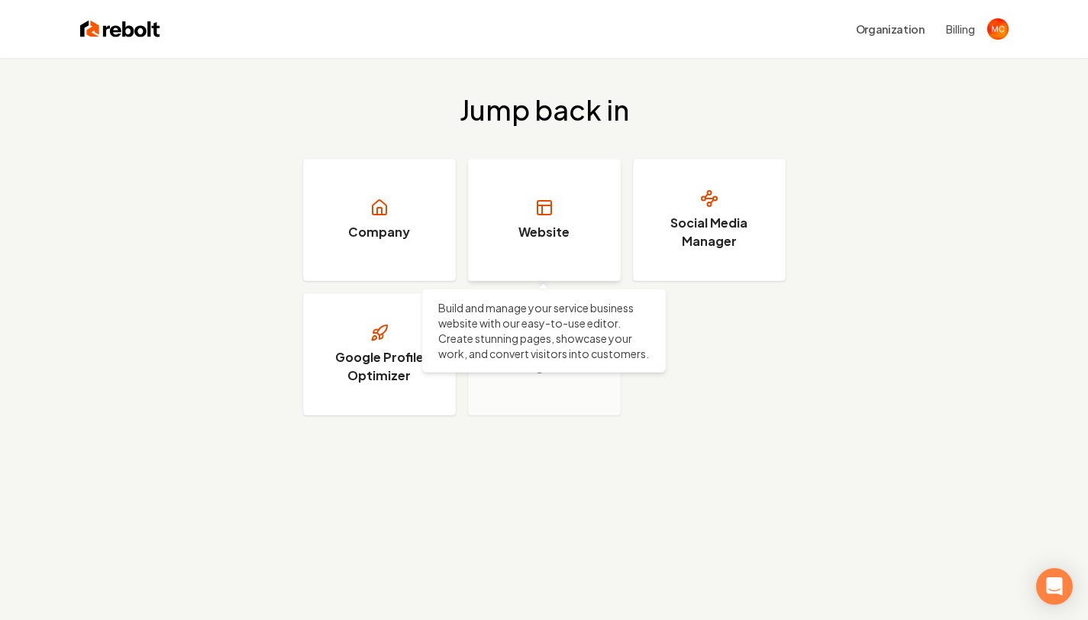
click at [575, 201] on link "Website" at bounding box center [544, 220] width 153 height 122
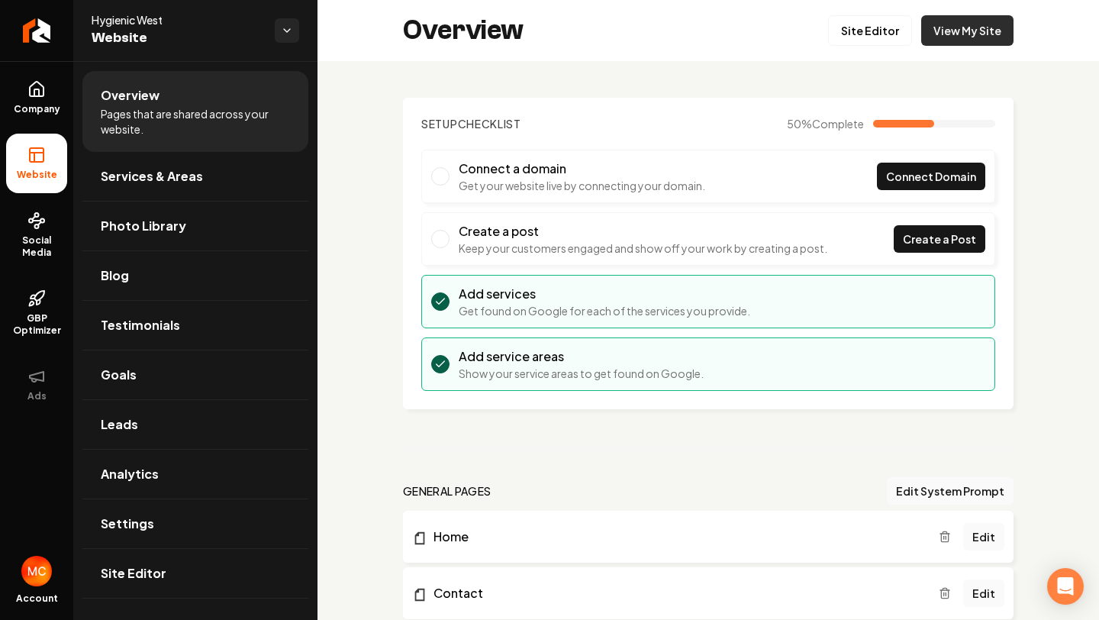
click at [955, 31] on link "View My Site" at bounding box center [967, 30] width 92 height 31
click at [187, 111] on span "Pages that are shared across your website." at bounding box center [195, 121] width 189 height 31
click at [131, 44] on span "Website" at bounding box center [177, 37] width 171 height 21
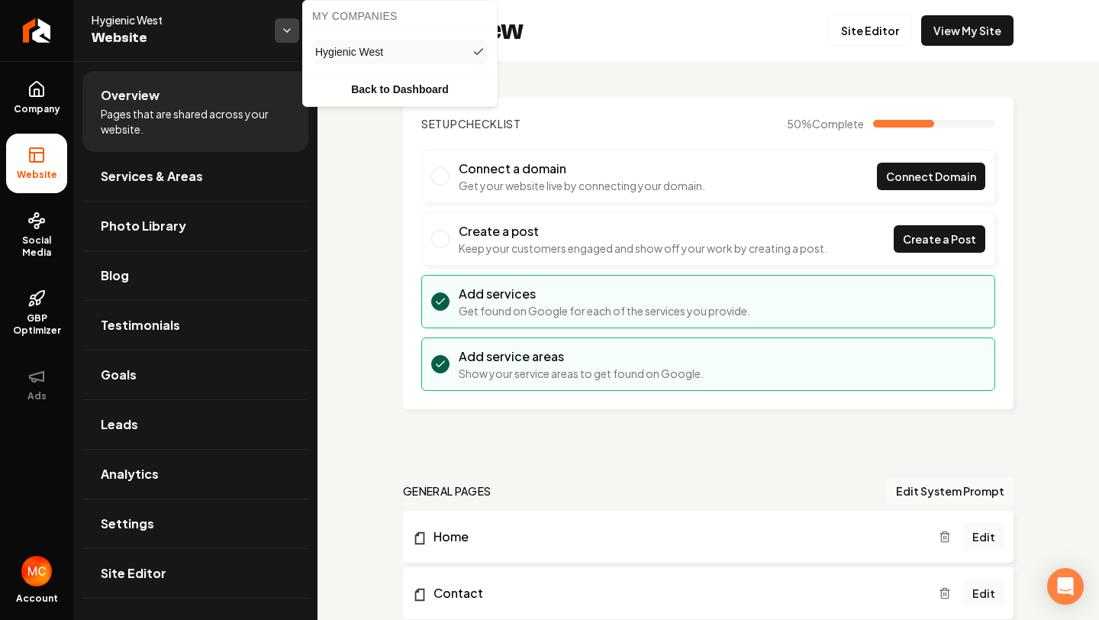
click at [285, 40] on html "Company Website Social Media GBP Optimizer Ads Account Hygienic West Website Ov…" at bounding box center [549, 310] width 1099 height 620
click at [44, 155] on html "Company Website Social Media GBP Optimizer Ads Account Hygienic West Website Ov…" at bounding box center [549, 310] width 1099 height 620
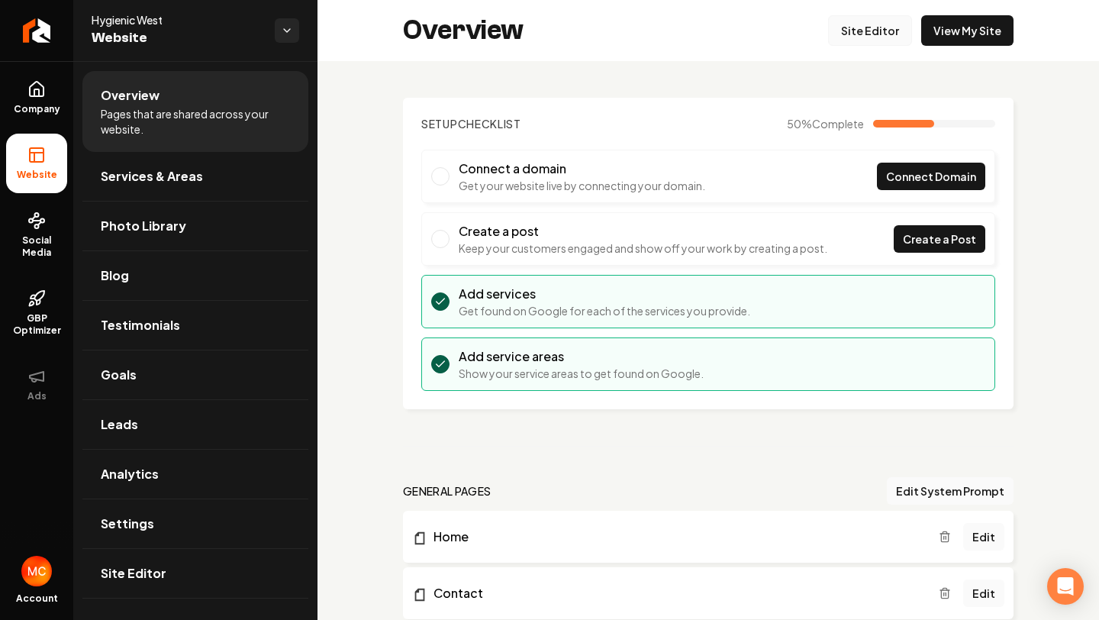
click at [878, 34] on link "Site Editor" at bounding box center [870, 30] width 84 height 31
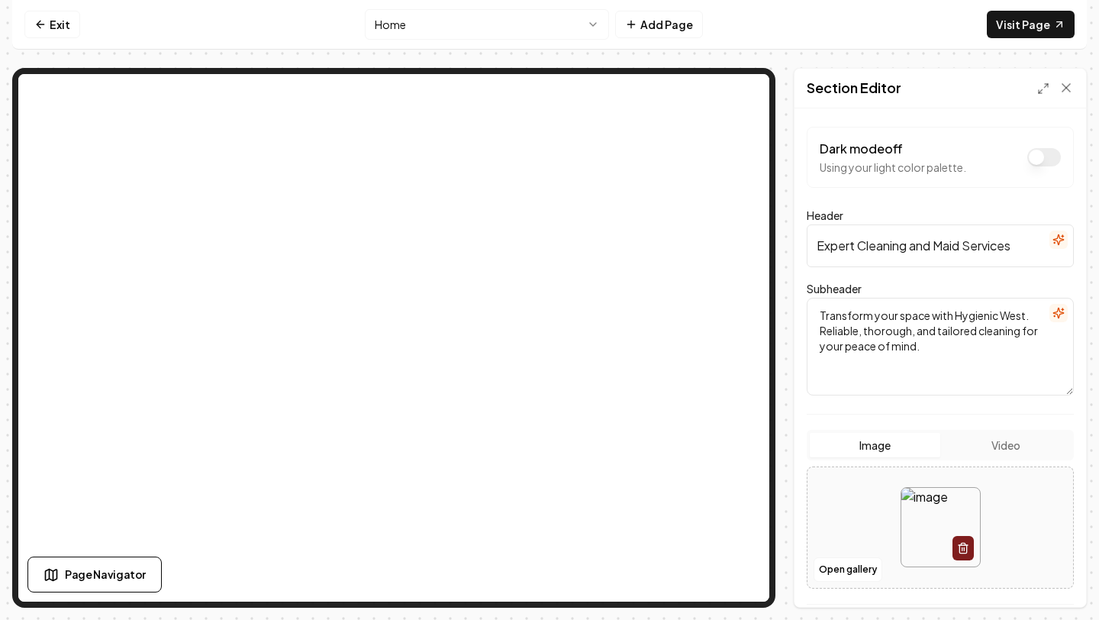
click at [1035, 159] on button "Dark mode off" at bounding box center [1044, 157] width 34 height 18
click at [1039, 154] on button "Dark mode on" at bounding box center [1044, 157] width 34 height 18
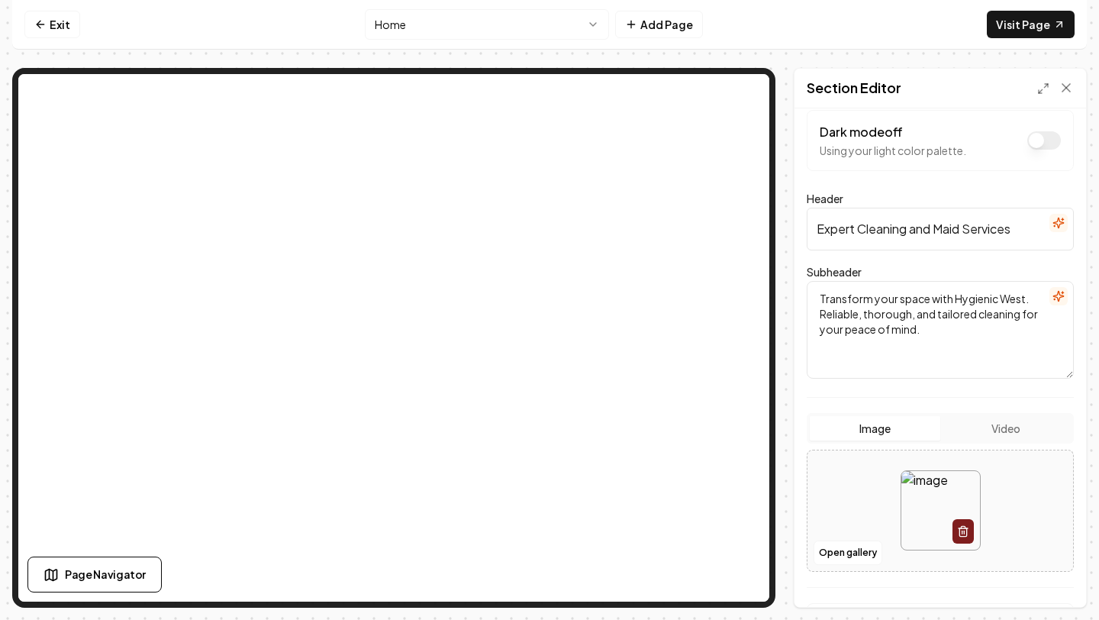
scroll to position [18, 0]
click at [1017, 233] on input "Expert Cleaning and Maid Services" at bounding box center [940, 227] width 267 height 43
drag, startPoint x: 1024, startPoint y: 231, endPoint x: 768, endPoint y: 231, distance: 256.4
click at [743, 155] on div "Page Settings Section Editor Dark mode off Using your light color palette. Head…" at bounding box center [549, 338] width 1075 height 540
type input "M"
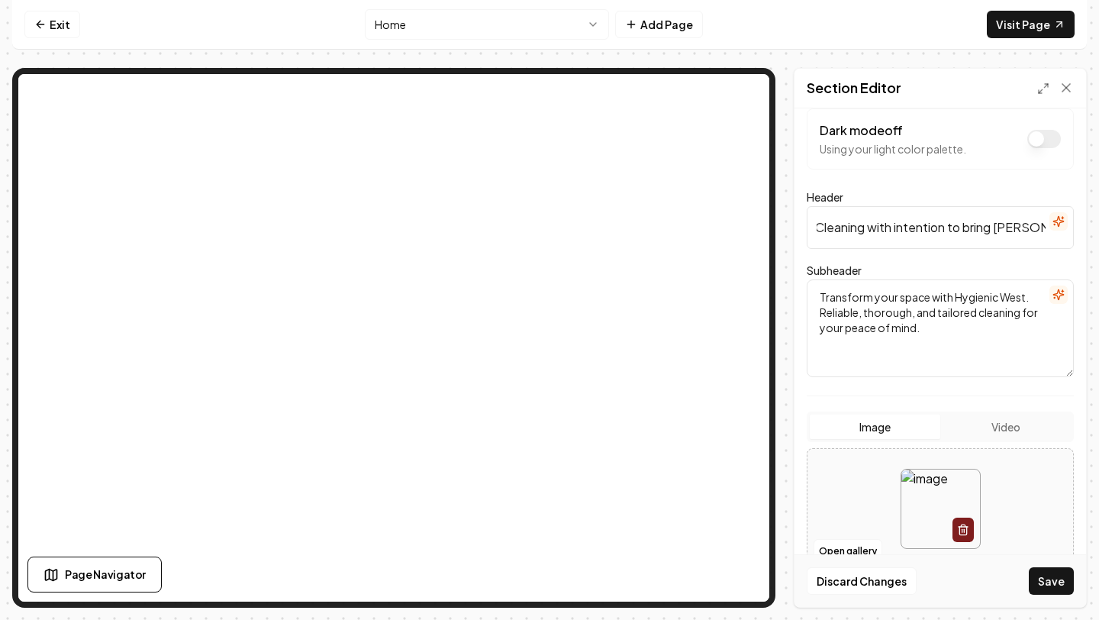
scroll to position [0, 0]
click at [894, 224] on input "Cleaning with intention to bring" at bounding box center [940, 227] width 267 height 43
click at [1020, 230] on input "Cleaning with the intention to bring" at bounding box center [940, 227] width 267 height 43
click at [918, 233] on input "Cleaning with the intention to bring" at bounding box center [940, 227] width 267 height 43
click at [1033, 230] on input "Cleaning with the mindful intention to bring" at bounding box center [940, 227] width 267 height 43
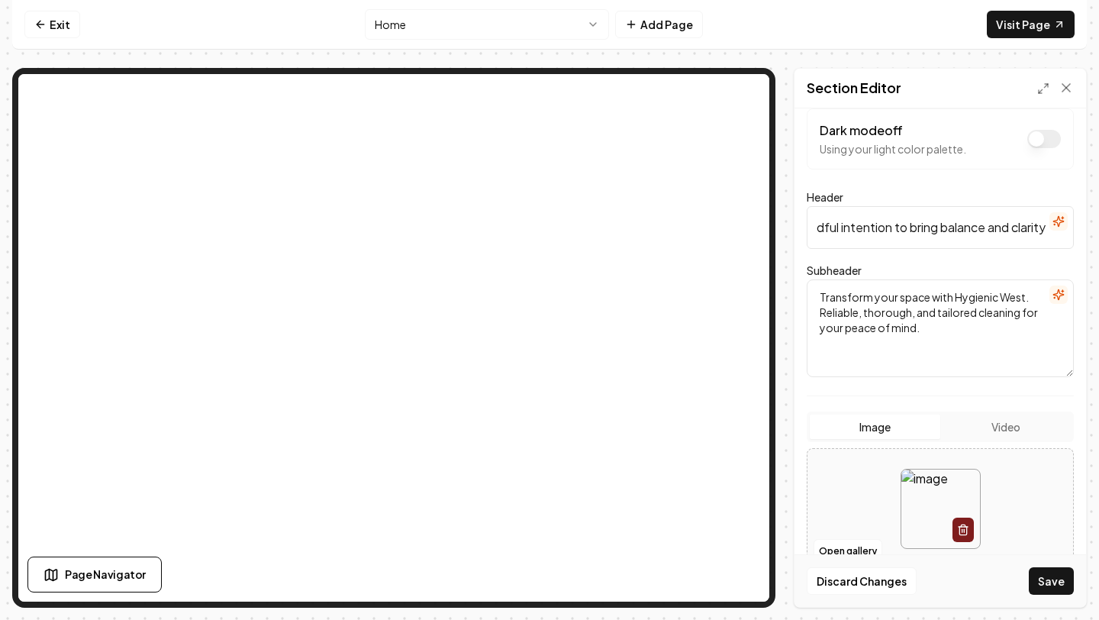
scroll to position [0, 140]
click at [1029, 567] on button "Save" at bounding box center [1051, 580] width 45 height 27
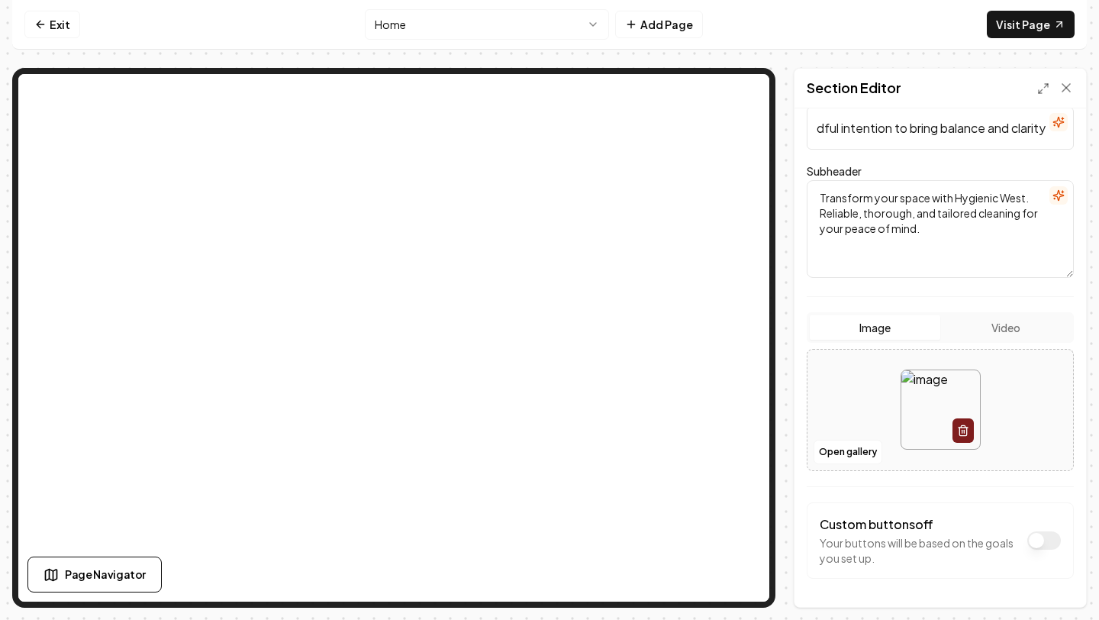
scroll to position [0, 0]
click at [1053, 126] on icon "button" at bounding box center [1058, 122] width 10 height 10
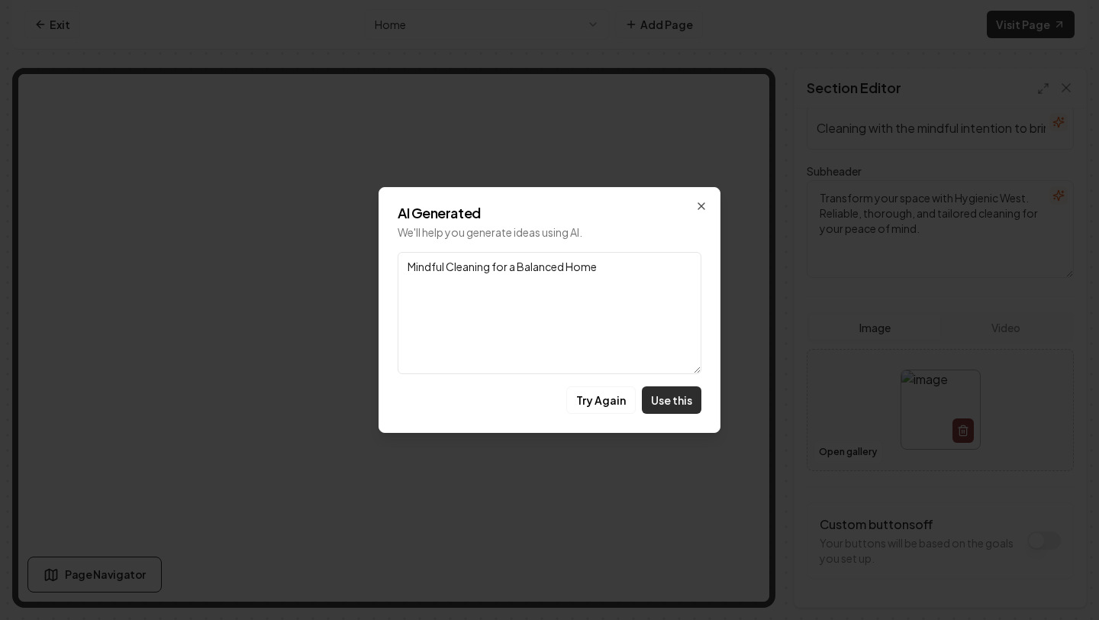
click at [678, 404] on button "Use this" at bounding box center [672, 399] width 60 height 27
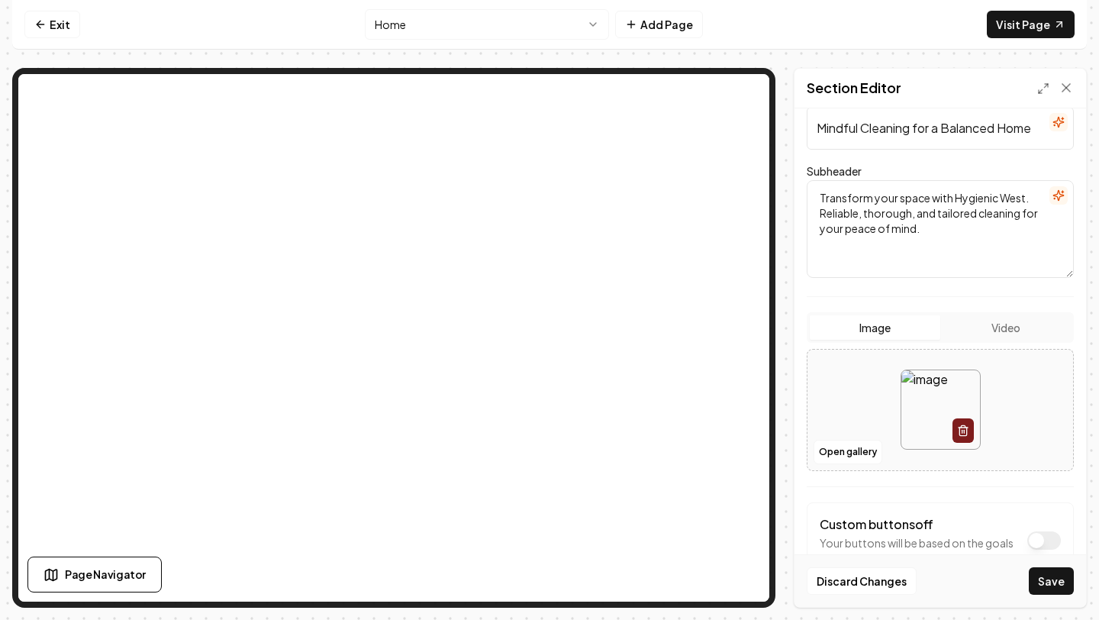
click at [1001, 136] on input "Mindful Cleaning for a Balanced Home" at bounding box center [940, 128] width 267 height 43
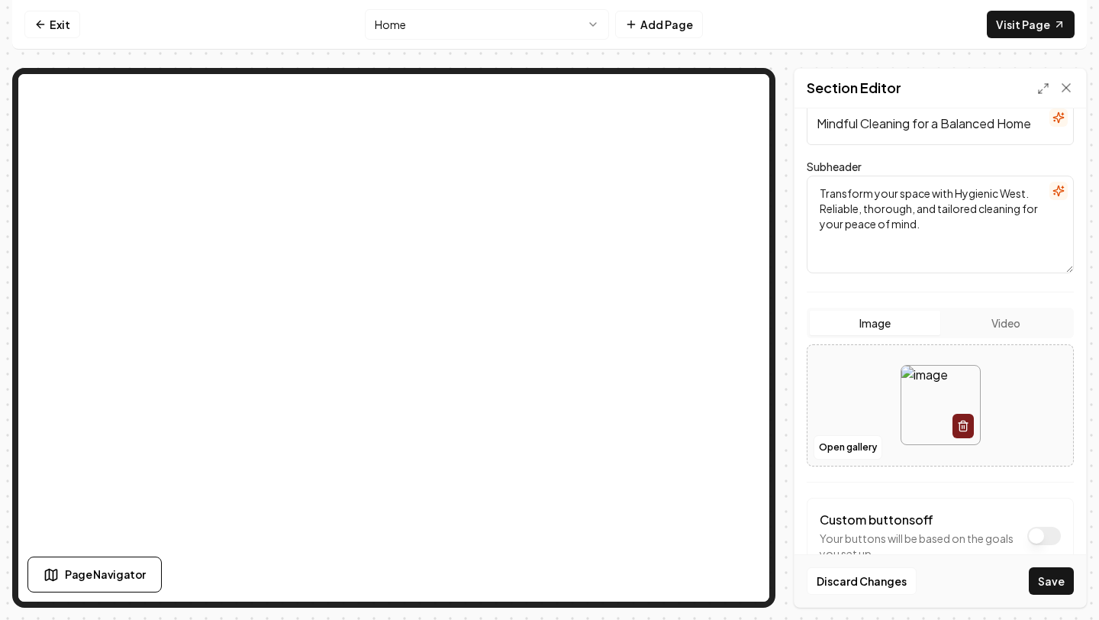
drag, startPoint x: 861, startPoint y: 125, endPoint x: 804, endPoint y: 120, distance: 56.7
click at [804, 121] on div "Dark mode off Using your light color palette. Header Mindful Cleaning for a Bal…" at bounding box center [940, 357] width 292 height 498
click at [817, 122] on input "Intentional Cleaning for a Balanced Home" at bounding box center [940, 123] width 267 height 43
click at [880, 126] on input "Intentional Cleaning for a Balanced Home" at bounding box center [940, 123] width 267 height 43
click at [1052, 121] on icon "button" at bounding box center [1058, 117] width 12 height 12
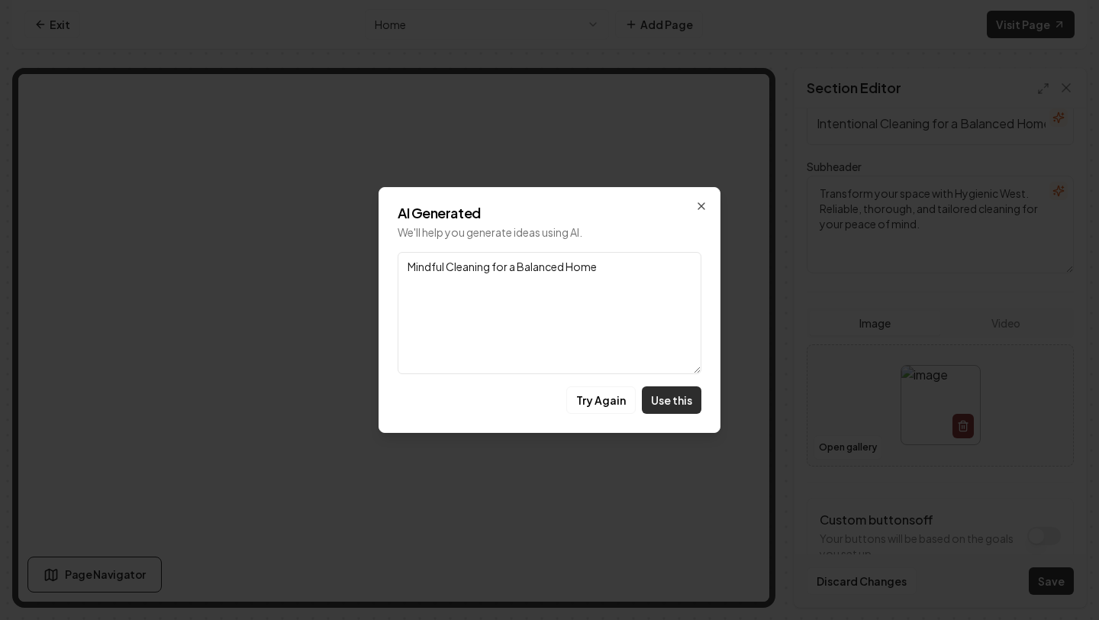
click at [678, 408] on button "Use this" at bounding box center [672, 399] width 60 height 27
type input "Mindful Cleaning for a Balanced Home"
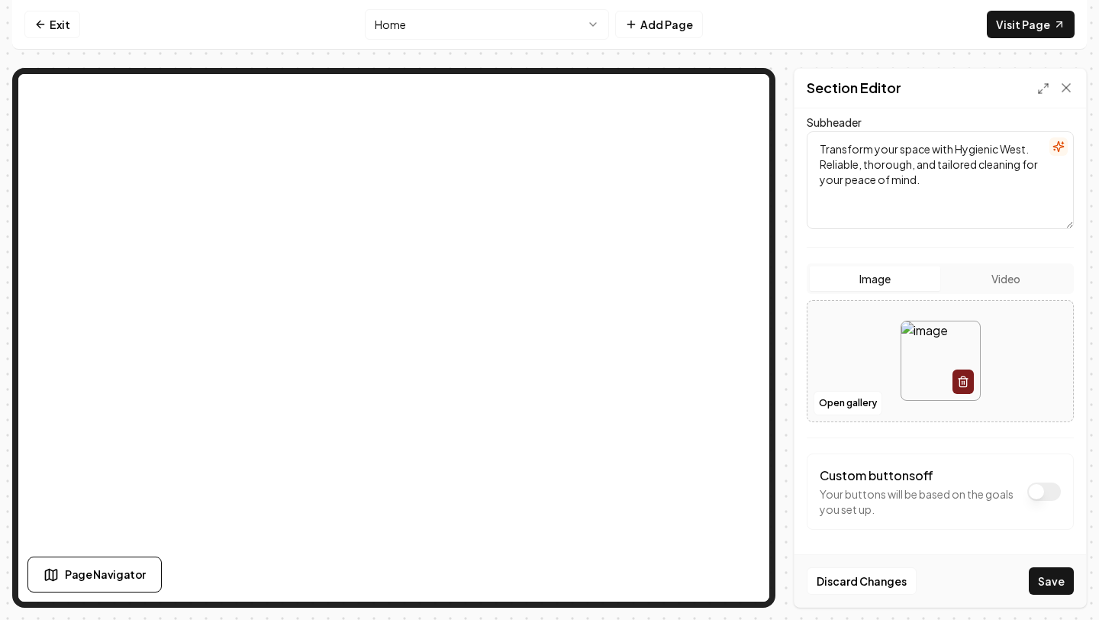
scroll to position [168, 0]
click at [922, 339] on img at bounding box center [940, 359] width 79 height 79
click at [862, 407] on button "Open gallery" at bounding box center [848, 401] width 69 height 24
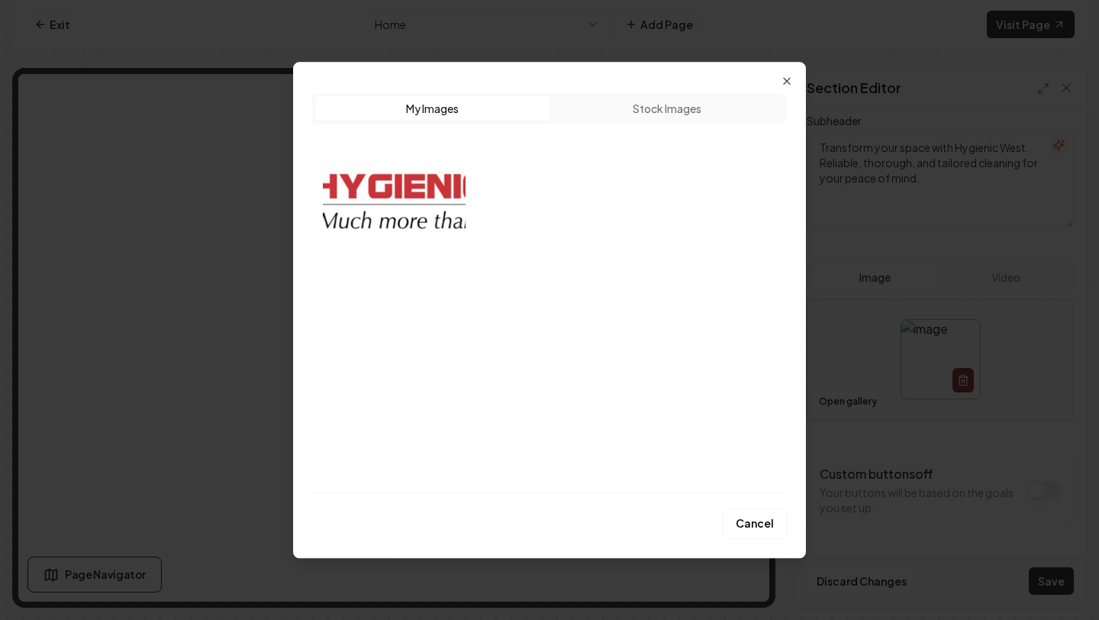
click at [688, 94] on div "Upload My Images Stock Images" at bounding box center [549, 108] width 475 height 31
click at [686, 110] on button "Stock Images" at bounding box center [666, 108] width 234 height 24
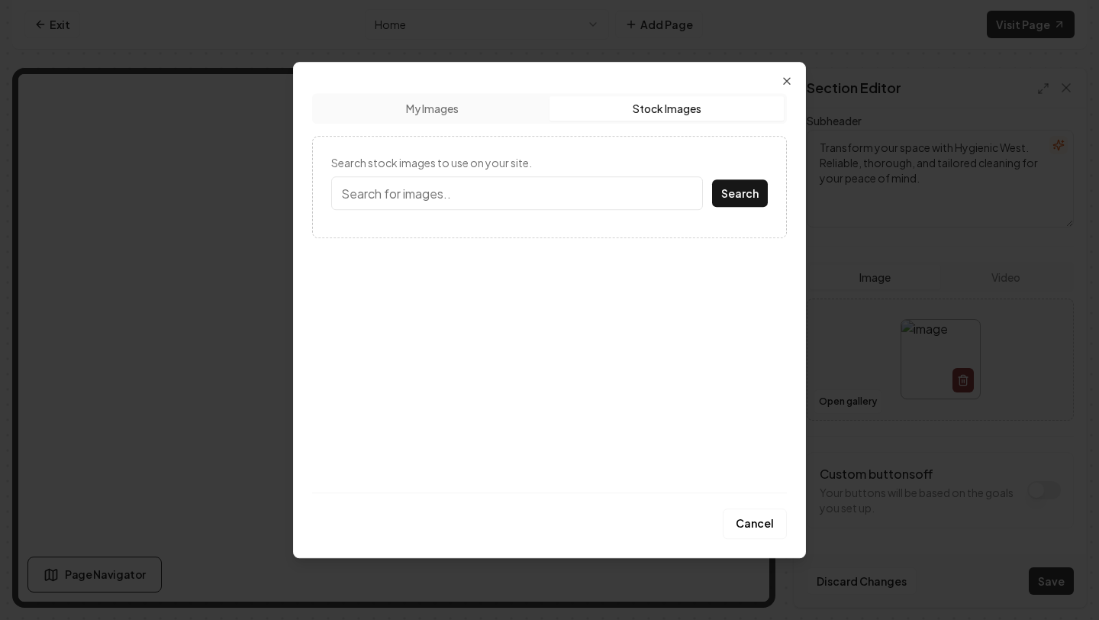
click at [430, 189] on input "Search stock images to use on your site." at bounding box center [517, 193] width 372 height 34
click at [761, 192] on button "Search" at bounding box center [740, 192] width 56 height 27
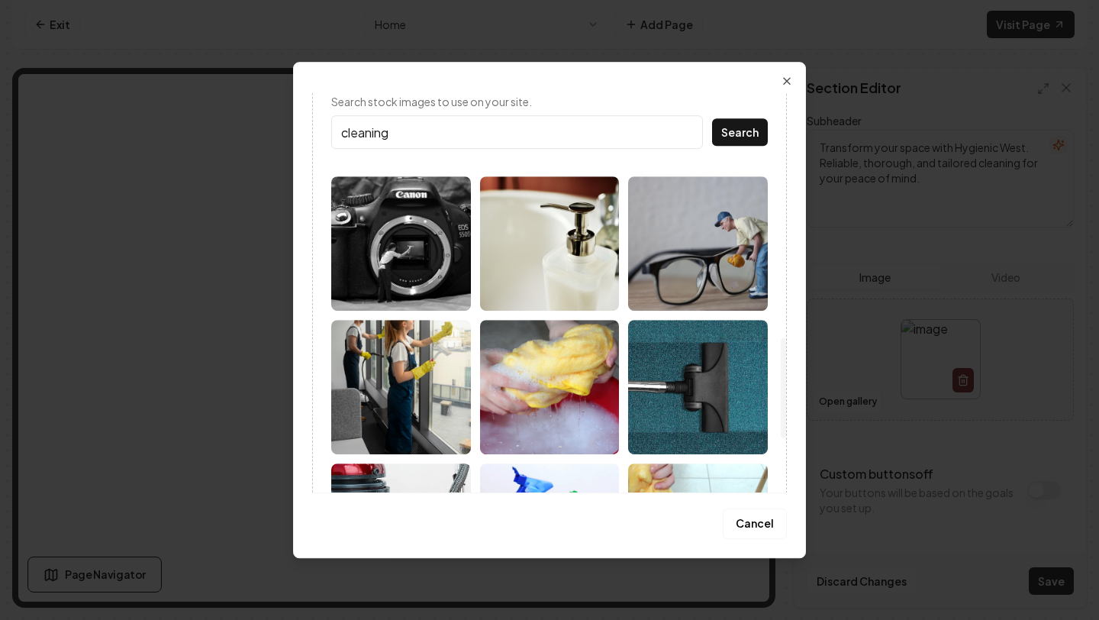
scroll to position [0, 0]
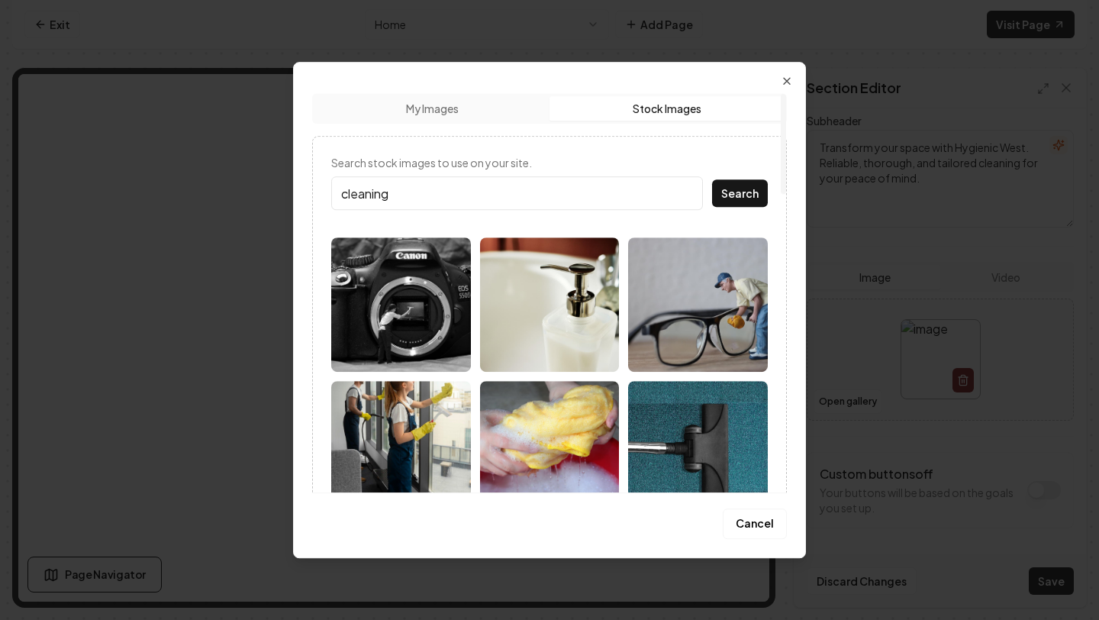
drag, startPoint x: 782, startPoint y: 150, endPoint x: 795, endPoint y: 56, distance: 94.8
click at [786, 94] on div at bounding box center [783, 144] width 5 height 100
click at [457, 197] on input "cleaning" at bounding box center [517, 193] width 372 height 34
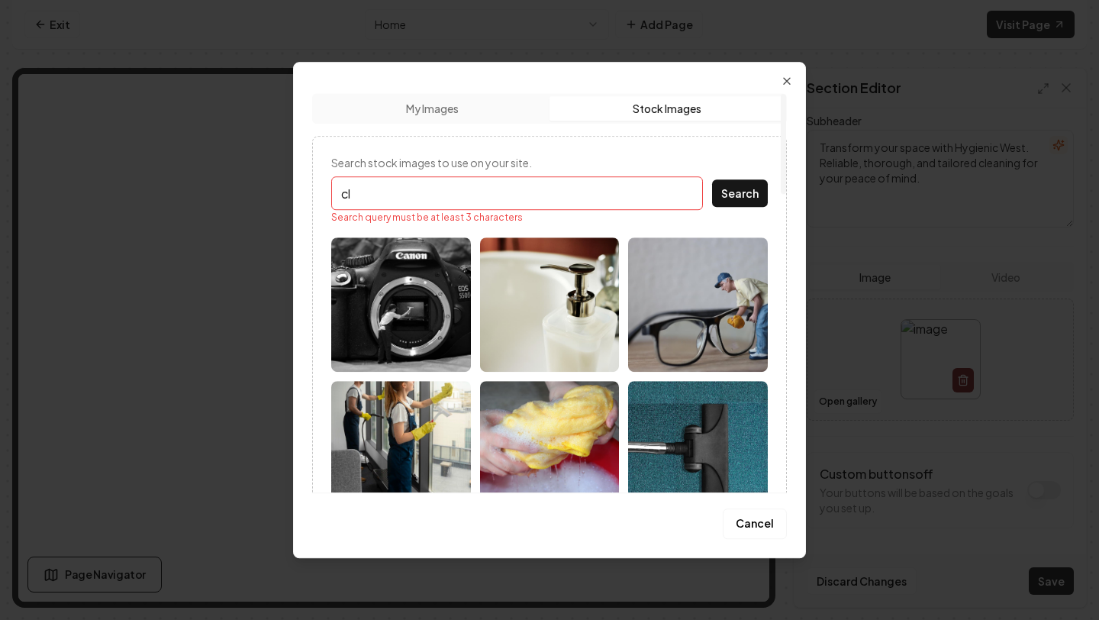
type input "c"
click at [482, 189] on input "Search stock images to use on your site." at bounding box center [517, 193] width 372 height 34
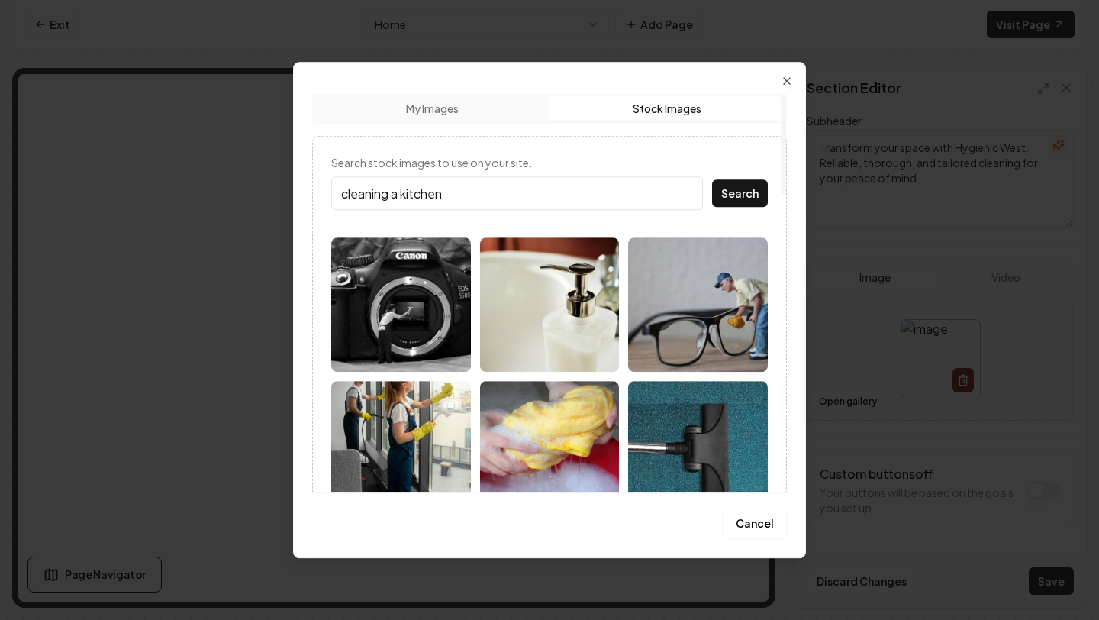
type input "cleaning a kitchen"
click at [712, 179] on button "Search" at bounding box center [740, 192] width 56 height 27
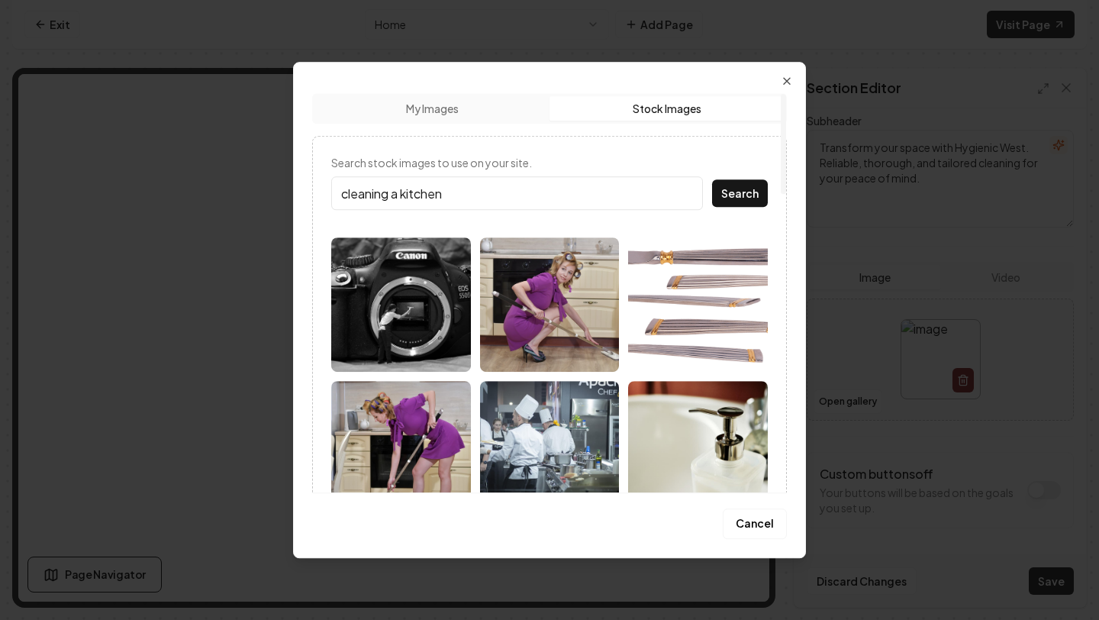
click at [691, 205] on input "cleaning a kitchen" at bounding box center [517, 193] width 372 height 34
click at [691, 195] on input "cleaning a kitchen" at bounding box center [517, 193] width 372 height 34
type input "kitchen"
click at [712, 179] on button "Search" at bounding box center [740, 192] width 56 height 27
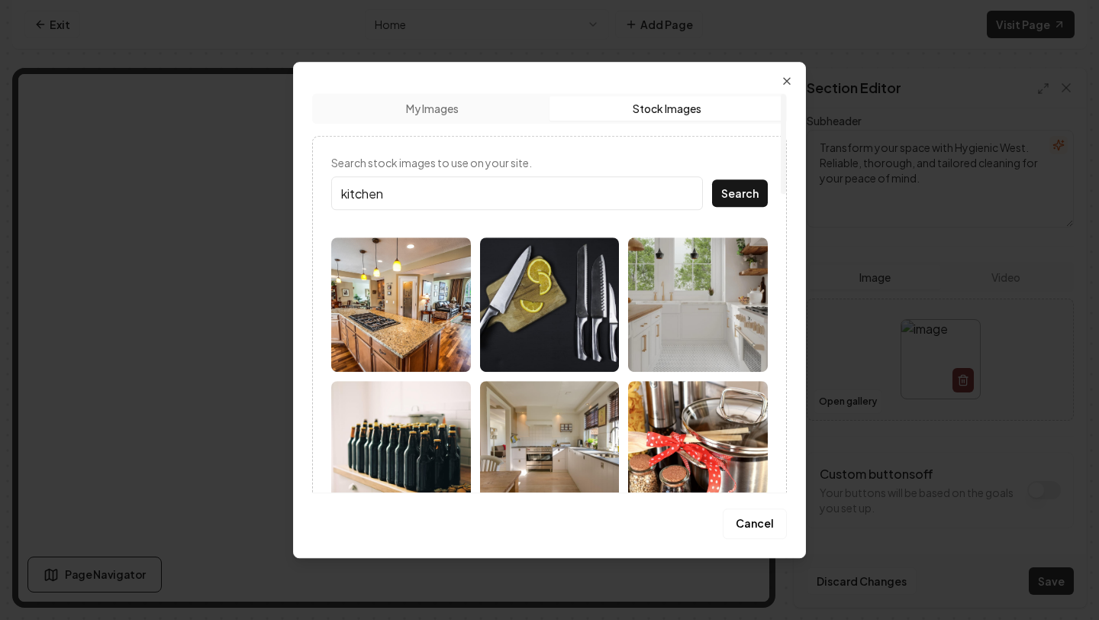
click at [607, 441] on img at bounding box center [550, 448] width 140 height 134
click at [565, 408] on img at bounding box center [550, 448] width 140 height 134
click at [759, 516] on button "Cancel" at bounding box center [755, 523] width 64 height 31
